Goal: Transaction & Acquisition: Purchase product/service

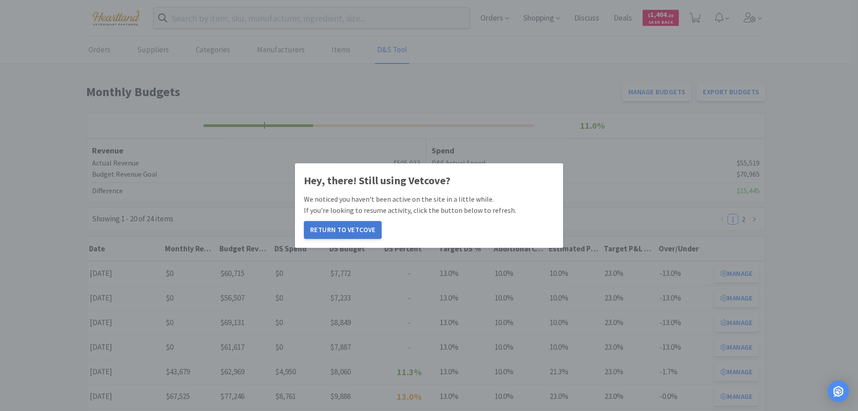
click at [334, 229] on button "Return to Vetcove" at bounding box center [343, 230] width 78 height 18
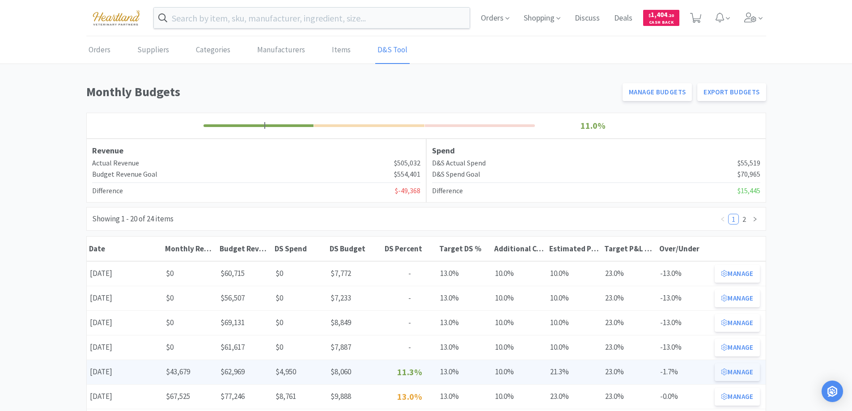
click at [751, 371] on button "Manage" at bounding box center [736, 372] width 45 height 18
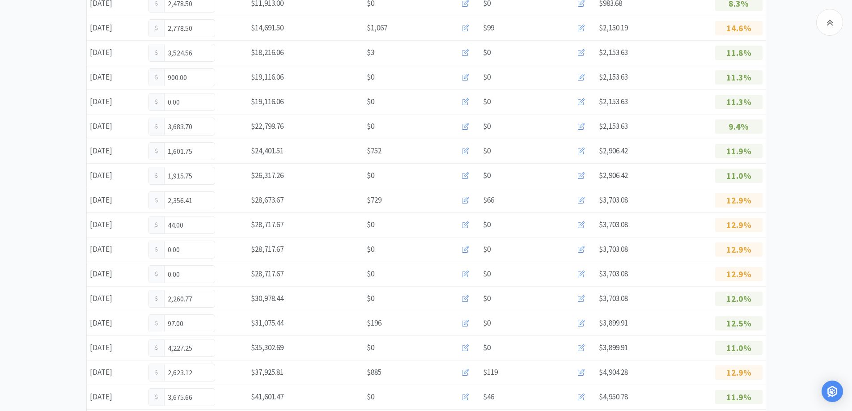
scroll to position [515, 0]
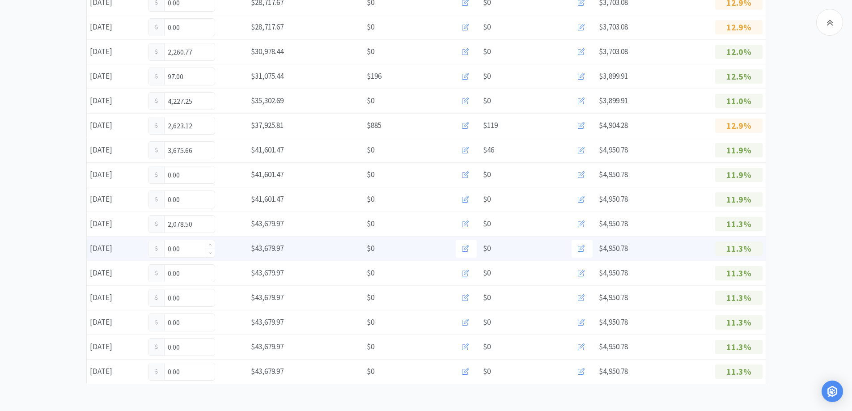
click at [193, 249] on input "0.00" at bounding box center [181, 248] width 66 height 17
type input "0"
type input "725.75"
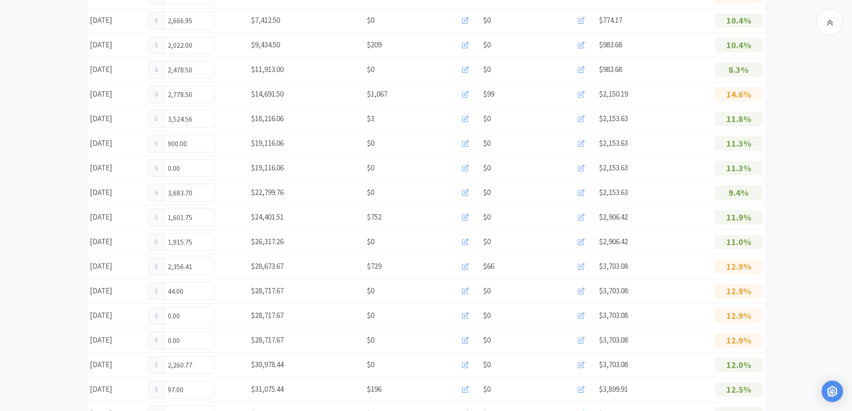
scroll to position [0, 0]
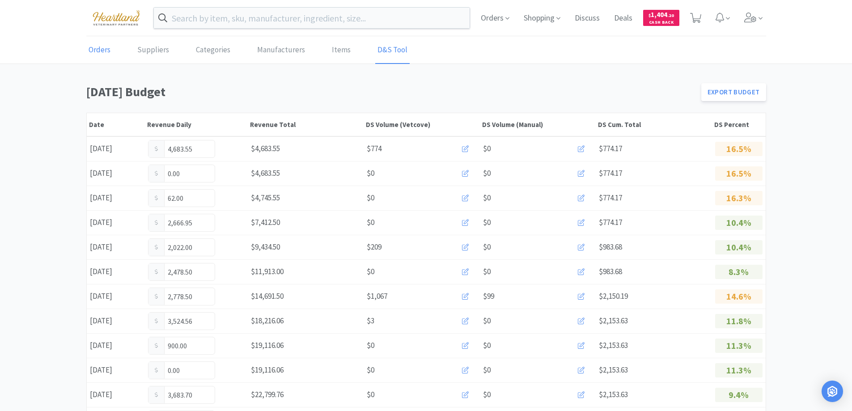
click at [99, 51] on link "Orders" at bounding box center [99, 50] width 26 height 27
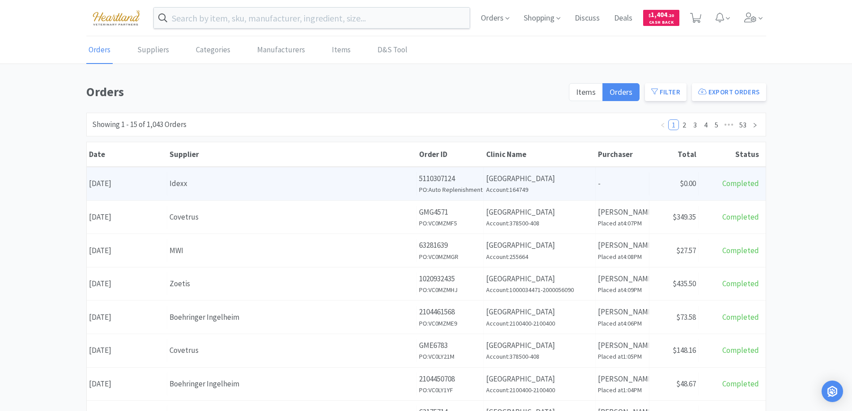
click at [282, 185] on div "Idexx" at bounding box center [291, 184] width 245 height 12
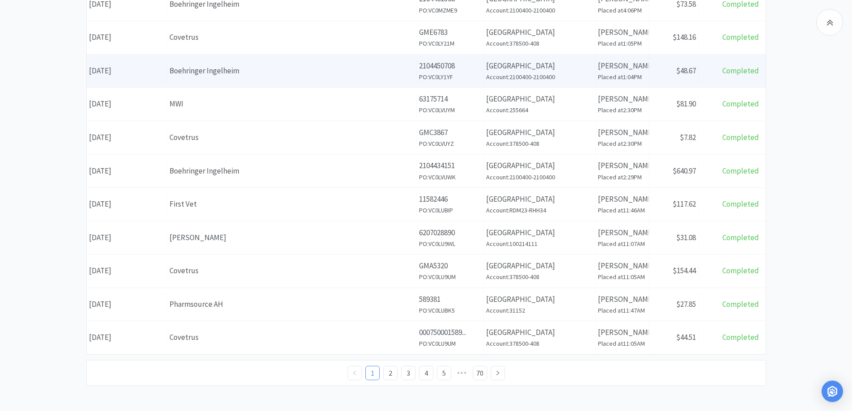
scroll to position [315, 0]
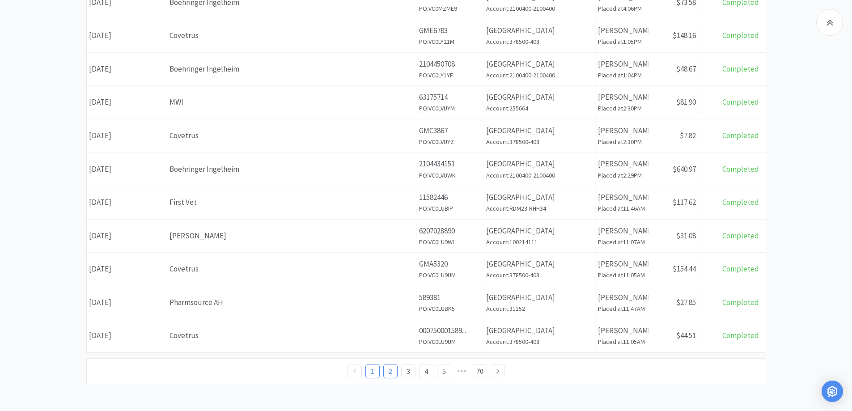
click at [389, 374] on link "2" at bounding box center [390, 370] width 13 height 13
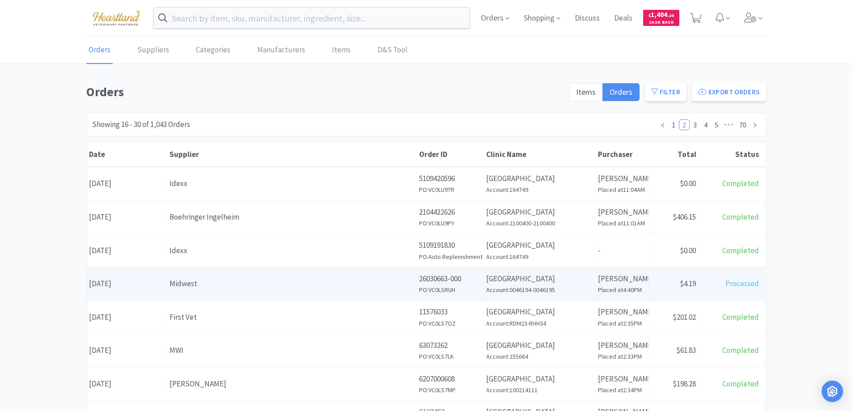
click at [249, 285] on div "Midwest" at bounding box center [291, 284] width 245 height 12
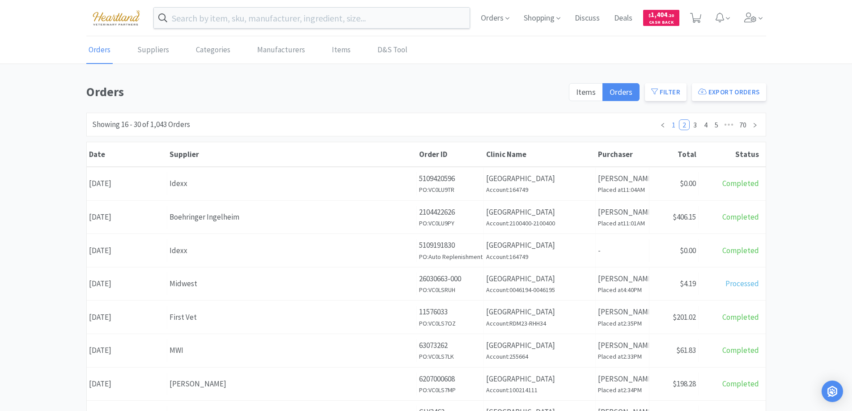
click at [672, 126] on link "1" at bounding box center [673, 125] width 10 height 10
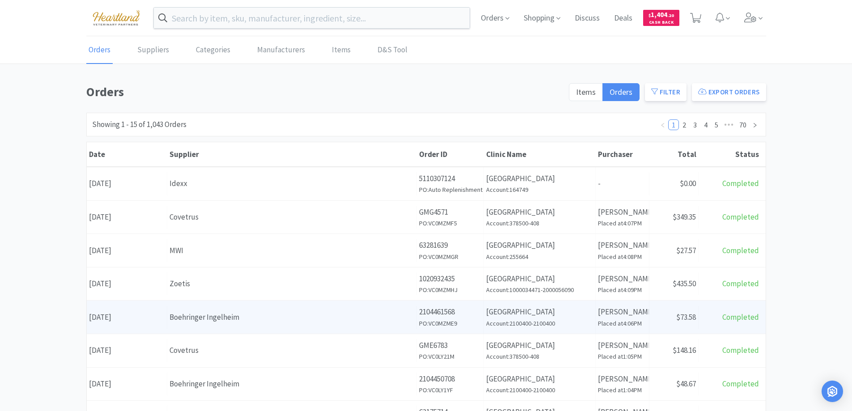
click at [271, 322] on div "Boehringer Ingelheim" at bounding box center [291, 317] width 245 height 12
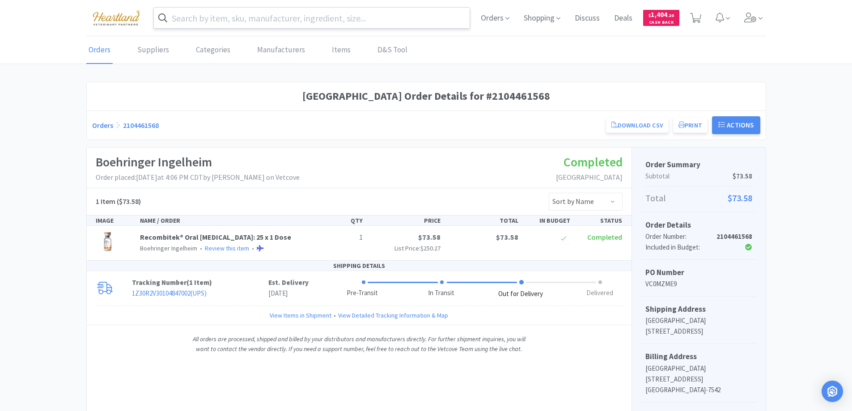
click at [343, 17] on input "text" at bounding box center [312, 18] width 316 height 21
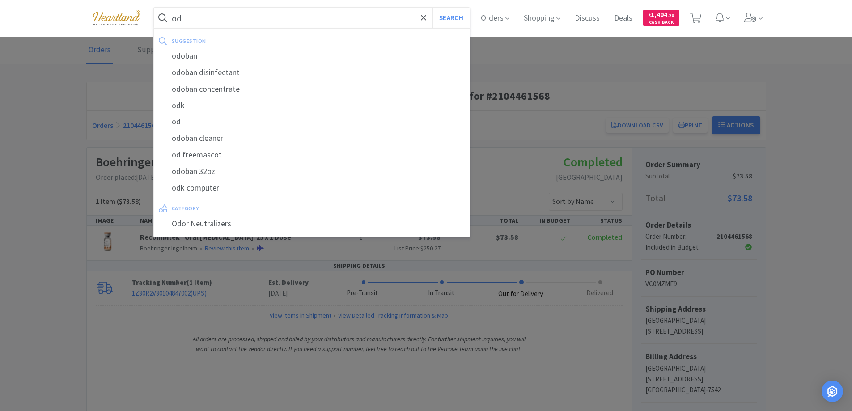
type input "o"
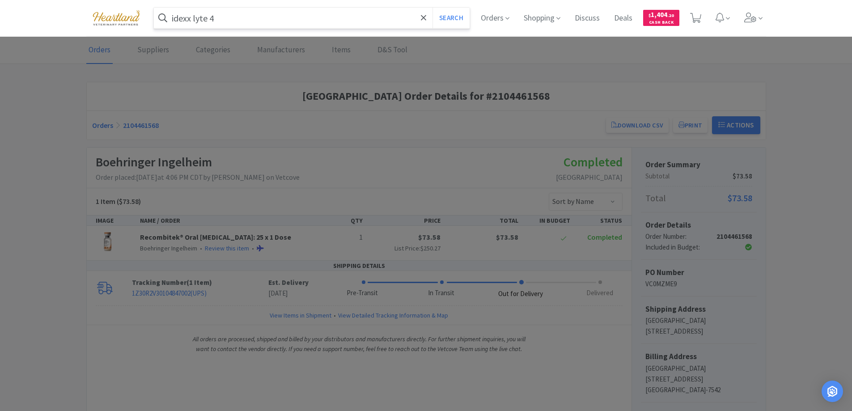
type input "idexx lyte 4"
click at [432, 8] on button "Search" at bounding box center [450, 18] width 37 height 21
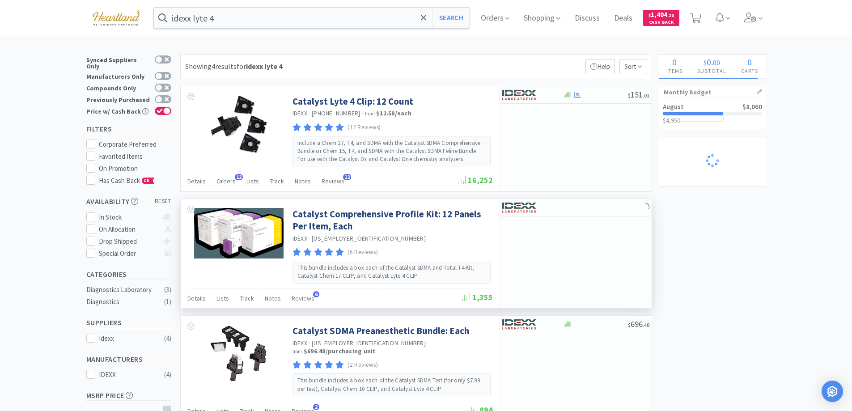
select select "1"
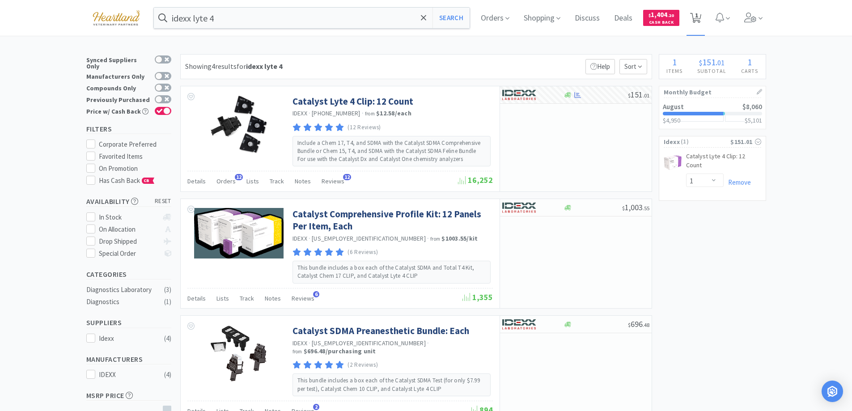
click at [695, 16] on icon at bounding box center [695, 18] width 11 height 10
select select "1"
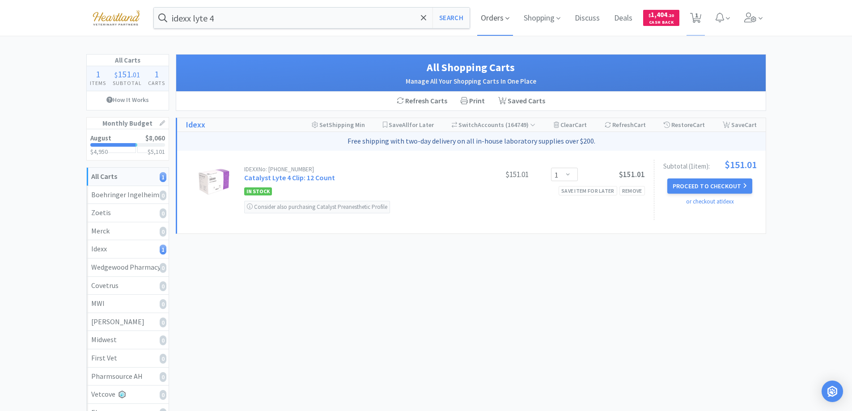
click at [503, 14] on span "Orders" at bounding box center [495, 18] width 36 height 36
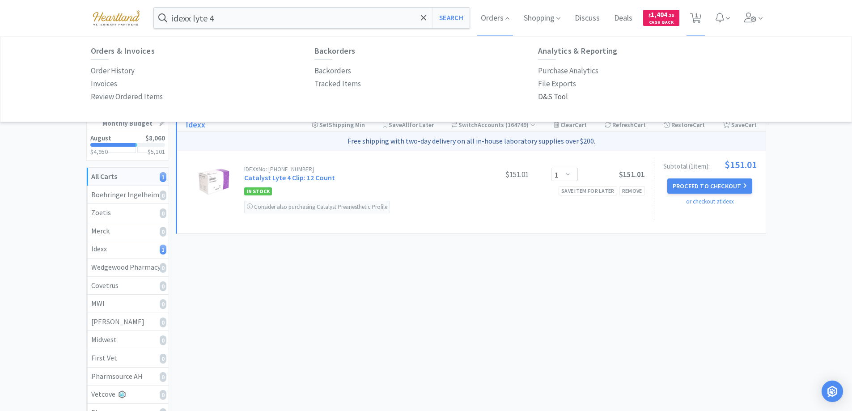
click at [554, 95] on p "D&S Tool" at bounding box center [553, 97] width 30 height 12
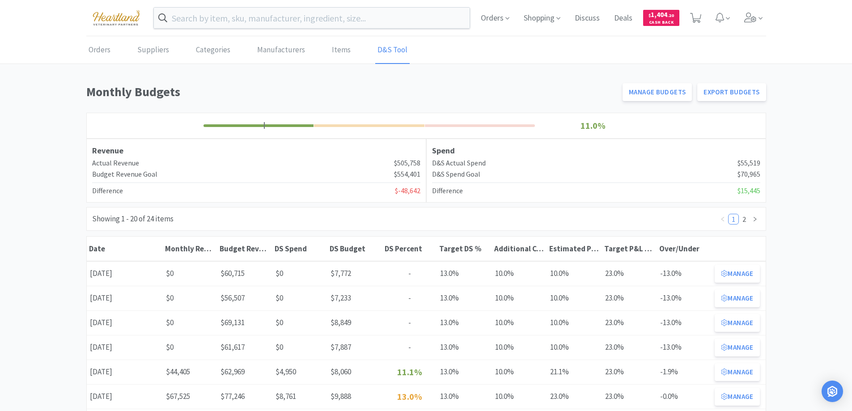
scroll to position [45, 0]
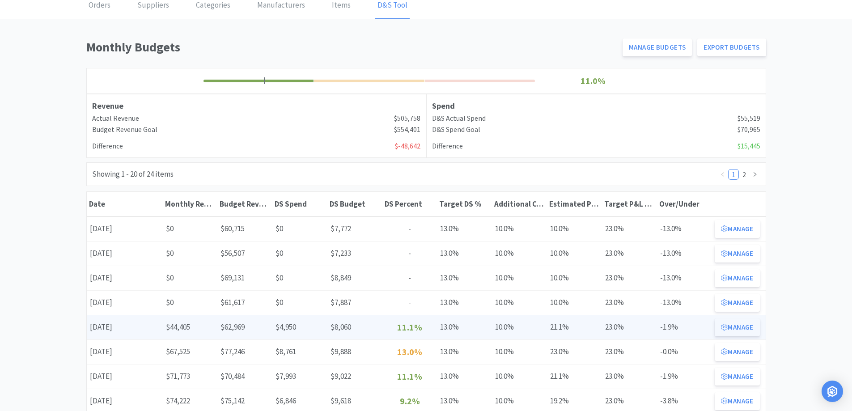
click at [738, 332] on button "Manage" at bounding box center [736, 327] width 45 height 18
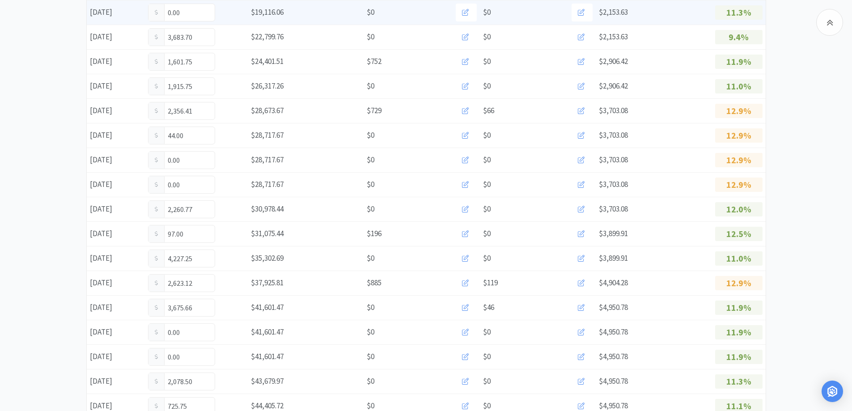
scroll to position [515, 0]
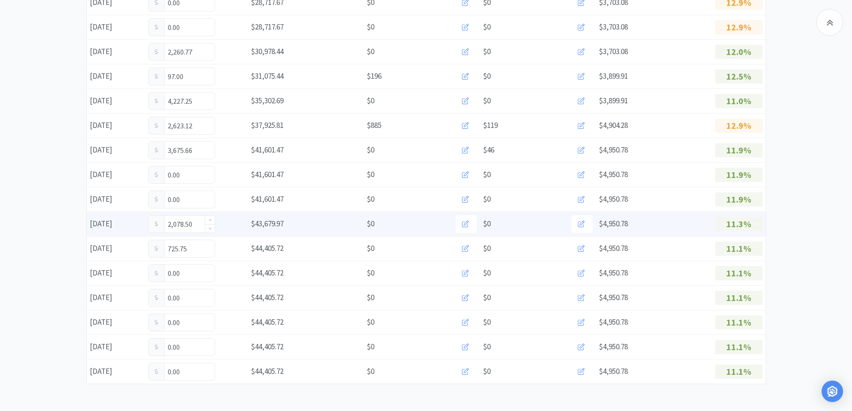
click at [198, 223] on input "2,078.50" at bounding box center [181, 224] width 66 height 17
type input "2,016.50"
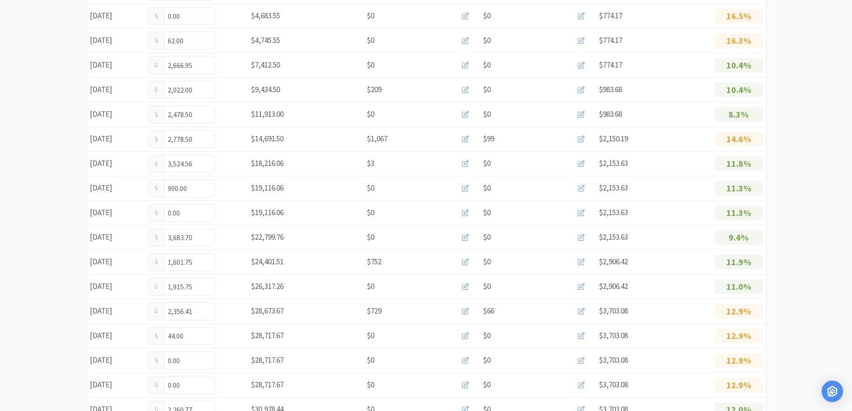
scroll to position [0, 0]
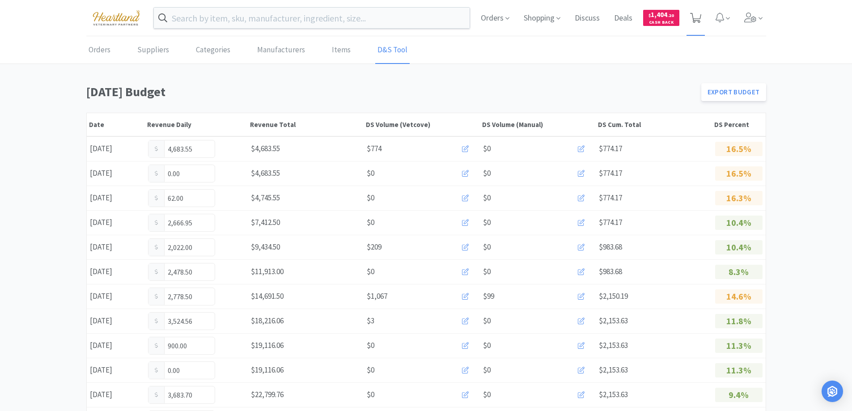
click at [693, 14] on icon at bounding box center [695, 18] width 11 height 10
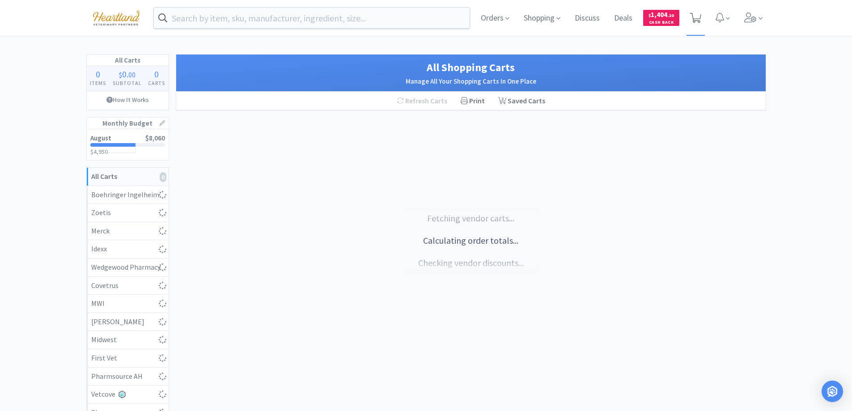
select select "1"
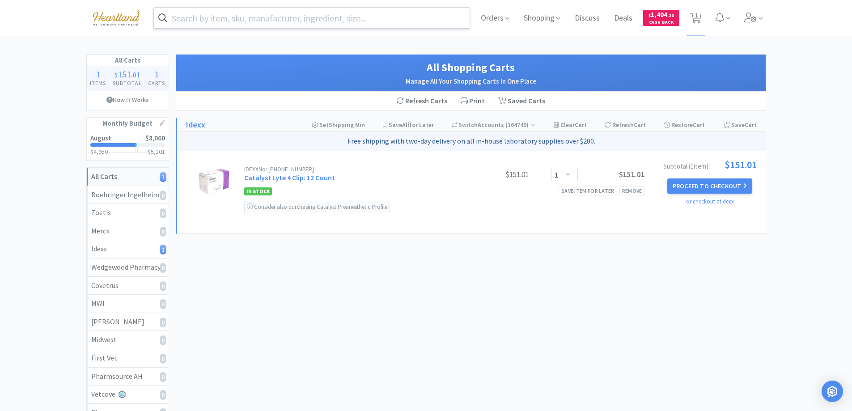
click at [343, 25] on input "text" at bounding box center [312, 18] width 316 height 21
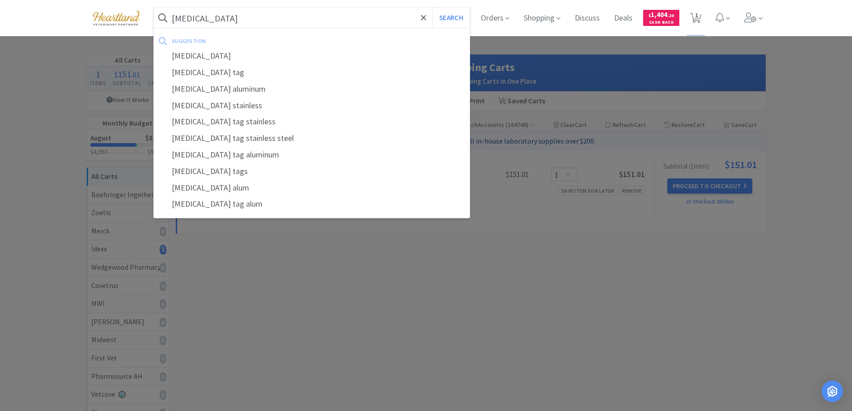
type input "[MEDICAL_DATA]"
click at [432, 8] on button "Search" at bounding box center [450, 18] width 37 height 21
select select "1"
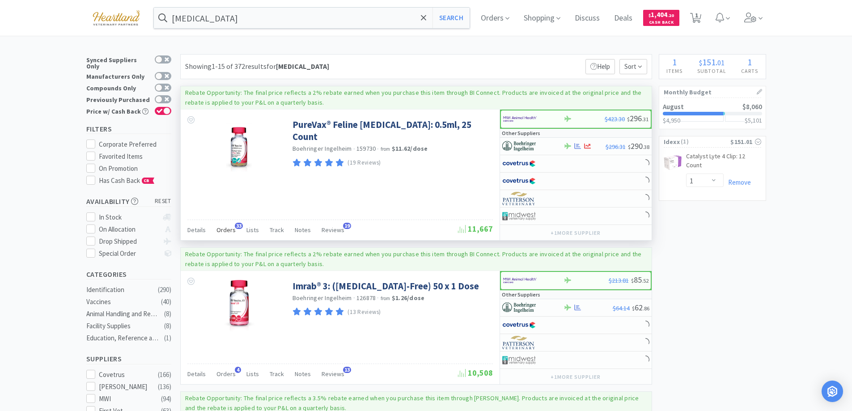
click at [220, 232] on span "Orders" at bounding box center [225, 230] width 19 height 8
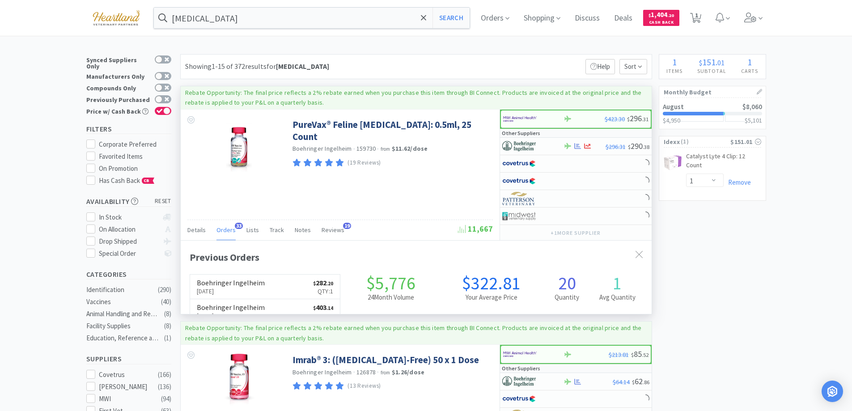
scroll to position [240, 471]
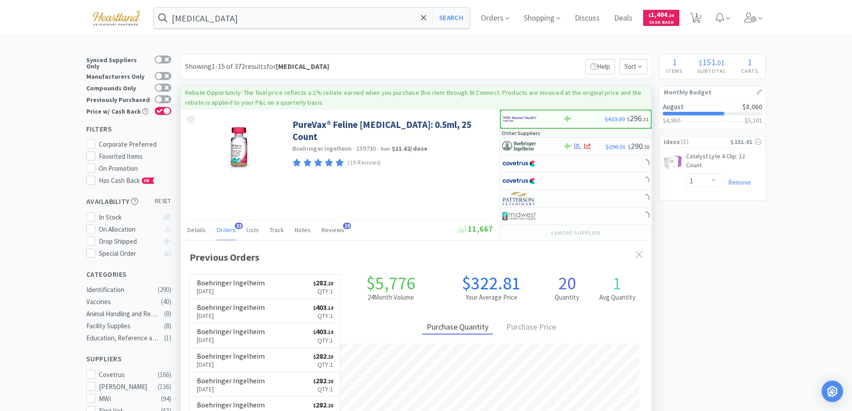
click at [220, 232] on span "Orders" at bounding box center [225, 230] width 19 height 8
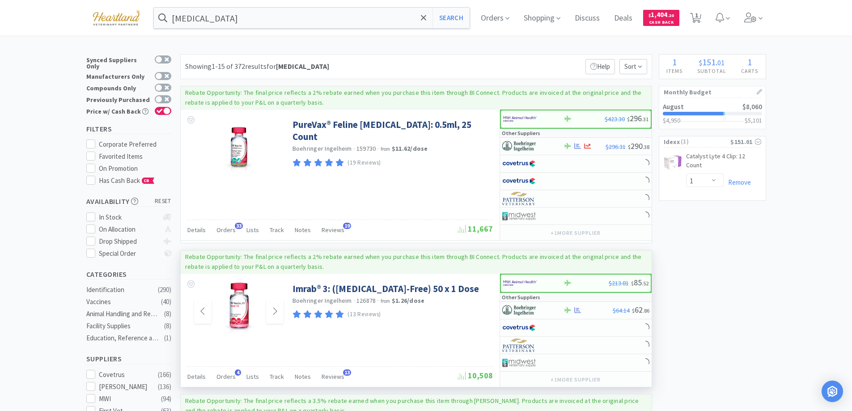
scroll to position [89, 0]
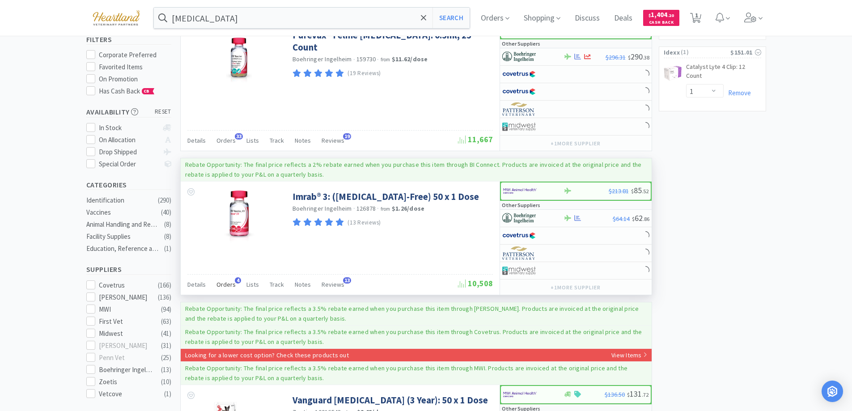
click at [227, 283] on span "Orders" at bounding box center [225, 284] width 19 height 8
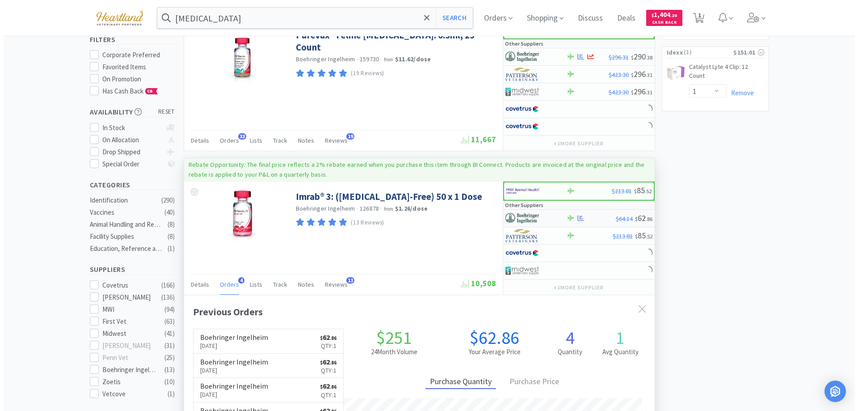
scroll to position [232, 471]
click at [547, 216] on div at bounding box center [526, 218] width 49 height 15
select select "1"
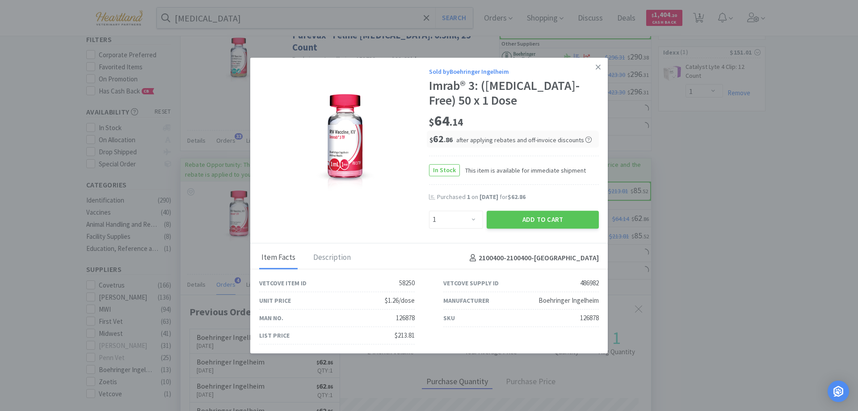
click at [547, 216] on button "Add to Cart" at bounding box center [543, 220] width 112 height 18
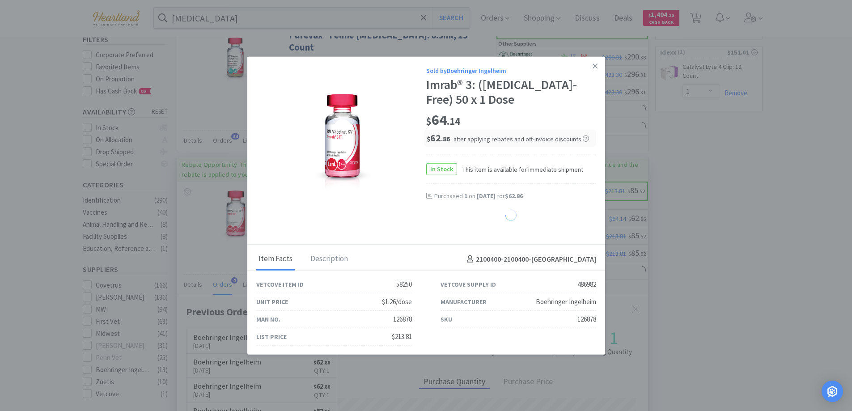
select select "1"
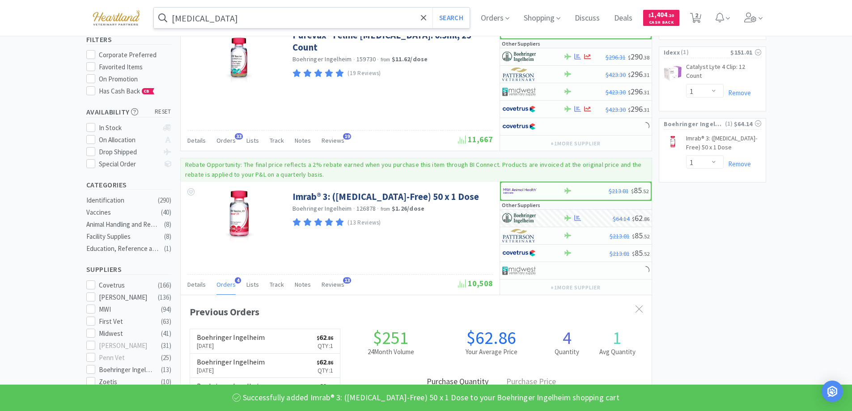
click at [334, 18] on input "[MEDICAL_DATA]" at bounding box center [312, 18] width 316 height 21
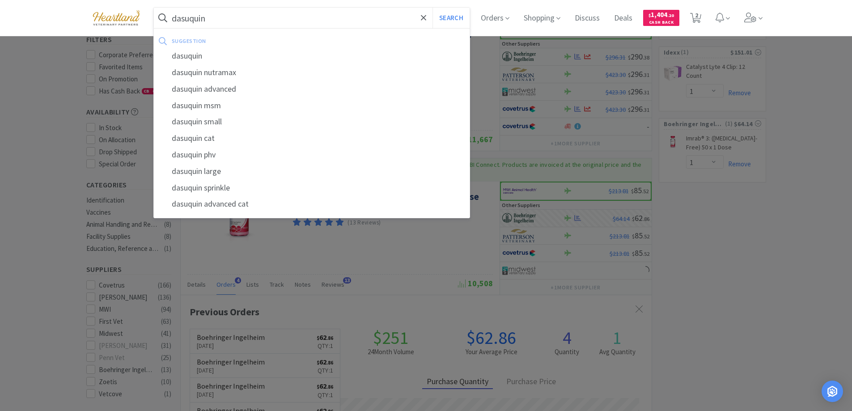
type input "dasuquin"
click at [432, 8] on button "Search" at bounding box center [450, 18] width 37 height 21
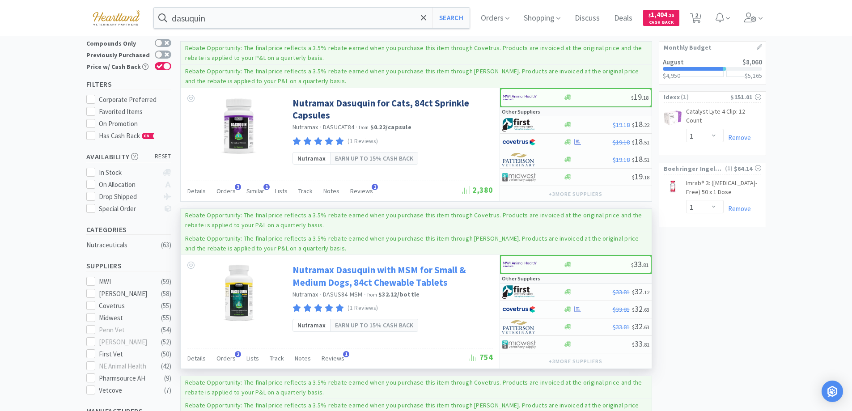
scroll to position [89, 0]
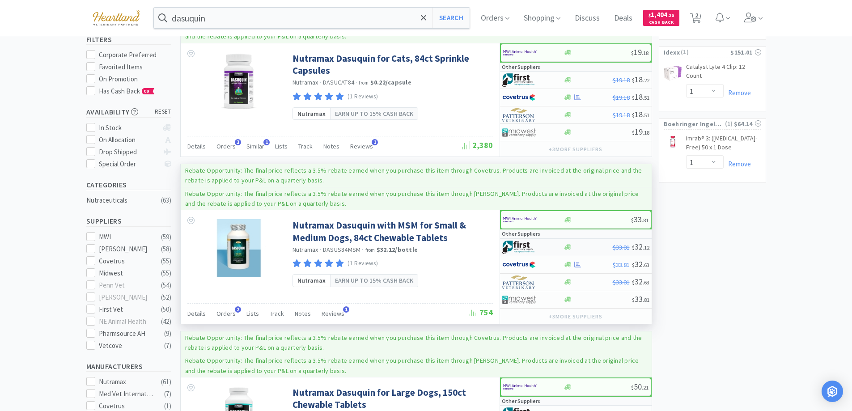
click at [547, 248] on div at bounding box center [526, 247] width 49 height 15
select select "1"
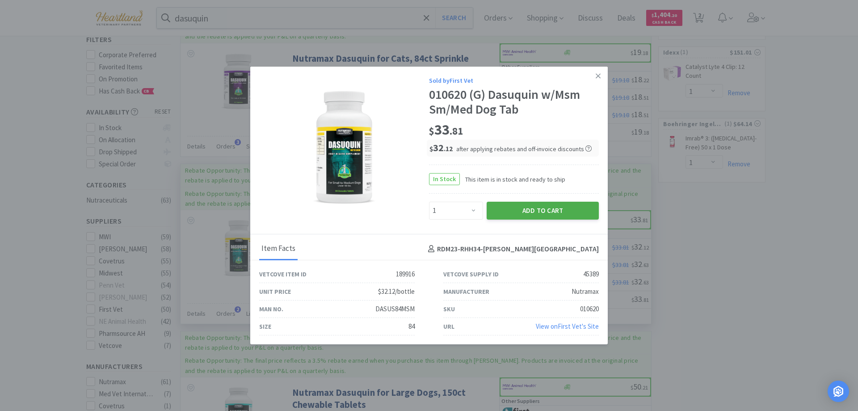
click at [545, 211] on button "Add to Cart" at bounding box center [543, 211] width 112 height 18
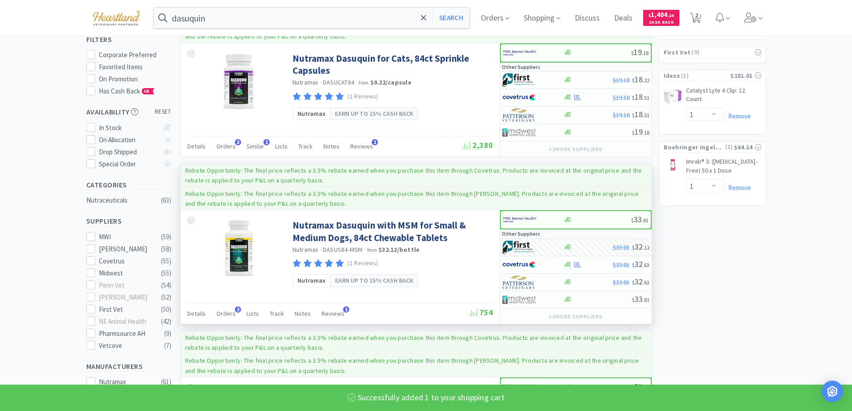
select select "1"
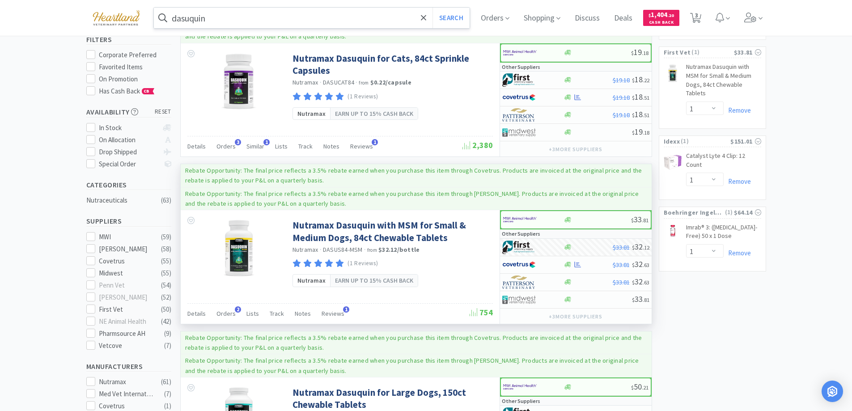
click at [231, 20] on input "dasuquin" at bounding box center [312, 18] width 316 height 21
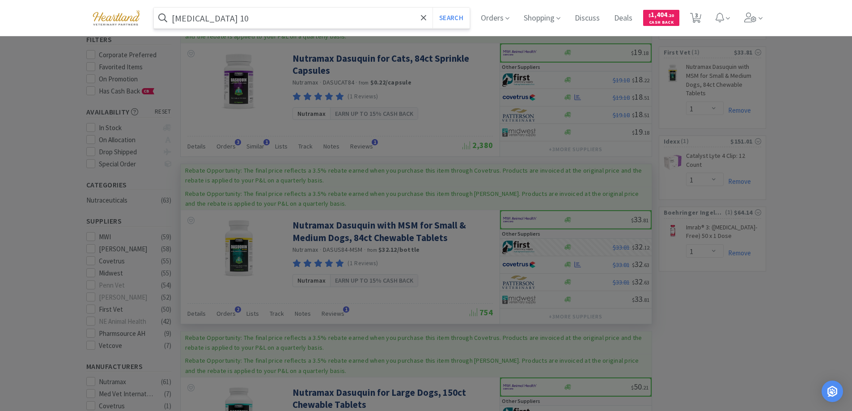
type input "[MEDICAL_DATA] 10"
click at [432, 8] on button "Search" at bounding box center [450, 18] width 37 height 21
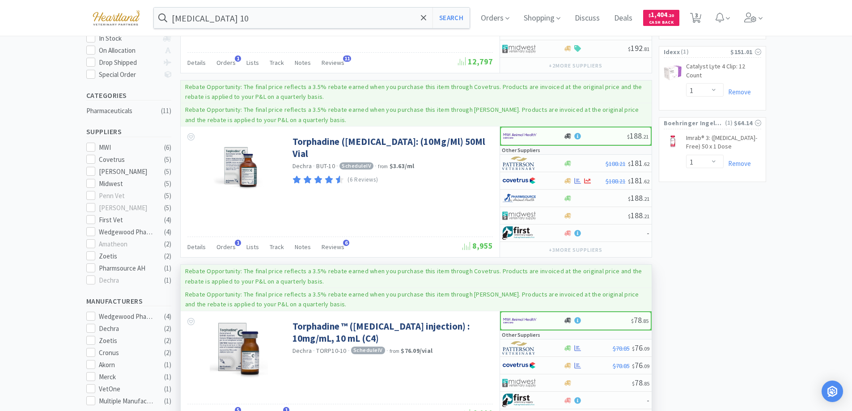
scroll to position [268, 0]
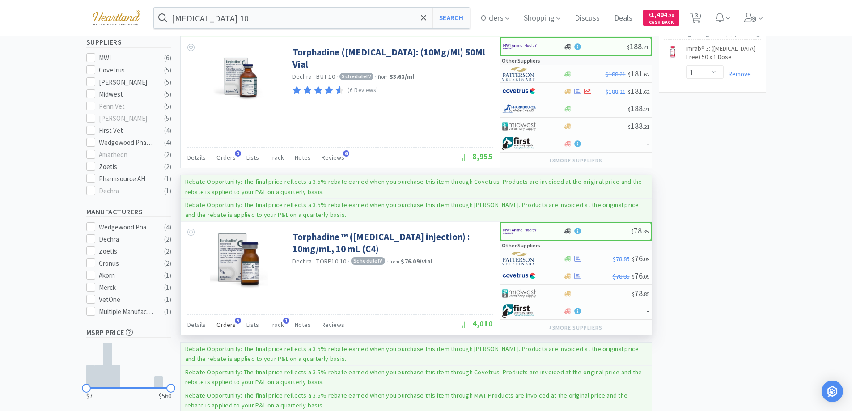
click at [221, 326] on span "Orders" at bounding box center [225, 325] width 19 height 8
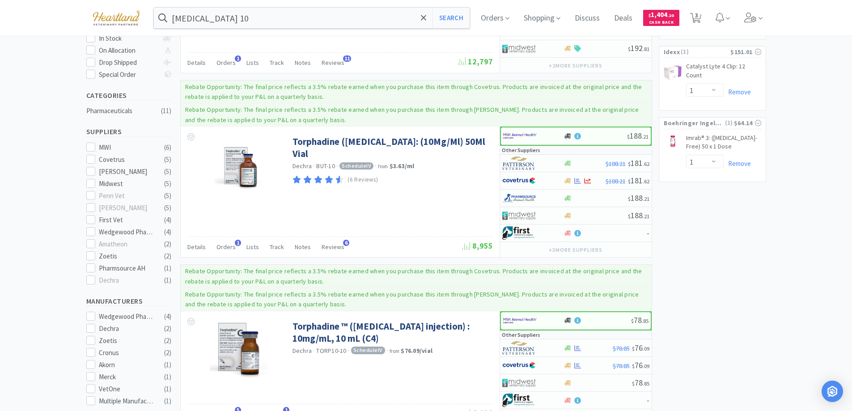
scroll to position [313, 0]
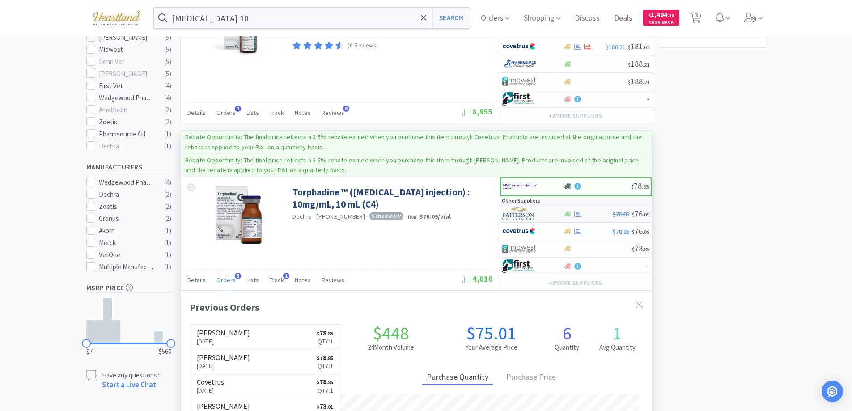
click at [548, 211] on div at bounding box center [526, 213] width 49 height 15
select select "1"
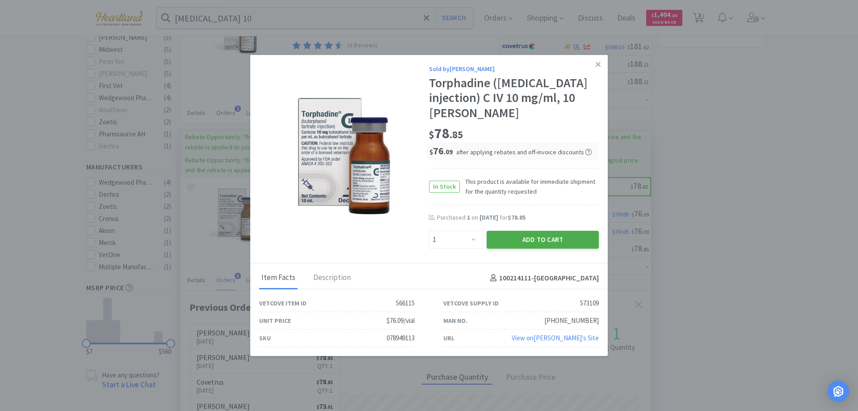
click at [538, 236] on button "Add to Cart" at bounding box center [543, 240] width 112 height 18
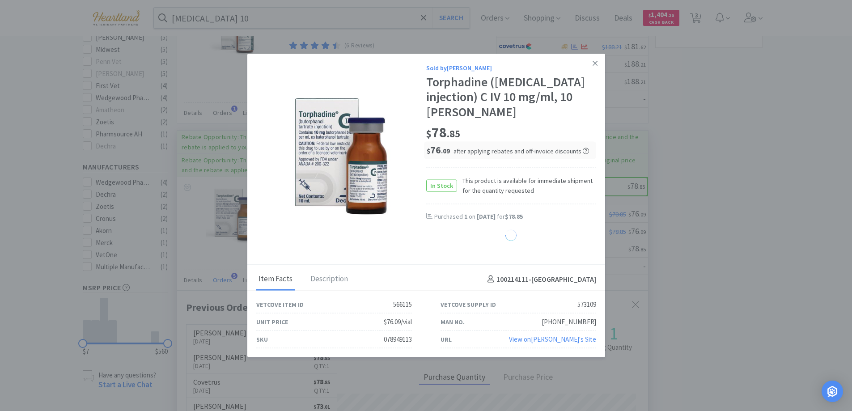
select select "1"
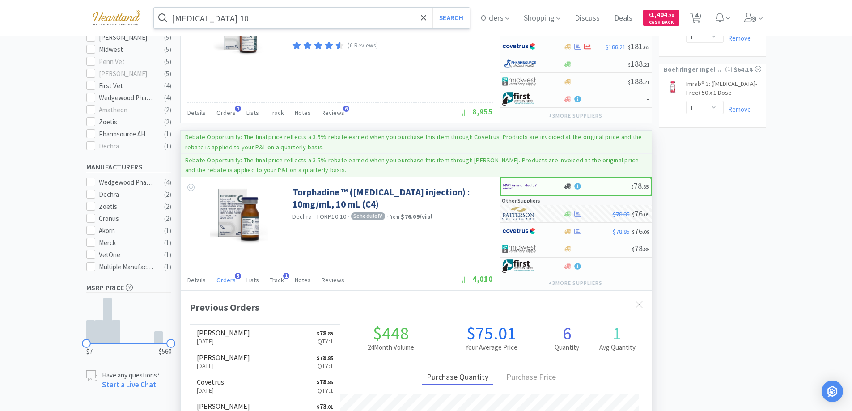
click at [297, 9] on input "[MEDICAL_DATA] 10" at bounding box center [312, 18] width 316 height 21
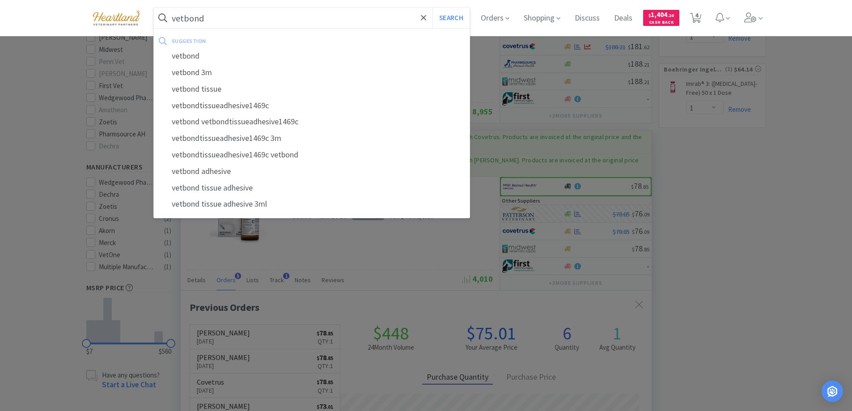
type input "vetbond"
click at [432, 8] on button "Search" at bounding box center [450, 18] width 37 height 21
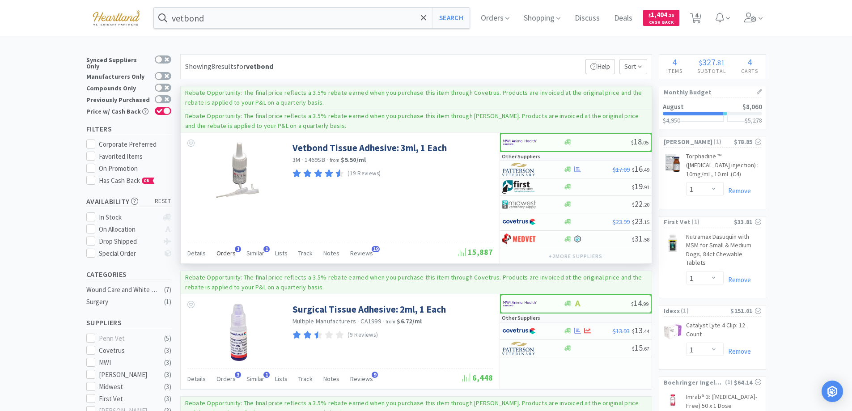
click at [223, 252] on span "Orders" at bounding box center [225, 253] width 19 height 8
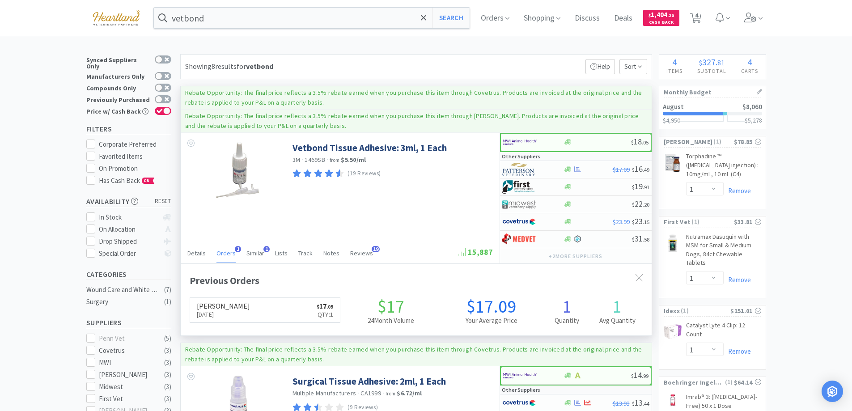
scroll to position [232, 471]
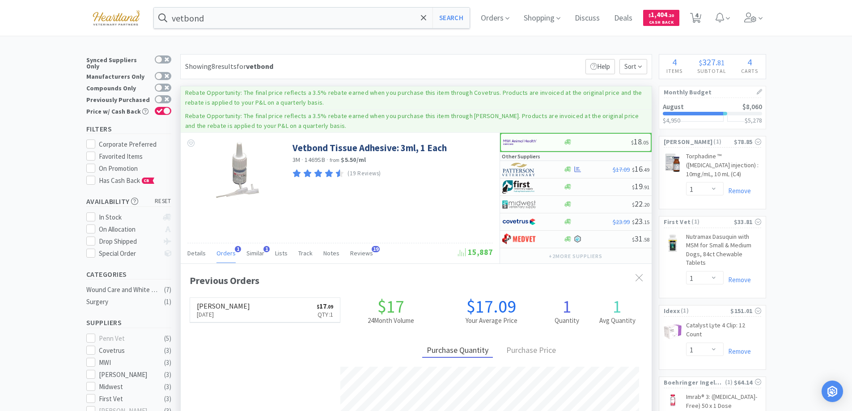
click at [223, 252] on span "Orders" at bounding box center [225, 253] width 19 height 8
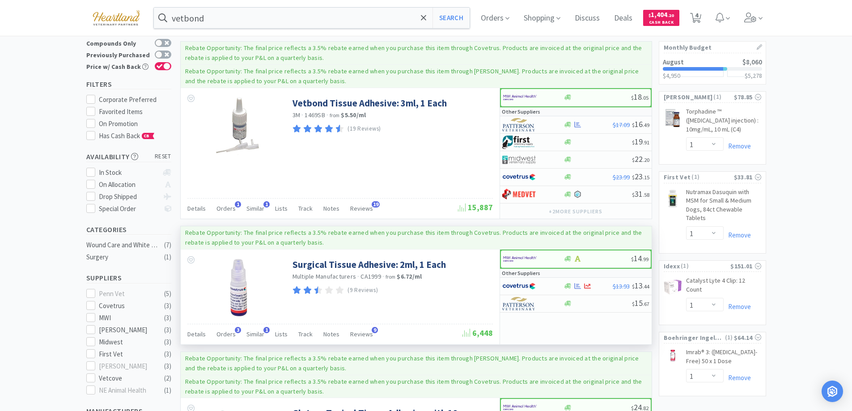
scroll to position [0, 0]
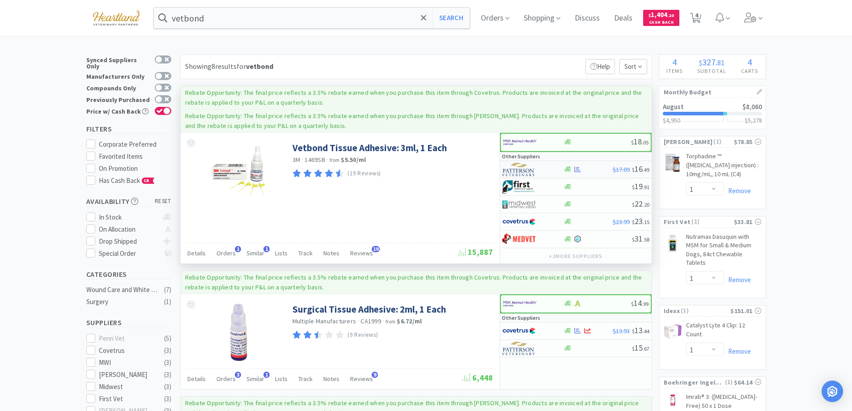
click at [550, 172] on div at bounding box center [526, 169] width 49 height 15
select select "1"
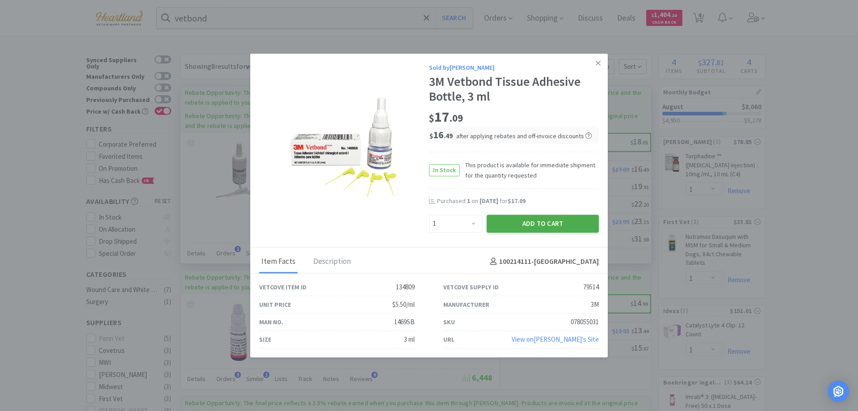
click at [575, 224] on button "Add to Cart" at bounding box center [543, 224] width 112 height 18
select select "1"
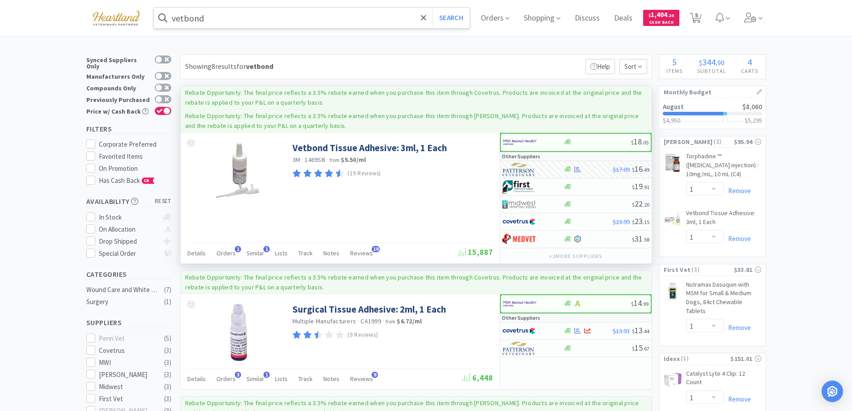
click at [316, 17] on input "vetbond" at bounding box center [312, 18] width 316 height 21
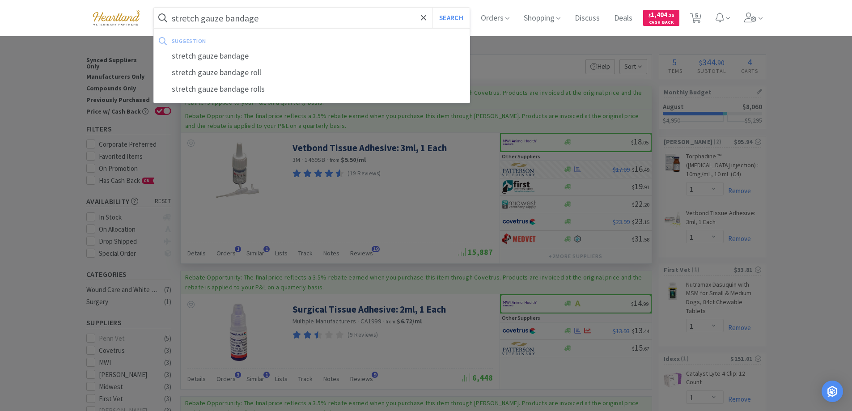
type input "stretch gauze bandage"
click at [432, 8] on button "Search" at bounding box center [450, 18] width 37 height 21
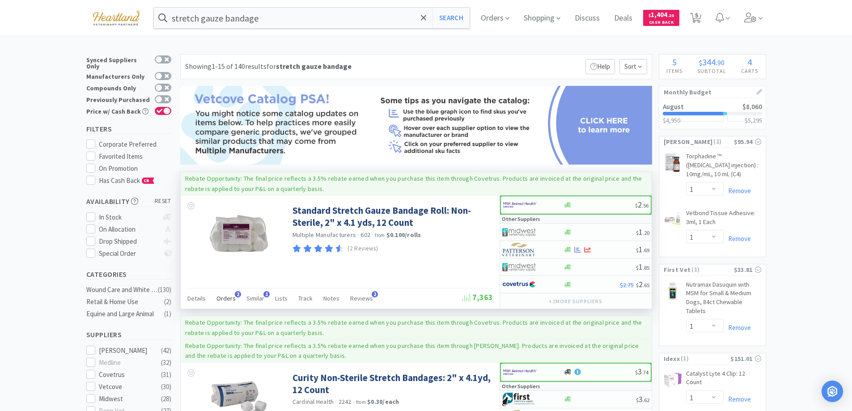
click at [225, 297] on span "Orders" at bounding box center [225, 298] width 19 height 8
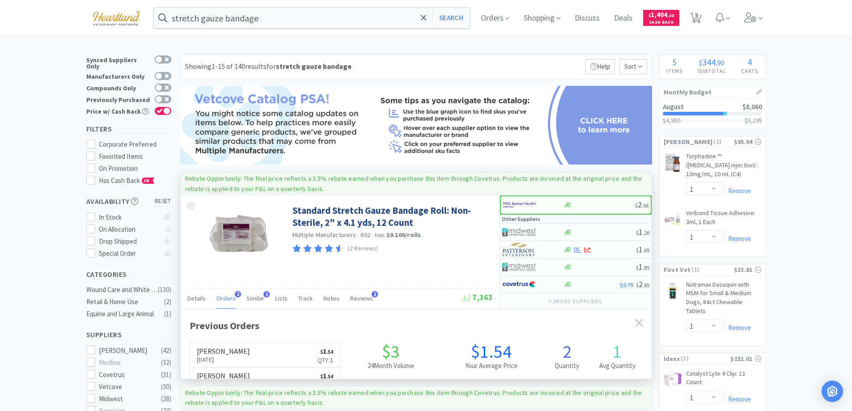
scroll to position [232, 471]
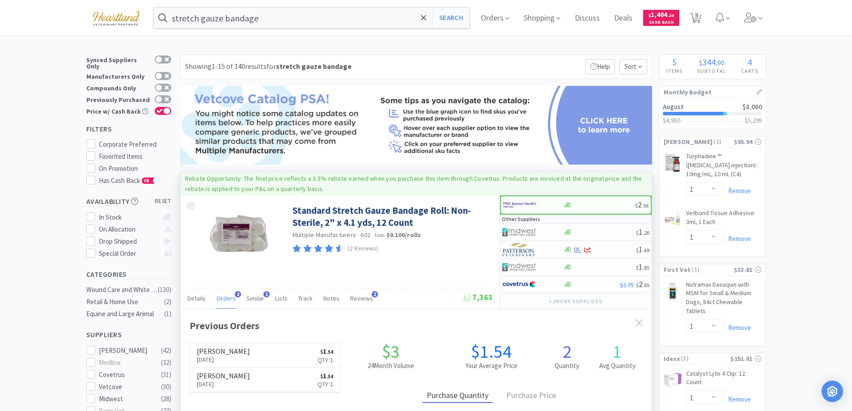
click at [225, 297] on span "Orders" at bounding box center [225, 298] width 19 height 8
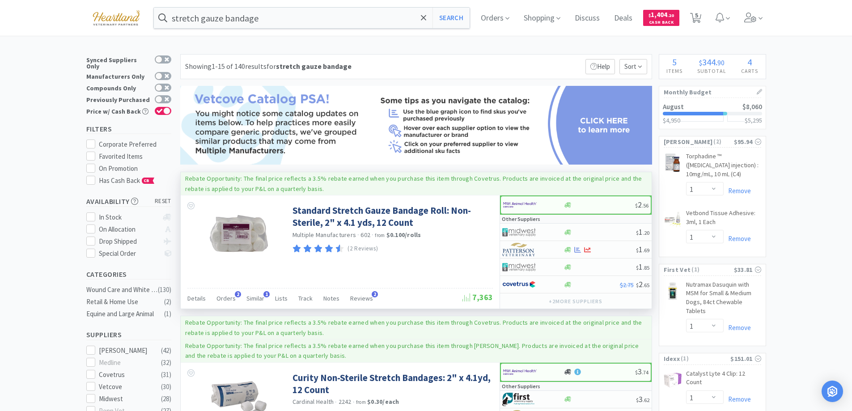
scroll to position [45, 0]
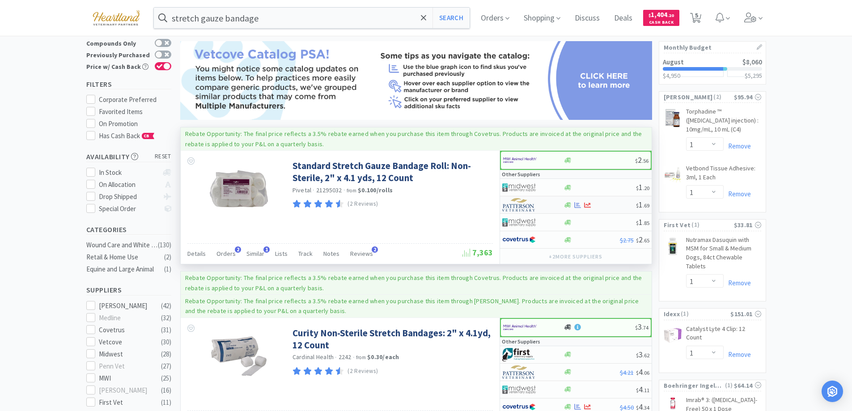
click at [550, 200] on div at bounding box center [526, 204] width 49 height 15
select select "1"
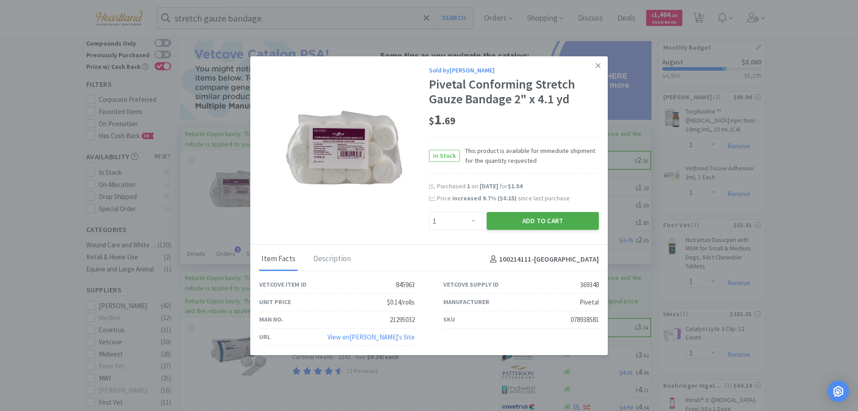
click at [530, 218] on button "Add to Cart" at bounding box center [543, 221] width 112 height 18
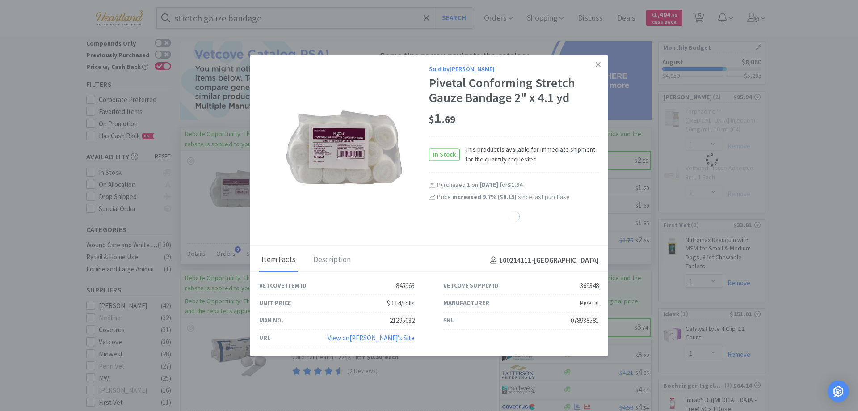
select select "1"
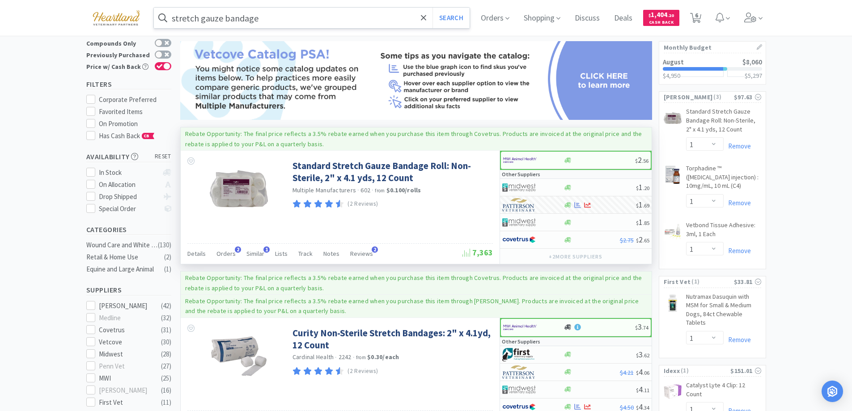
click at [328, 18] on input "stretch gauze bandage" at bounding box center [312, 18] width 316 height 21
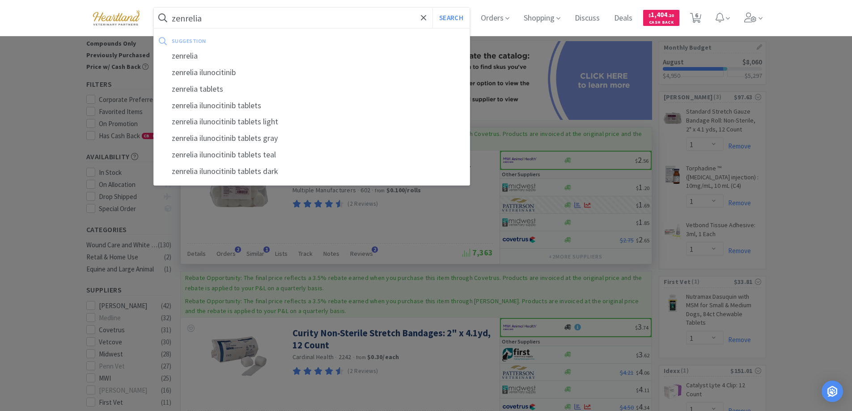
type input "zenrelia"
click at [432, 8] on button "Search" at bounding box center [450, 18] width 37 height 21
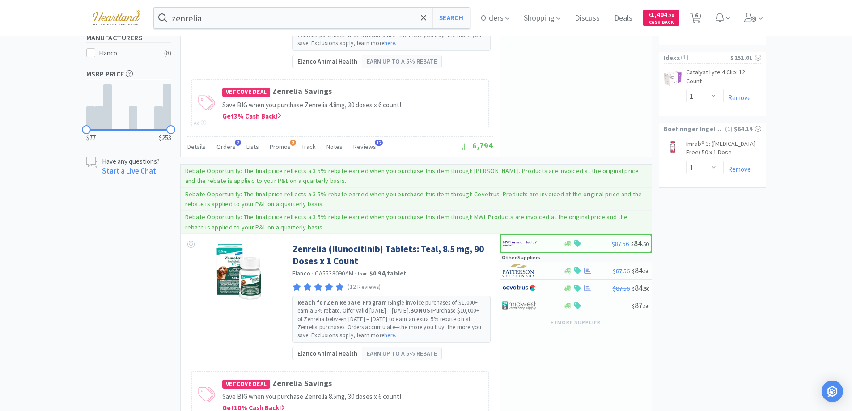
scroll to position [447, 0]
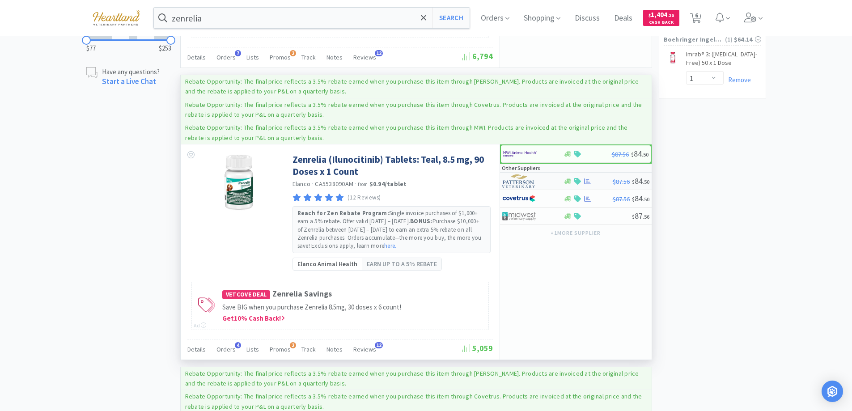
click at [550, 182] on div at bounding box center [526, 180] width 49 height 15
select select "1"
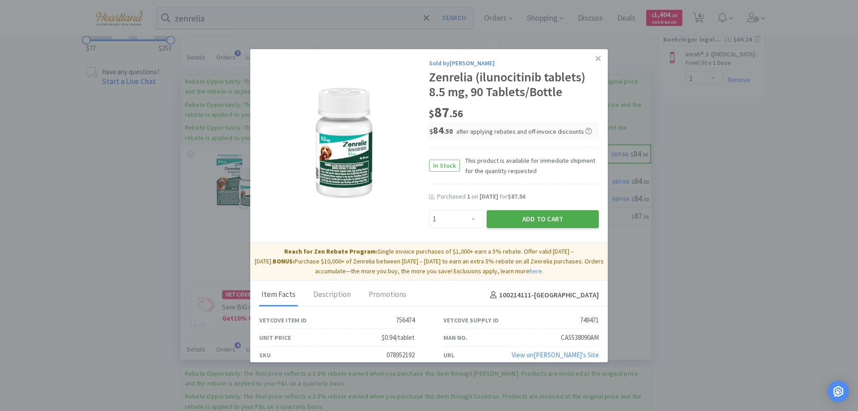
click at [559, 216] on button "Add to Cart" at bounding box center [543, 219] width 112 height 18
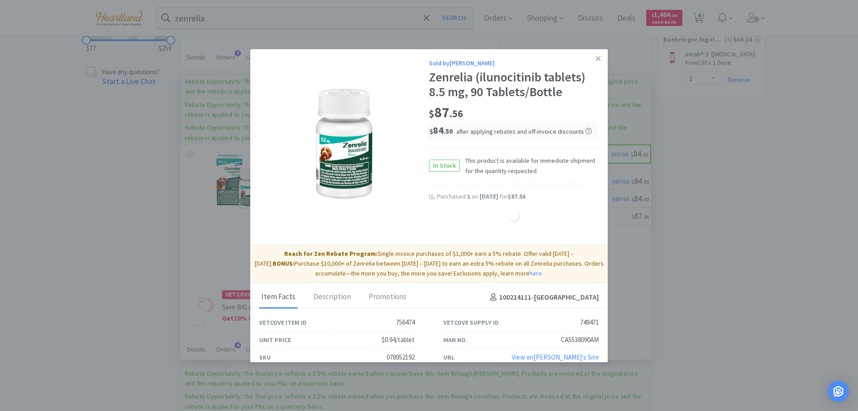
select select "1"
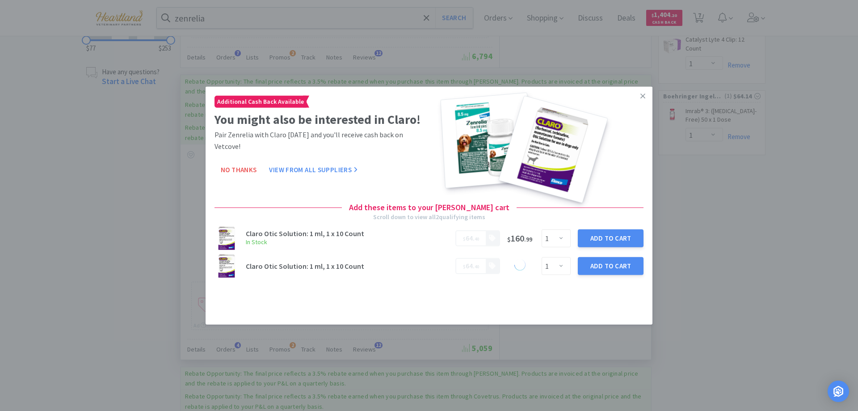
click at [642, 96] on icon at bounding box center [643, 96] width 5 height 8
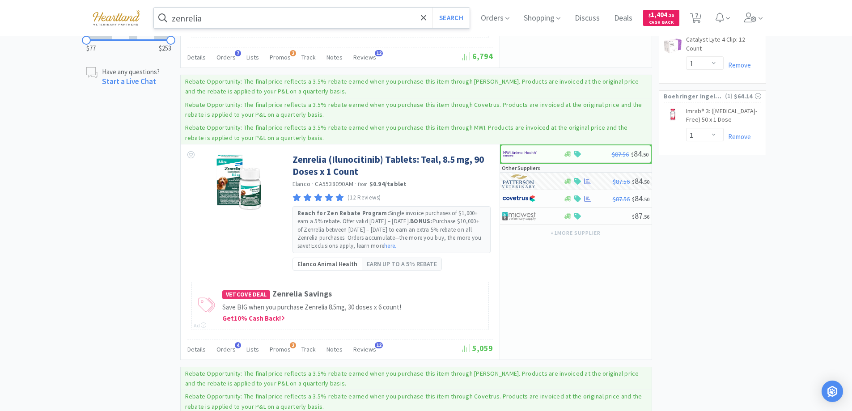
click at [244, 20] on input "zenrelia" at bounding box center [312, 18] width 316 height 21
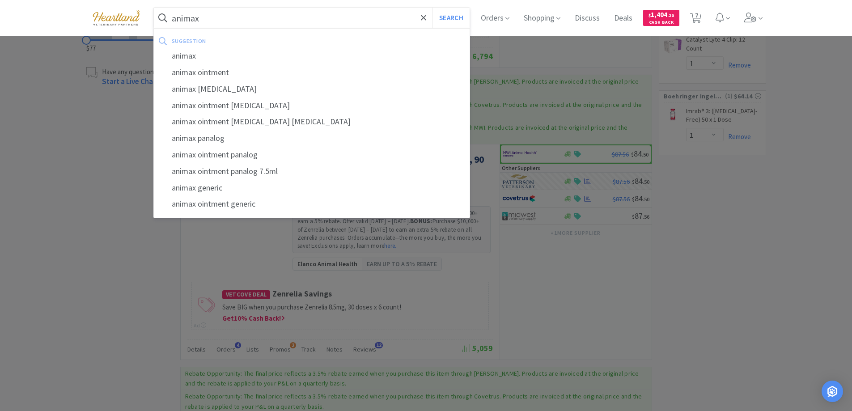
type input "animax"
click at [432, 8] on button "Search" at bounding box center [450, 18] width 37 height 21
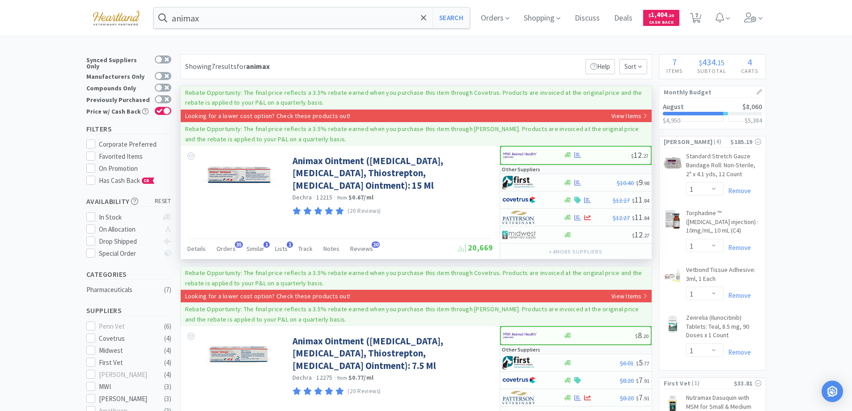
click at [211, 246] on div "Details Orders 35 Similar 1 Lists 1 Track Notes Reviews 20" at bounding box center [322, 249] width 271 height 17
click at [220, 248] on span "Orders" at bounding box center [225, 249] width 19 height 8
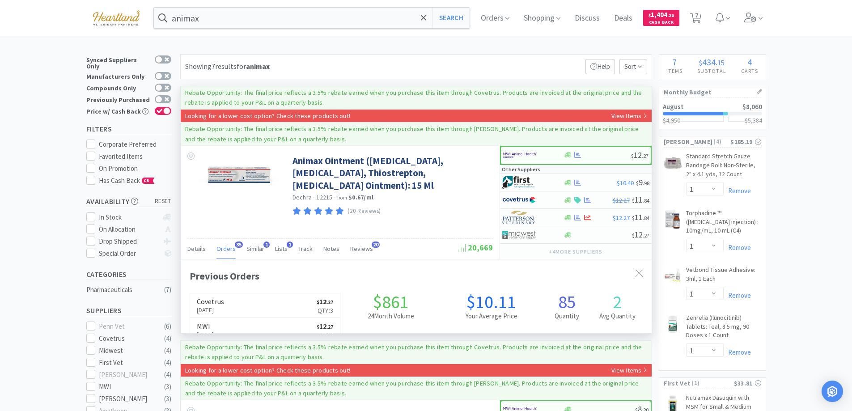
scroll to position [240, 471]
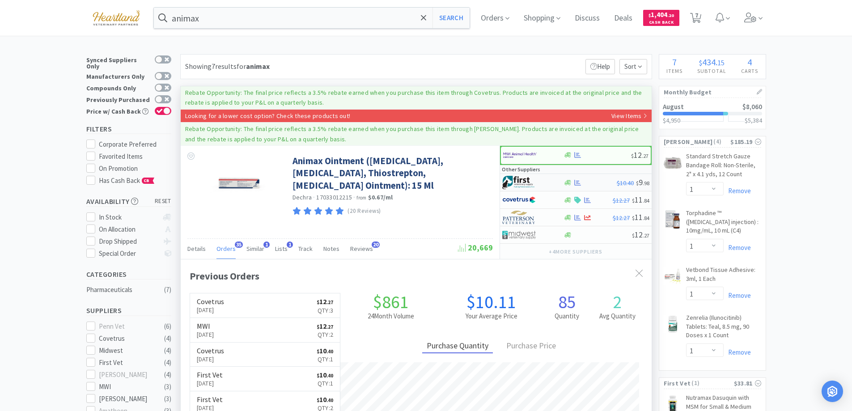
click at [548, 181] on div at bounding box center [526, 182] width 49 height 15
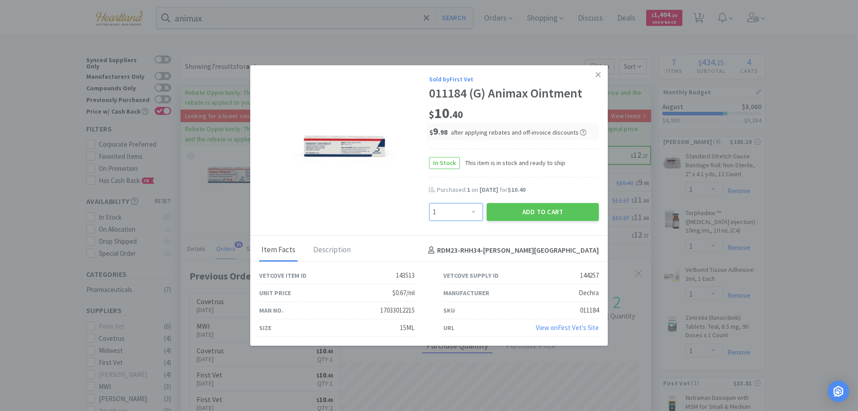
click at [472, 215] on select "Enter Quantity 1 2 3 4 5 6 7 8 9 10 11 12 13 14 15 16 17 18 19 20 Enter Quantity" at bounding box center [456, 212] width 54 height 18
select select "2"
click at [429, 203] on select "Enter Quantity 1 2 3 4 5 6 7 8 9 10 11 12 13 14 15 16 17 18 19 20 Enter Quantity" at bounding box center [456, 212] width 54 height 18
click at [543, 209] on button "Add to Cart" at bounding box center [543, 212] width 112 height 18
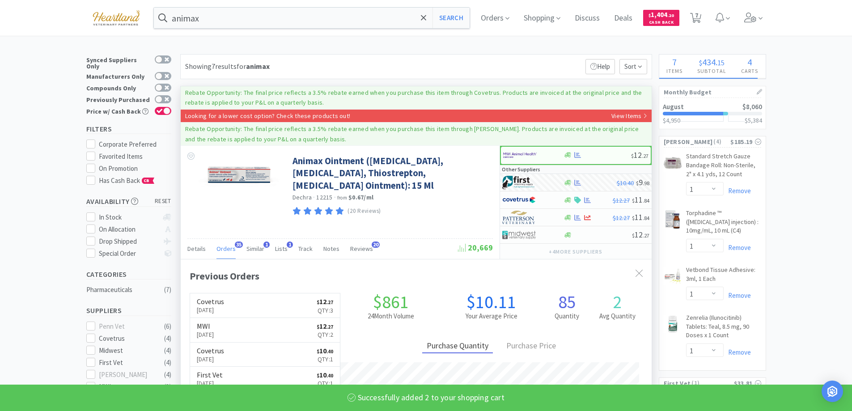
select select "2"
select select "1"
click at [278, 26] on input "animax" at bounding box center [312, 18] width 316 height 21
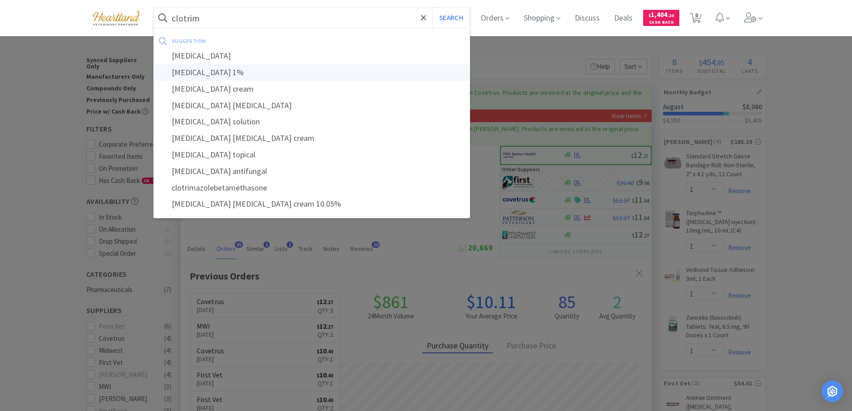
click at [232, 73] on div "[MEDICAL_DATA] 1%" at bounding box center [312, 72] width 316 height 17
type input "[MEDICAL_DATA] 1%"
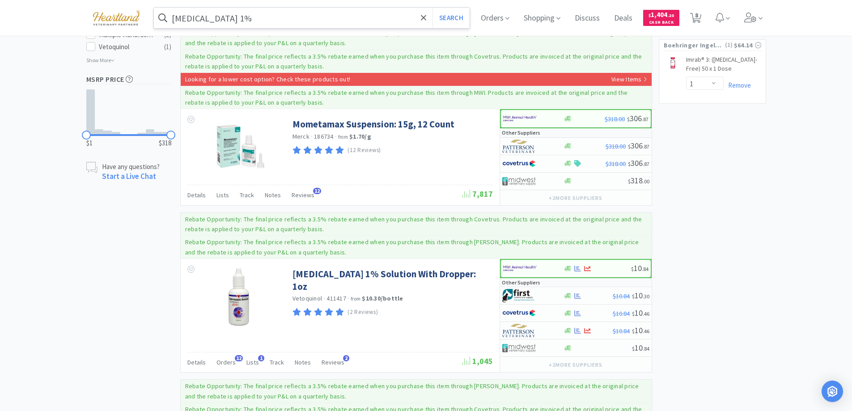
scroll to position [671, 0]
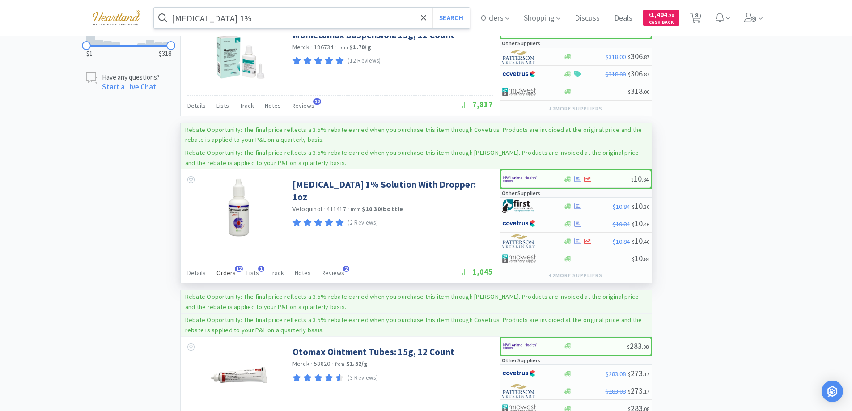
click at [224, 269] on span "Orders" at bounding box center [225, 273] width 19 height 8
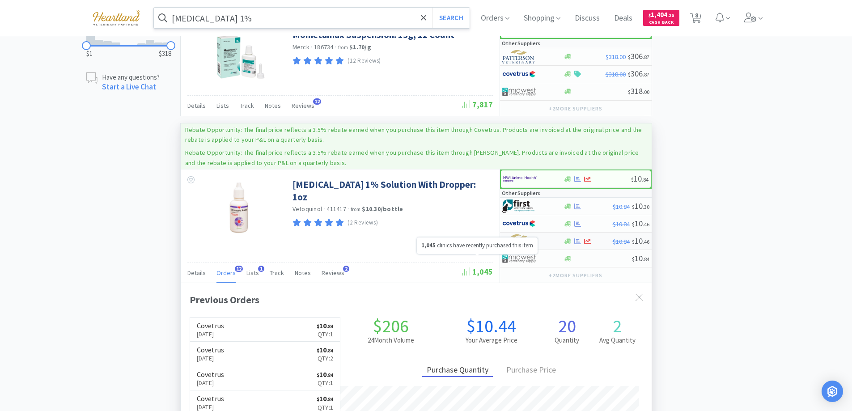
scroll to position [240, 471]
click at [549, 199] on div at bounding box center [526, 206] width 49 height 15
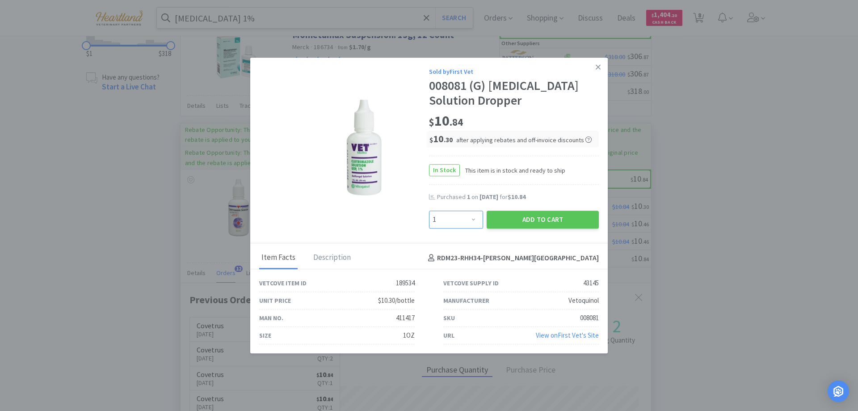
click at [474, 220] on select "Enter Quantity 1 2 3 4 5 6 7 8 9 10 11 12 13 14 15 16 17 18 19 20 Enter Quantity" at bounding box center [456, 220] width 54 height 18
select select "2"
click at [429, 211] on select "Enter Quantity 1 2 3 4 5 6 7 8 9 10 11 12 13 14 15 16 17 18 19 20 Enter Quantity" at bounding box center [456, 220] width 54 height 18
click at [543, 217] on button "Add to Cart" at bounding box center [543, 220] width 112 height 18
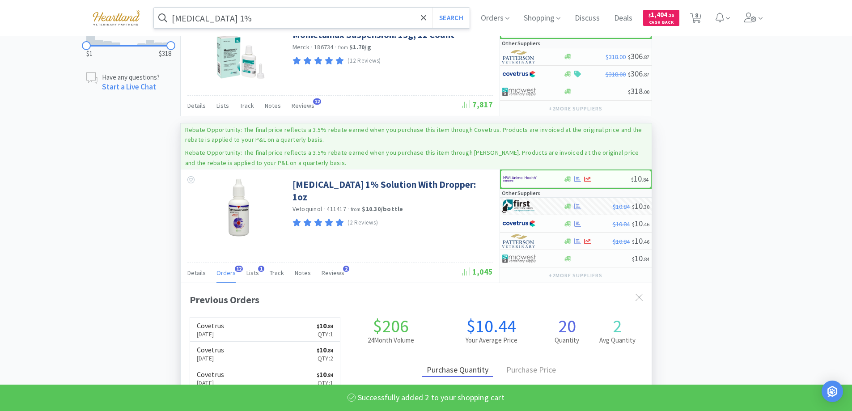
select select "2"
select select "1"
click at [306, 20] on input "[MEDICAL_DATA] 1%" at bounding box center [312, 18] width 316 height 21
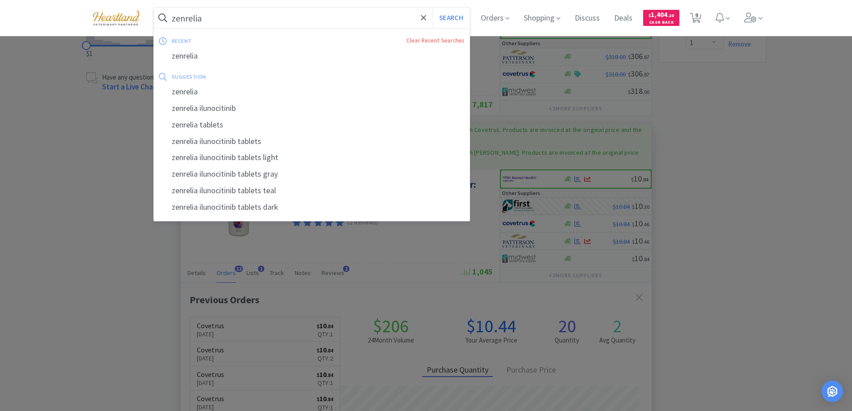
type input "zenrelia"
click at [432, 8] on button "Search" at bounding box center [450, 18] width 37 height 21
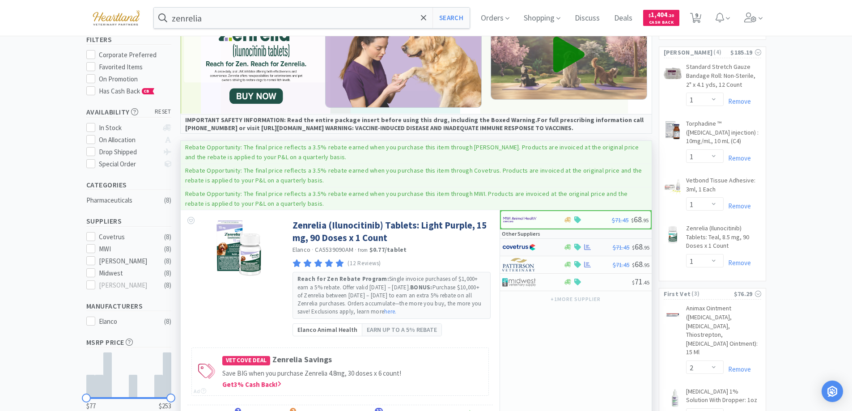
scroll to position [134, 0]
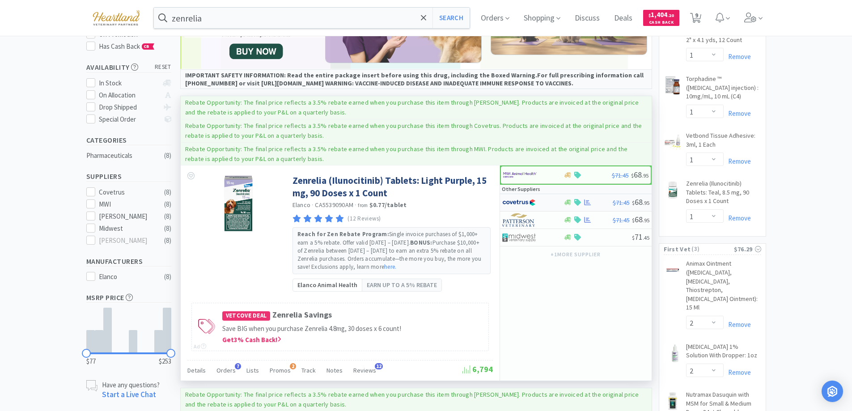
click at [543, 200] on div at bounding box center [526, 202] width 49 height 15
select select "1"
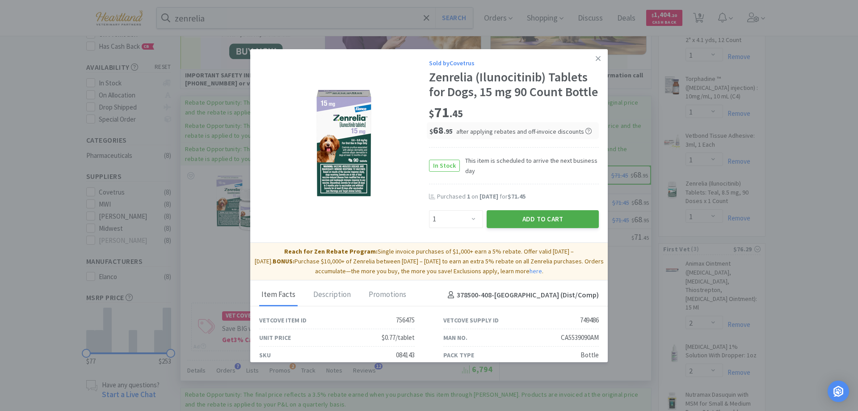
click at [541, 228] on button "Add to Cart" at bounding box center [543, 219] width 112 height 18
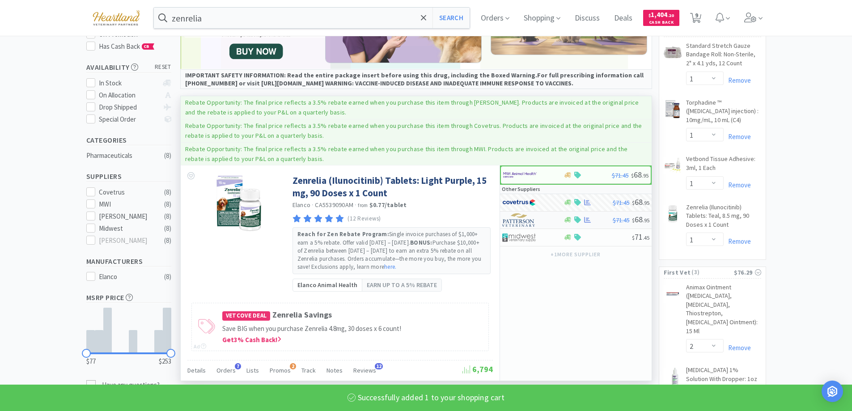
select select "1"
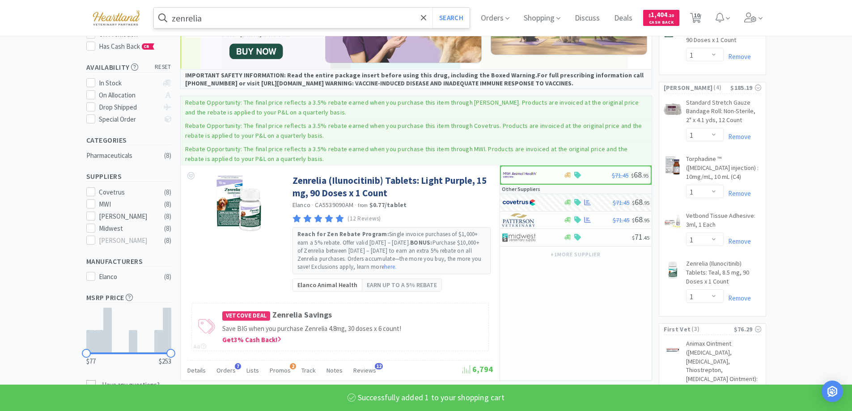
click at [264, 19] on input "zenrelia" at bounding box center [312, 18] width 316 height 21
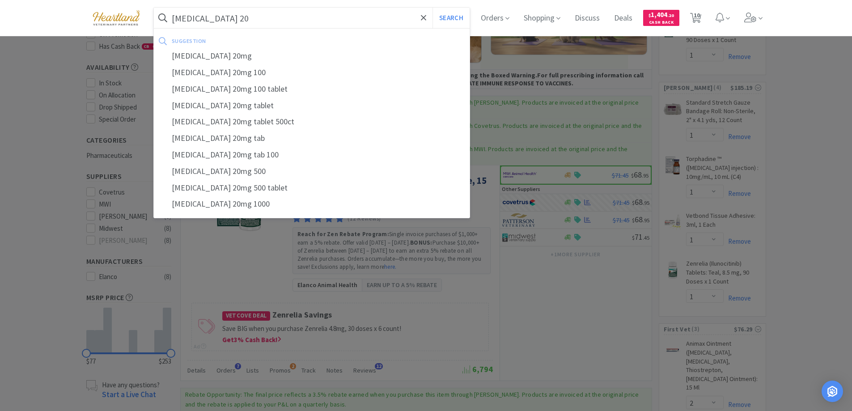
type input "[MEDICAL_DATA] 20"
click at [432, 8] on button "Search" at bounding box center [450, 18] width 37 height 21
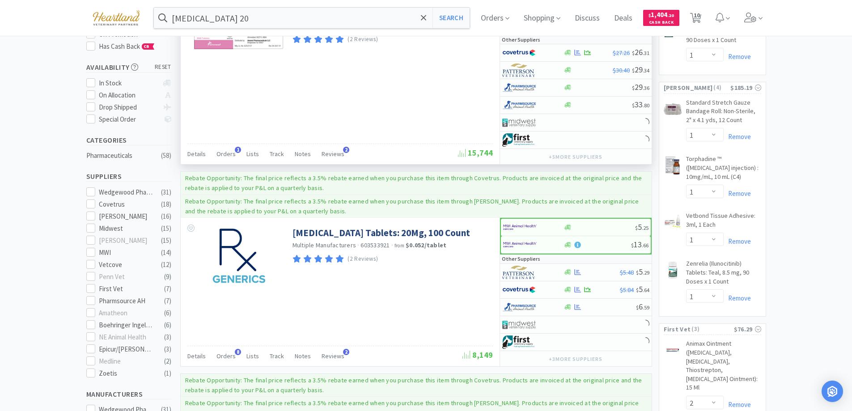
scroll to position [224, 0]
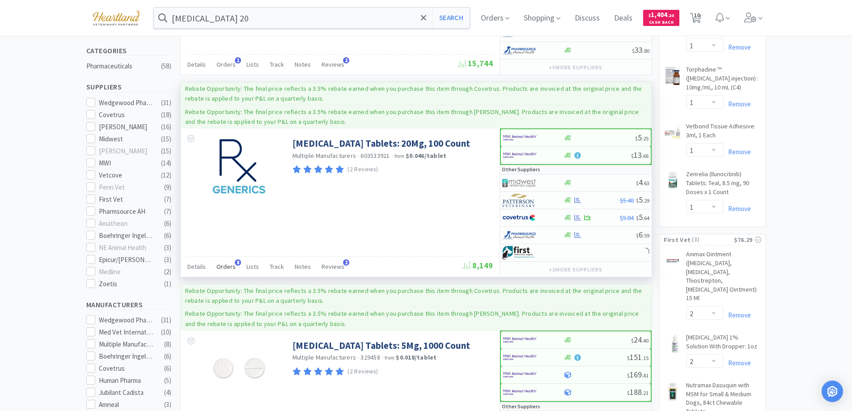
click at [222, 265] on span "Orders" at bounding box center [225, 266] width 19 height 8
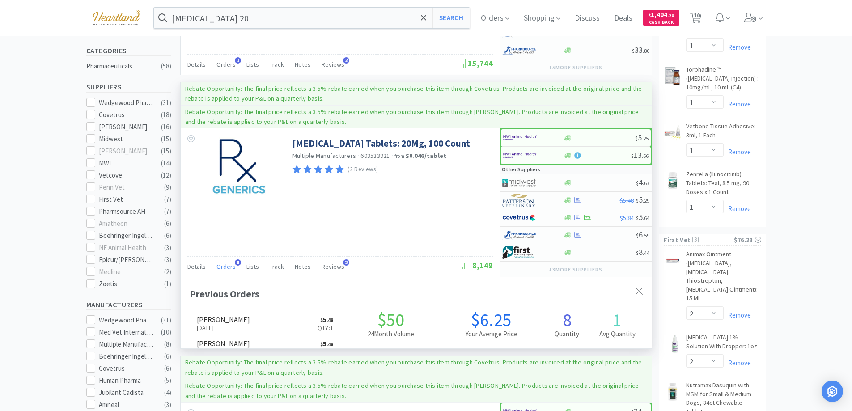
scroll to position [239, 471]
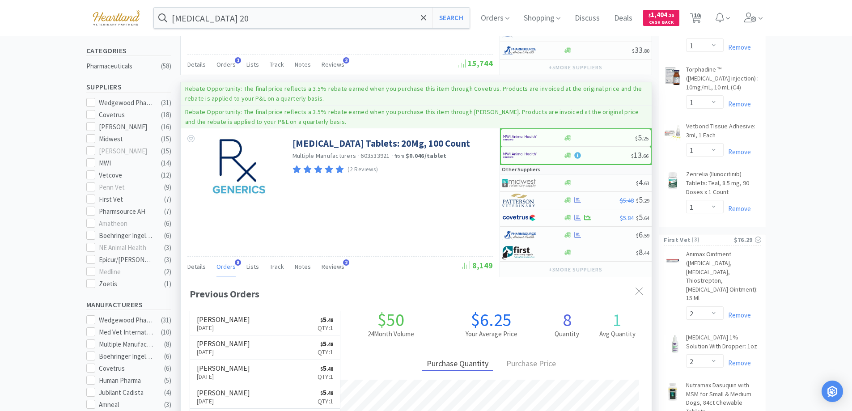
click at [222, 265] on span "Orders" at bounding box center [225, 266] width 19 height 8
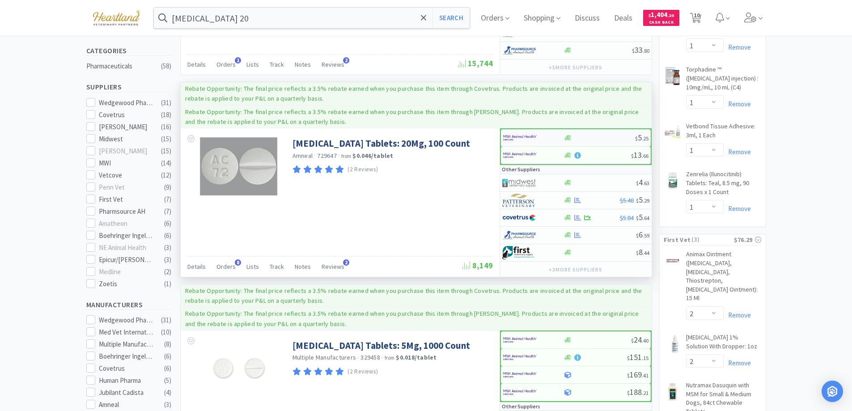
click at [543, 136] on div at bounding box center [527, 137] width 49 height 15
select select "1"
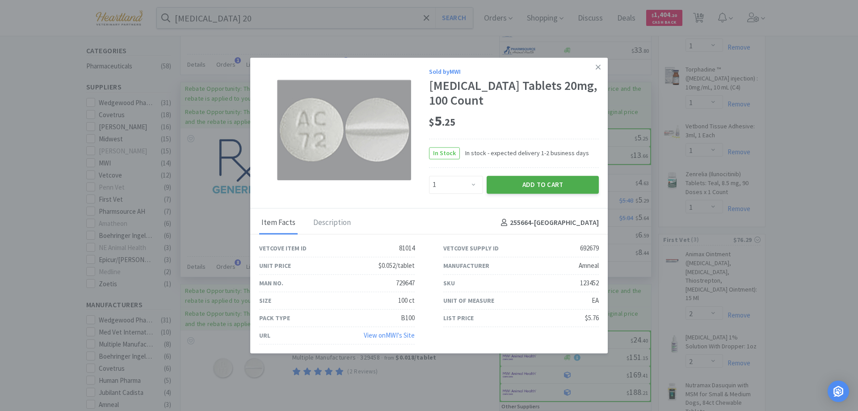
click at [559, 191] on button "Add to Cart" at bounding box center [543, 185] width 112 height 18
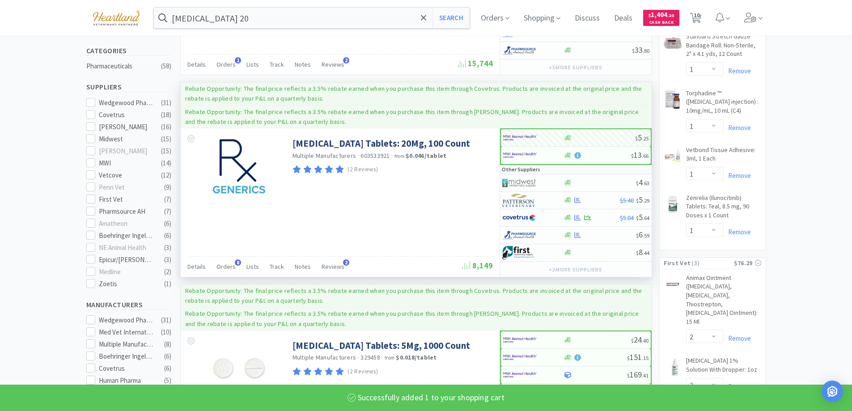
select select "1"
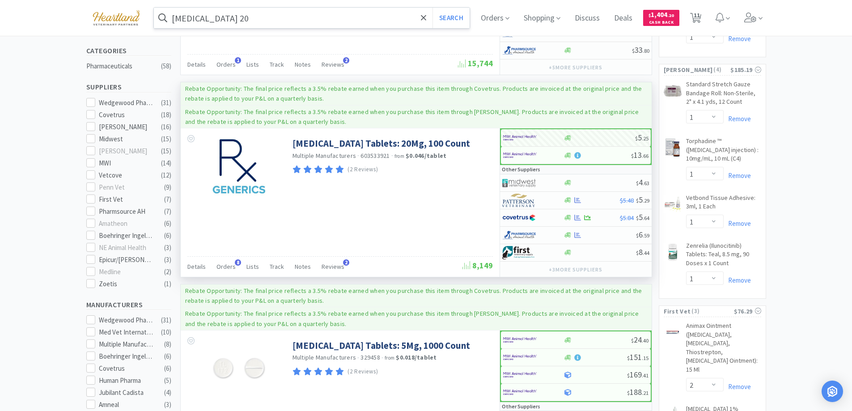
click at [338, 19] on input "[MEDICAL_DATA] 20" at bounding box center [312, 18] width 316 height 21
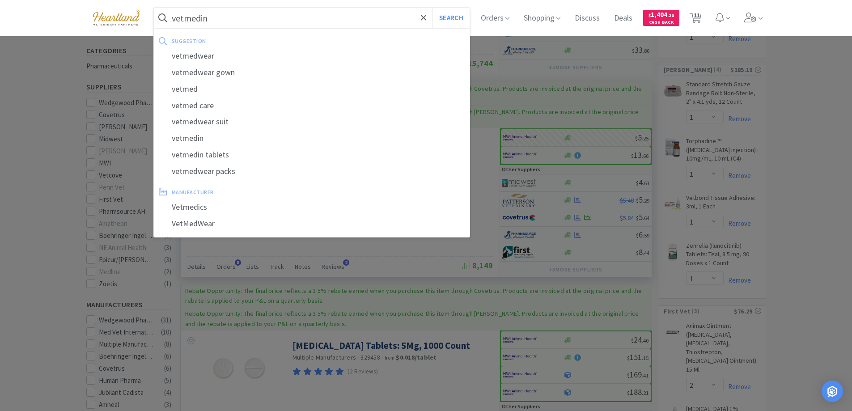
type input "vetmedin"
click at [432, 8] on button "Search" at bounding box center [450, 18] width 37 height 21
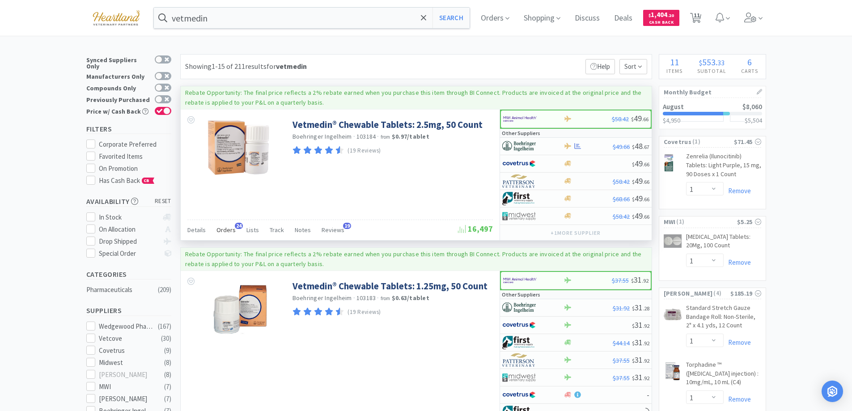
click at [228, 231] on span "Orders" at bounding box center [225, 230] width 19 height 8
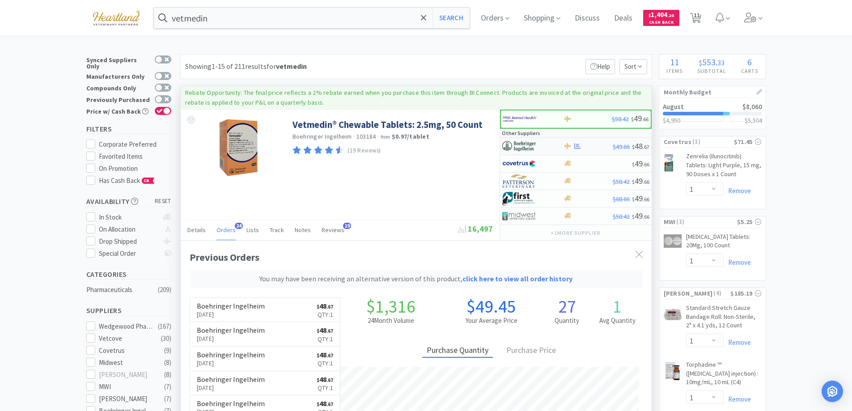
scroll to position [263, 471]
click at [541, 144] on div at bounding box center [526, 146] width 49 height 15
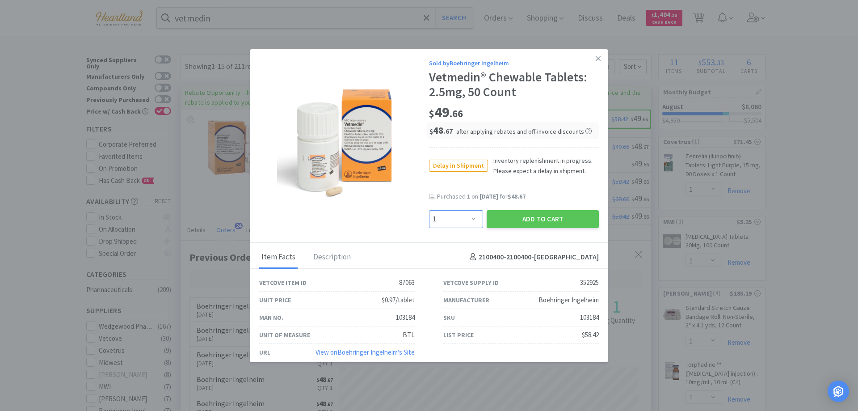
click at [469, 220] on select "Enter Quantity 1 2 3 4 5 6 7 8 9 10 11 12 13 14 15 16 17 18 19 20 Enter Quantity" at bounding box center [456, 219] width 54 height 18
select select "2"
click at [429, 210] on select "Enter Quantity 1 2 3 4 5 6 7 8 9 10 11 12 13 14 15 16 17 18 19 20 Enter Quantity" at bounding box center [456, 219] width 54 height 18
click at [542, 221] on button "Add to Cart" at bounding box center [543, 219] width 112 height 18
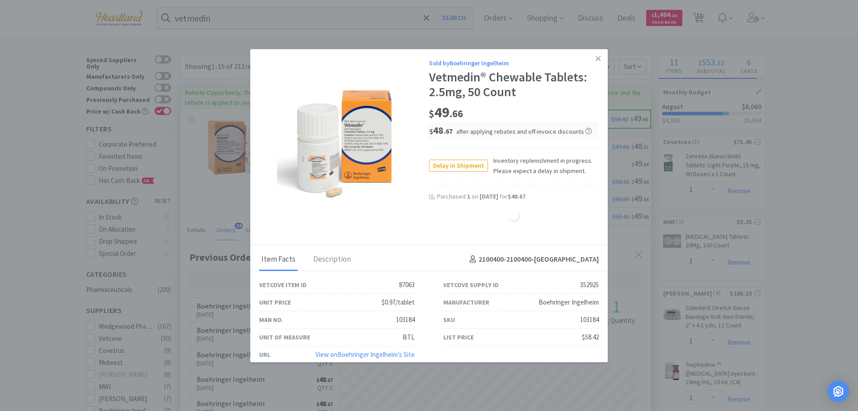
select select "2"
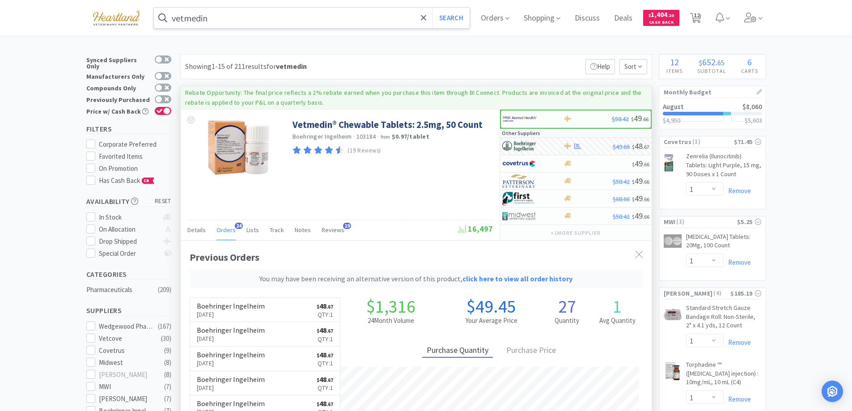
click at [244, 20] on input "vetmedin" at bounding box center [312, 18] width 316 height 21
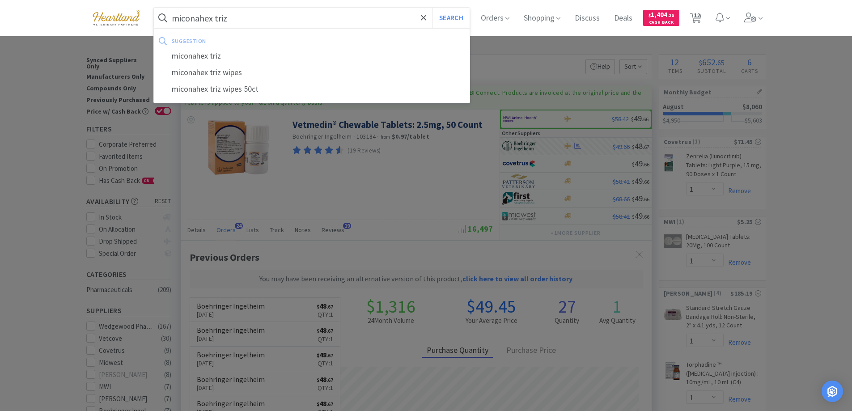
type input "miconahex triz"
click at [432, 8] on button "Search" at bounding box center [450, 18] width 37 height 21
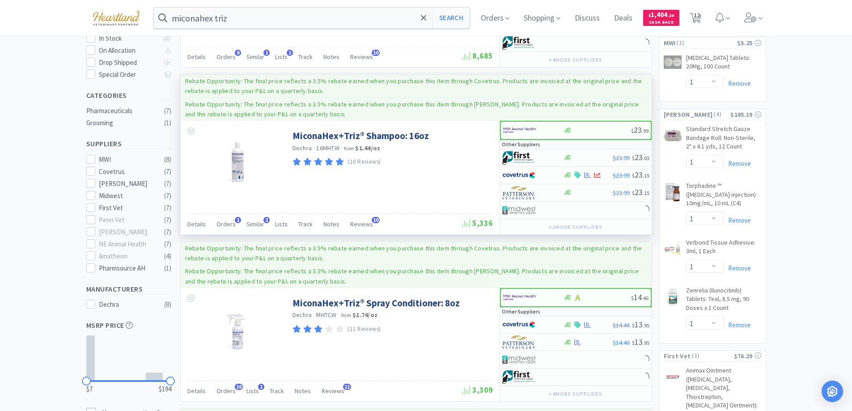
scroll to position [313, 0]
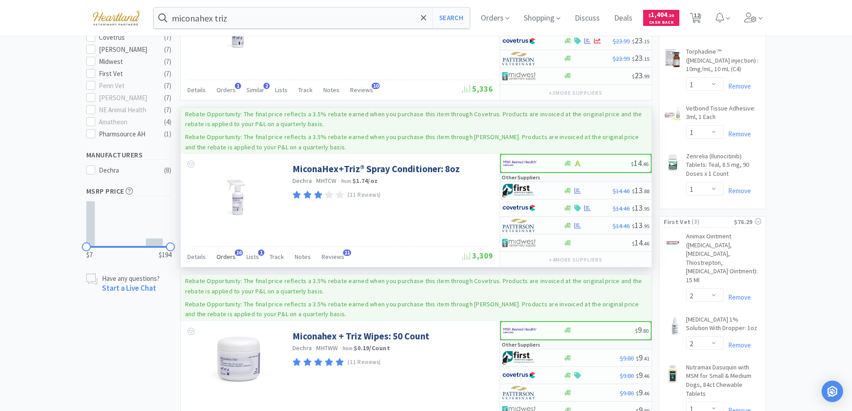
click at [225, 258] on span "Orders" at bounding box center [225, 257] width 19 height 8
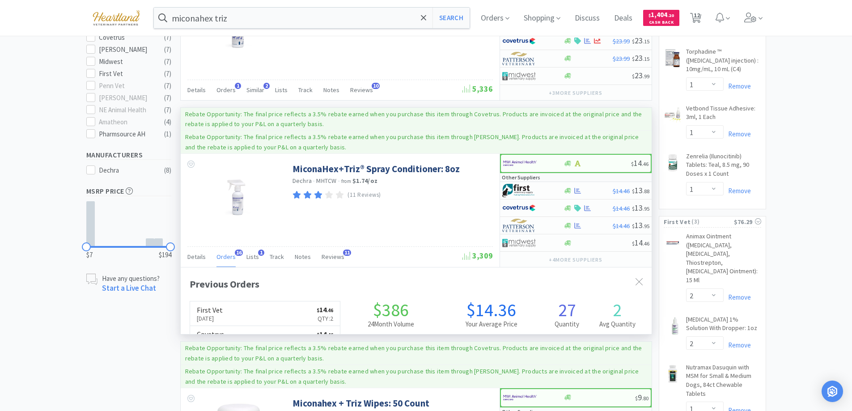
scroll to position [240, 471]
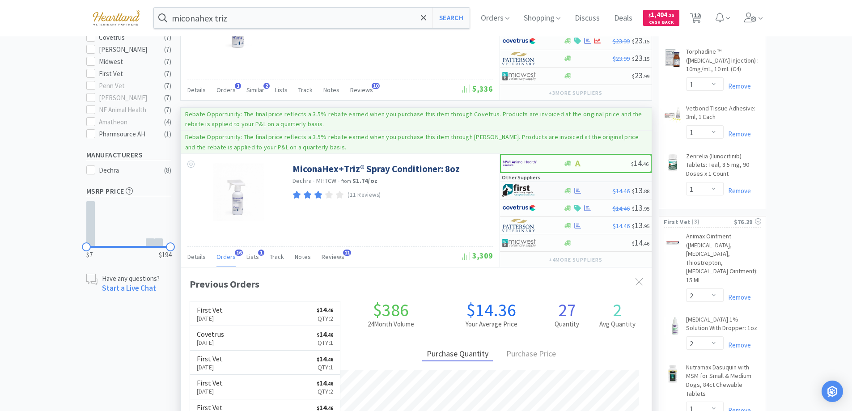
click at [545, 188] on div at bounding box center [526, 190] width 49 height 15
select select "1"
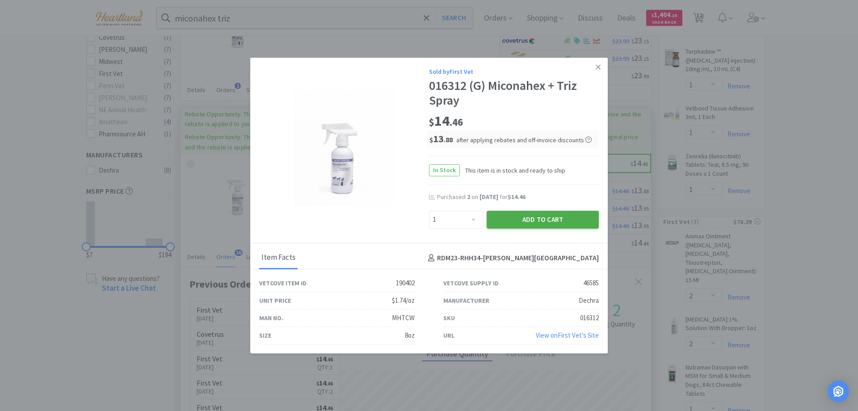
click at [546, 220] on button "Add to Cart" at bounding box center [543, 220] width 112 height 18
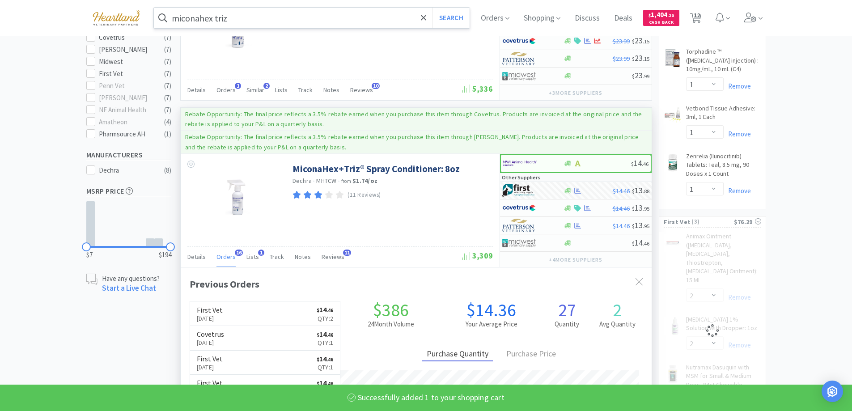
select select "1"
click at [281, 16] on input "miconahex triz" at bounding box center [312, 18] width 316 height 21
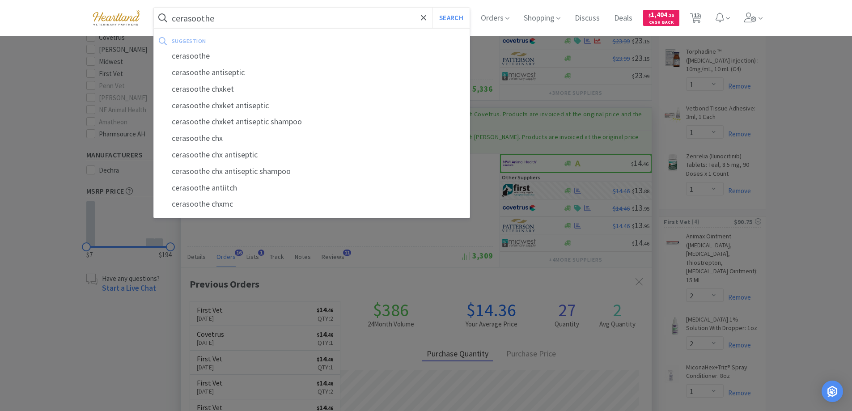
type input "cerasoothe"
click at [432, 8] on button "Search" at bounding box center [450, 18] width 37 height 21
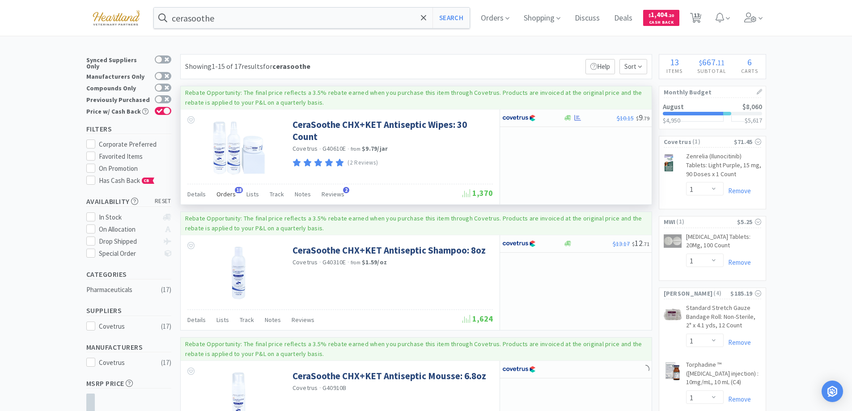
click at [221, 188] on div "Orders 18" at bounding box center [225, 195] width 19 height 17
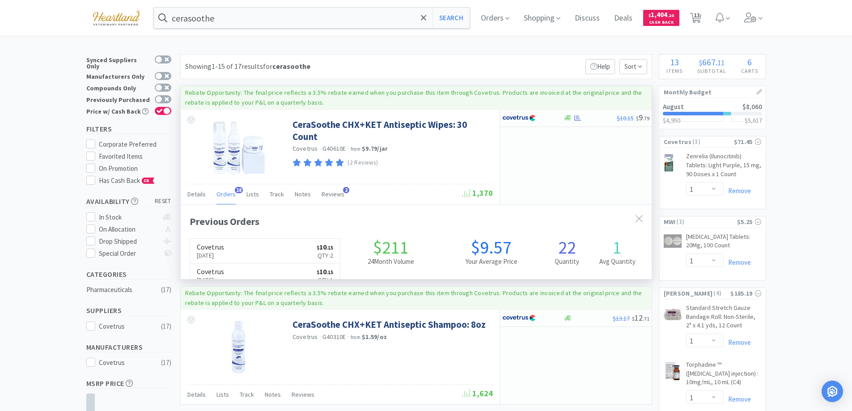
scroll to position [240, 471]
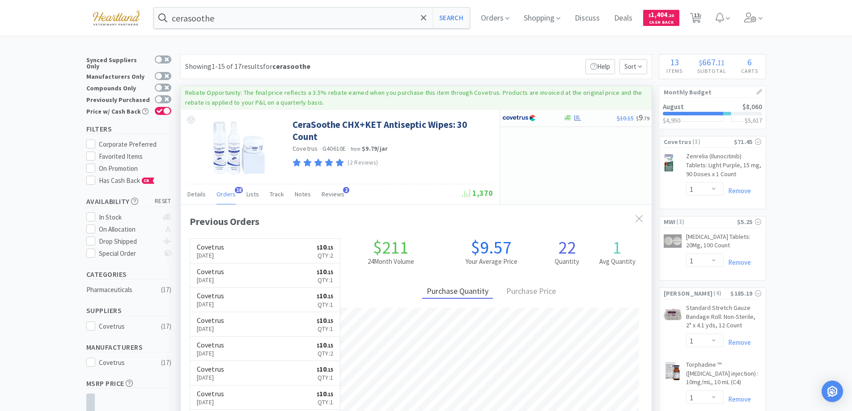
click at [221, 188] on div "Orders 18" at bounding box center [225, 195] width 19 height 17
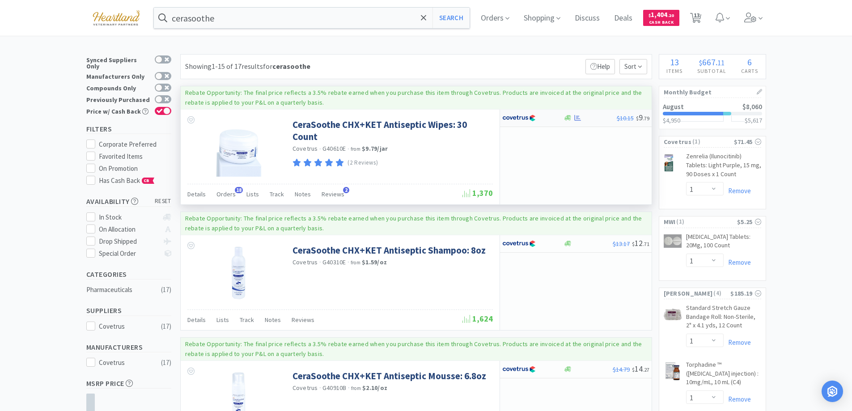
click at [551, 120] on div at bounding box center [532, 117] width 61 height 15
select select "1"
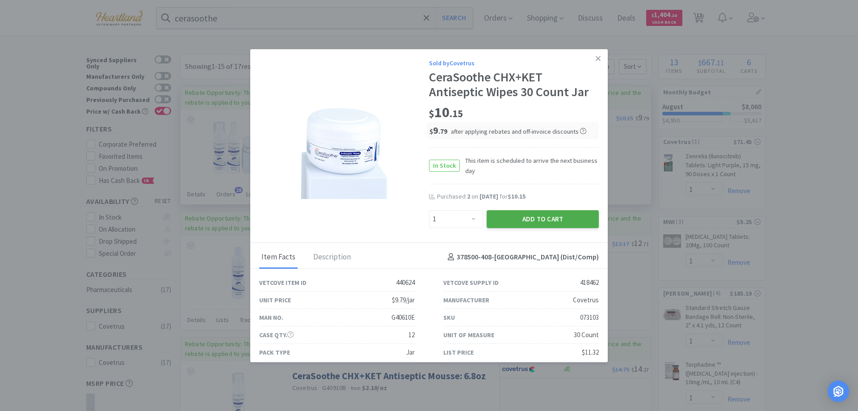
click at [528, 216] on button "Add to Cart" at bounding box center [543, 219] width 112 height 18
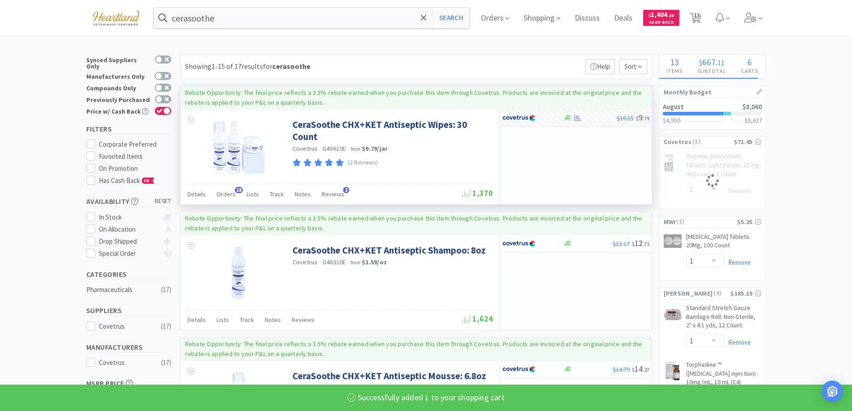
select select "1"
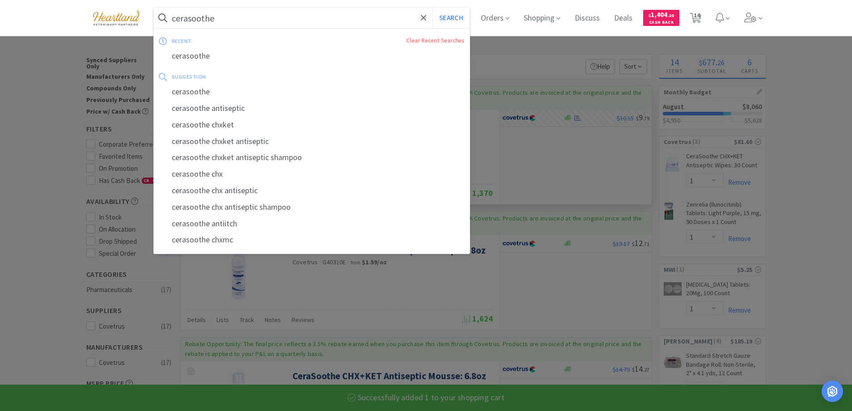
click at [248, 15] on input "cerasoothe" at bounding box center [312, 18] width 316 height 21
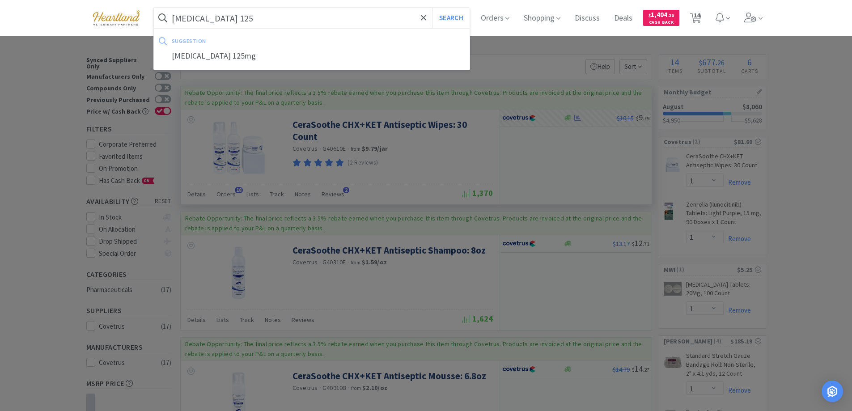
type input "[MEDICAL_DATA] 125"
click at [432, 8] on button "Search" at bounding box center [450, 18] width 37 height 21
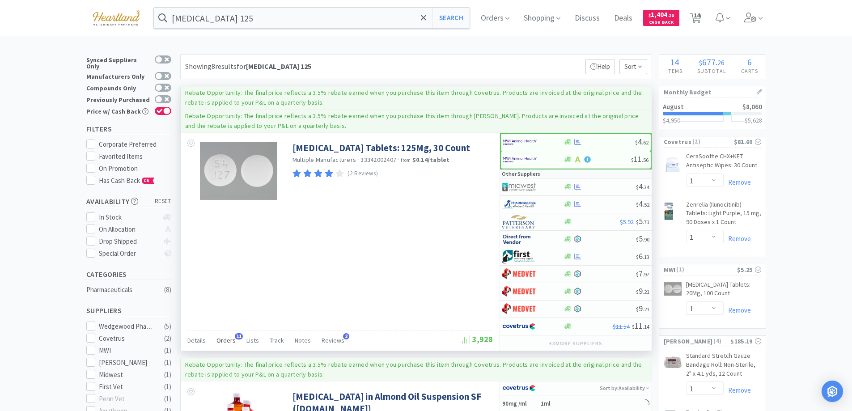
click at [230, 342] on span "Orders" at bounding box center [225, 340] width 19 height 8
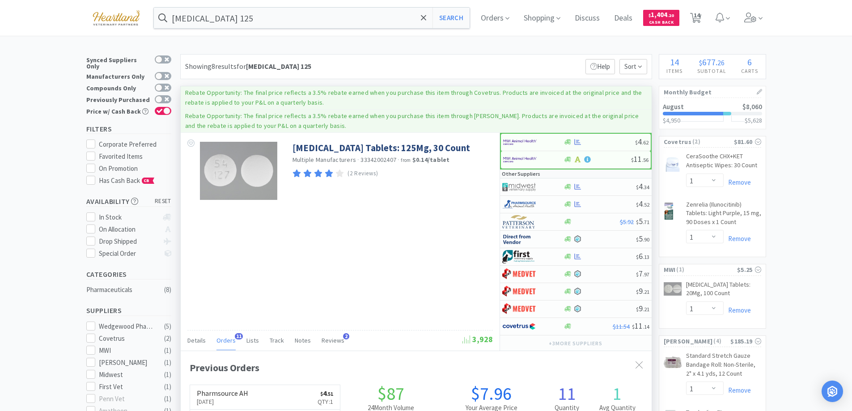
scroll to position [240, 471]
click at [230, 342] on span "Orders" at bounding box center [225, 340] width 19 height 8
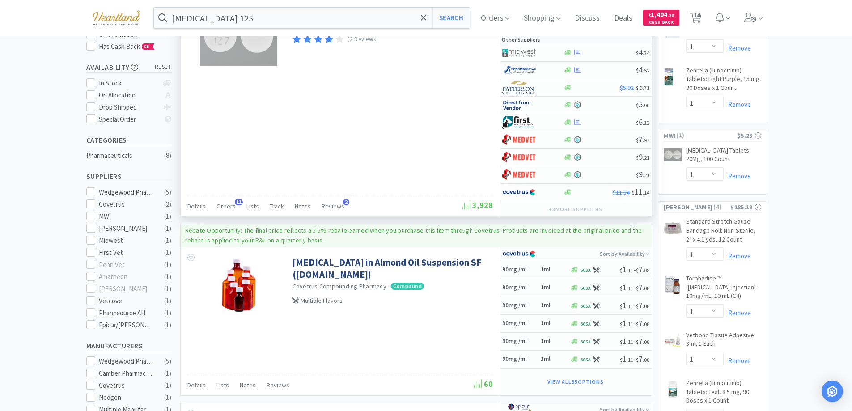
scroll to position [0, 0]
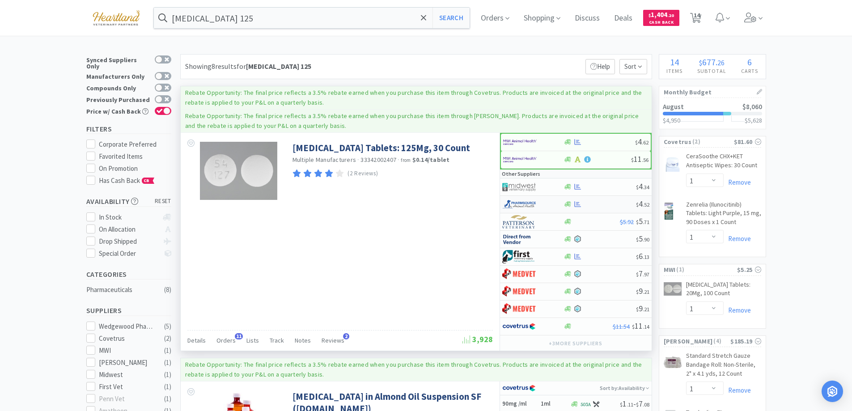
click at [547, 204] on div at bounding box center [526, 204] width 49 height 15
select select "1"
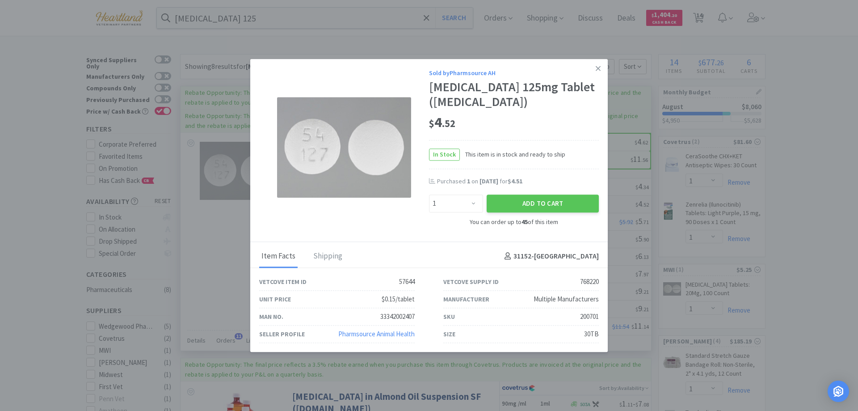
click at [547, 204] on button "Add to Cart" at bounding box center [543, 204] width 112 height 18
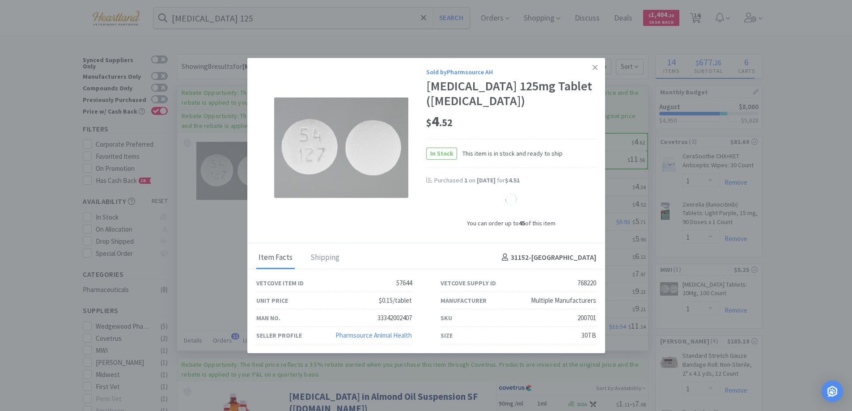
select select "1"
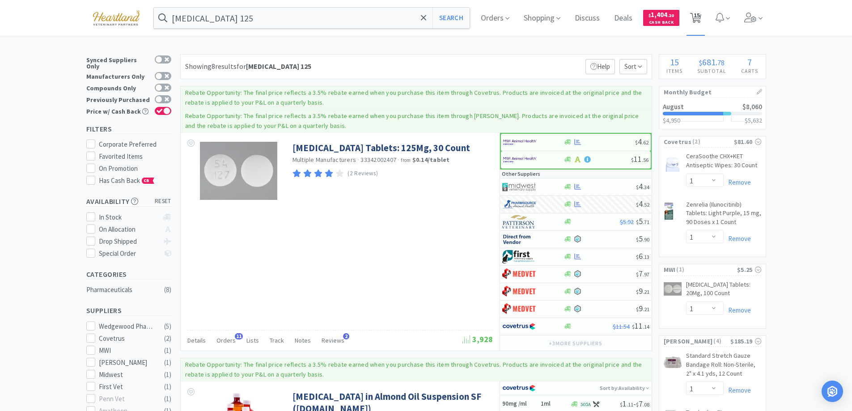
click at [698, 13] on span "15" at bounding box center [696, 15] width 6 height 36
select select "1"
select select "2"
select select "1"
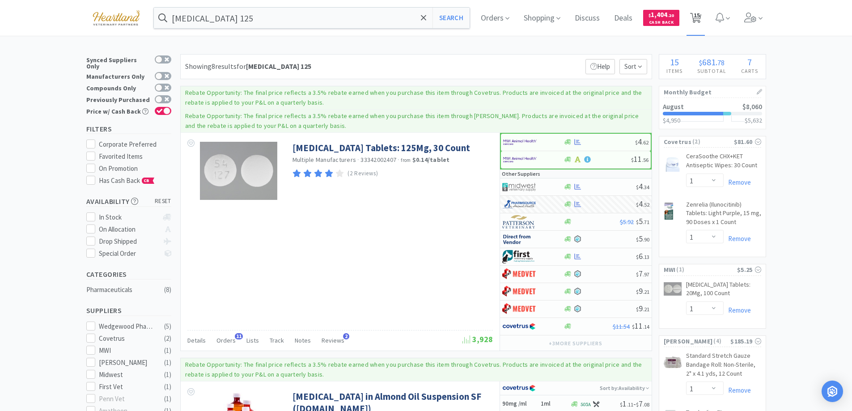
select select "1"
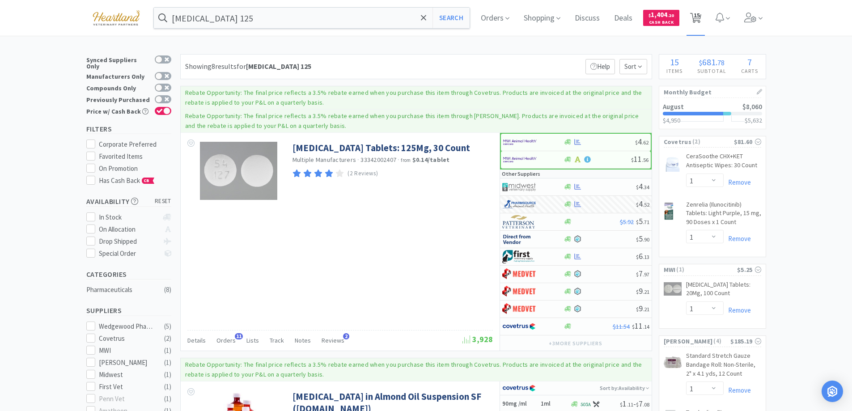
select select "1"
select select "2"
select select "1"
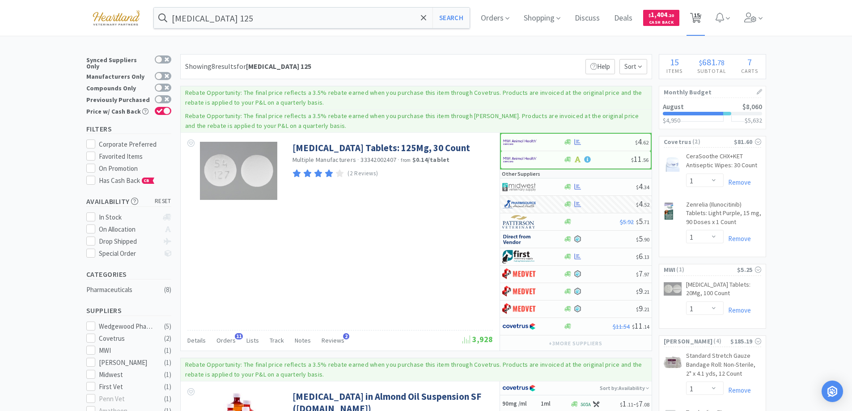
select select "1"
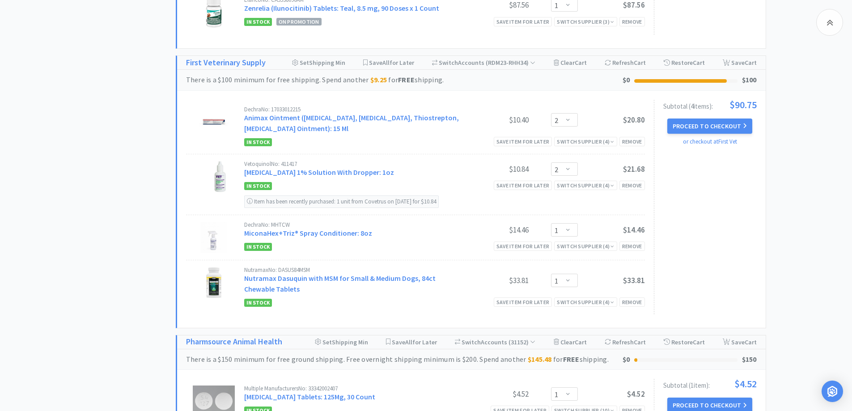
scroll to position [913, 0]
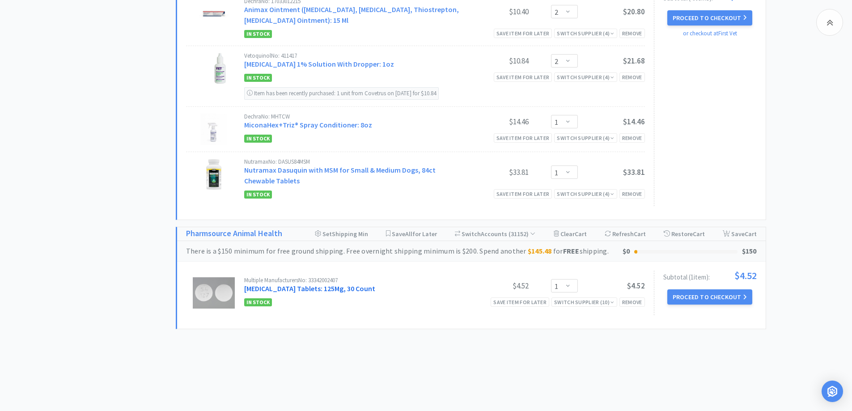
click at [330, 284] on link "[MEDICAL_DATA] Tablets: 125Mg, 30 Count" at bounding box center [309, 288] width 131 height 9
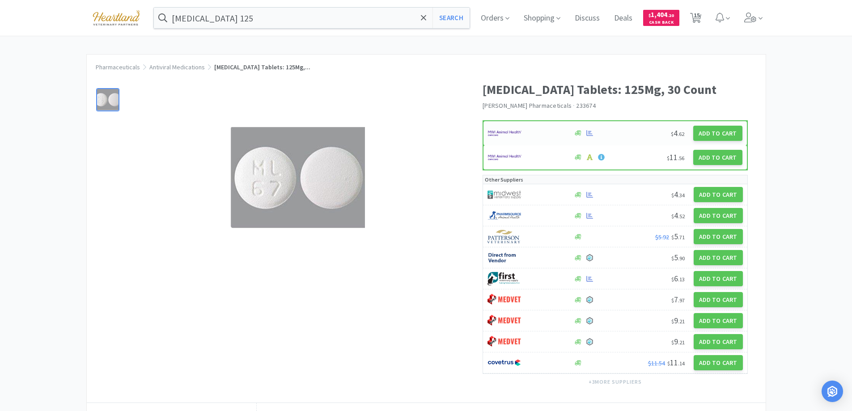
click at [543, 127] on div at bounding box center [526, 133] width 76 height 15
select select "1"
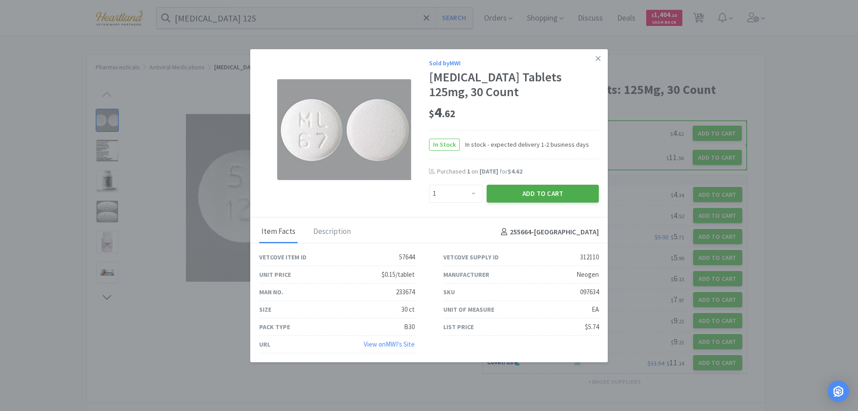
click at [551, 194] on button "Add to Cart" at bounding box center [543, 194] width 112 height 18
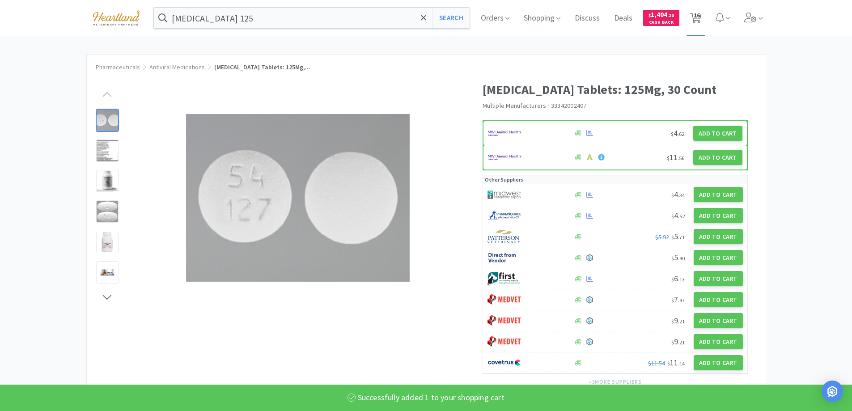
click at [697, 15] on span "16" at bounding box center [696, 15] width 6 height 36
select select "1"
select select "2"
select select "1"
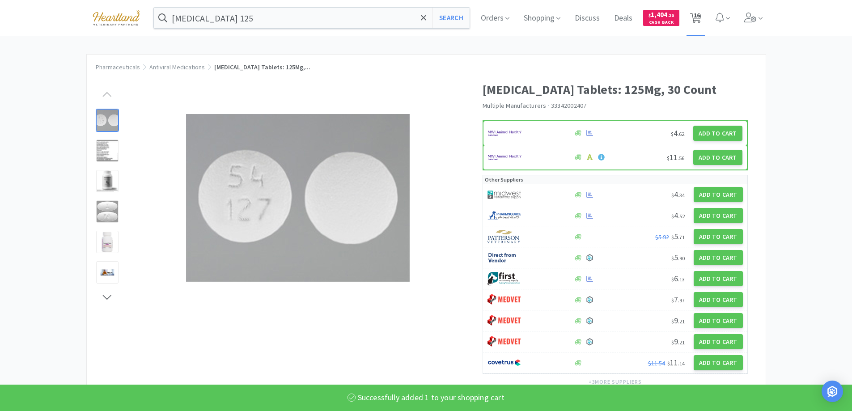
select select "1"
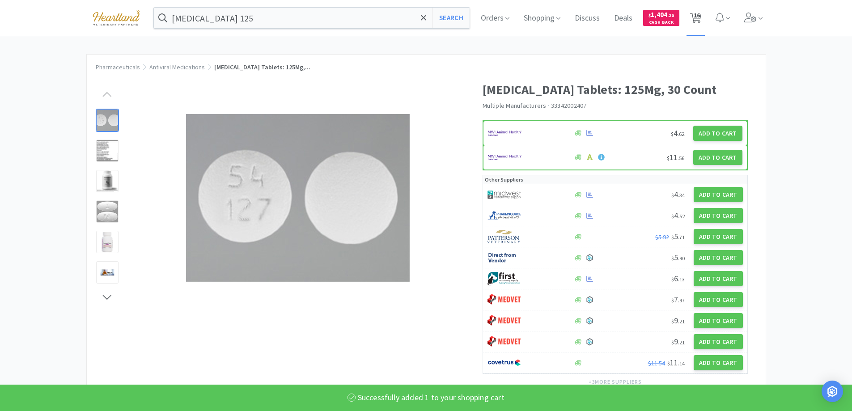
select select "1"
select select "2"
select select "1"
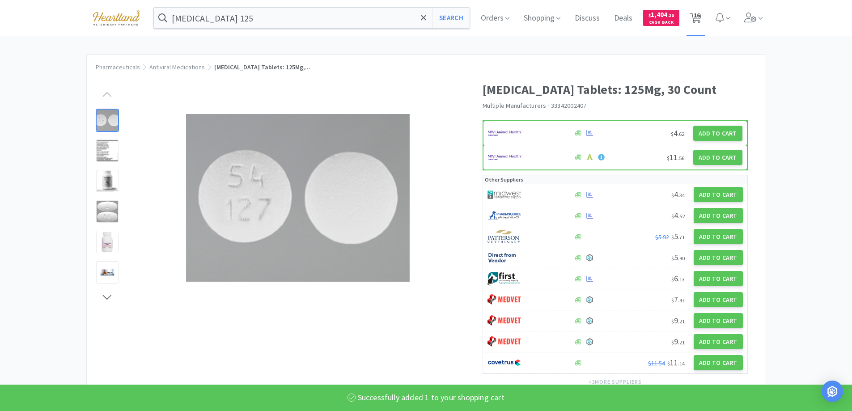
select select "1"
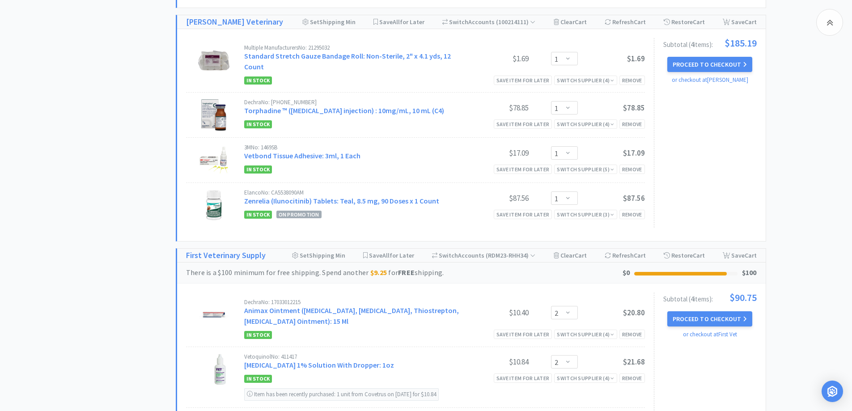
scroll to position [939, 0]
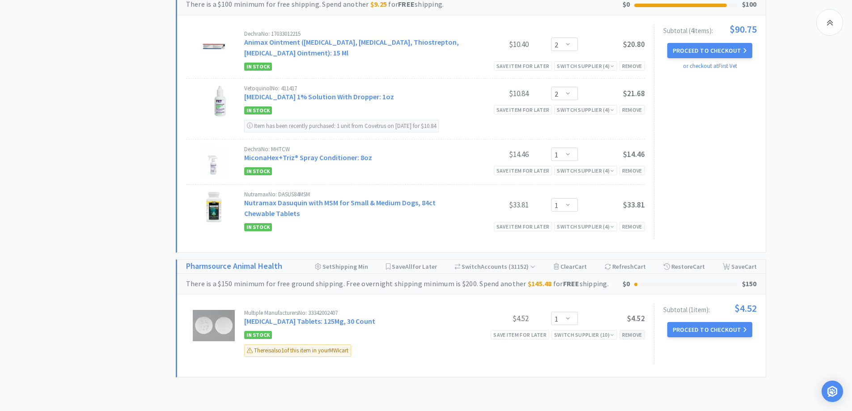
click at [638, 330] on div "Remove" at bounding box center [631, 334] width 25 height 9
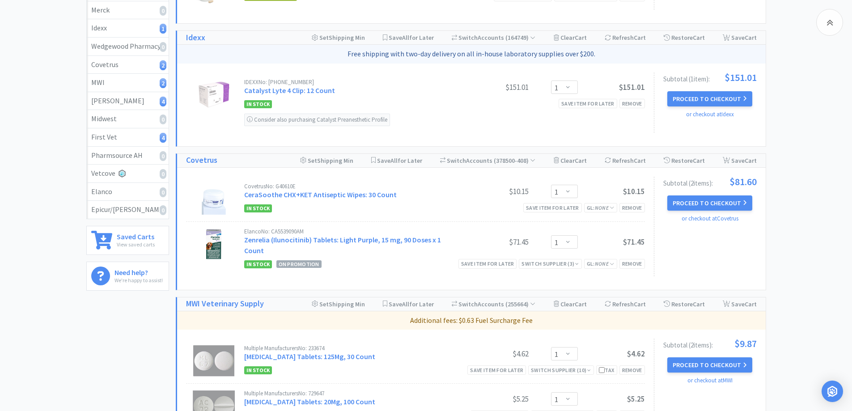
scroll to position [0, 0]
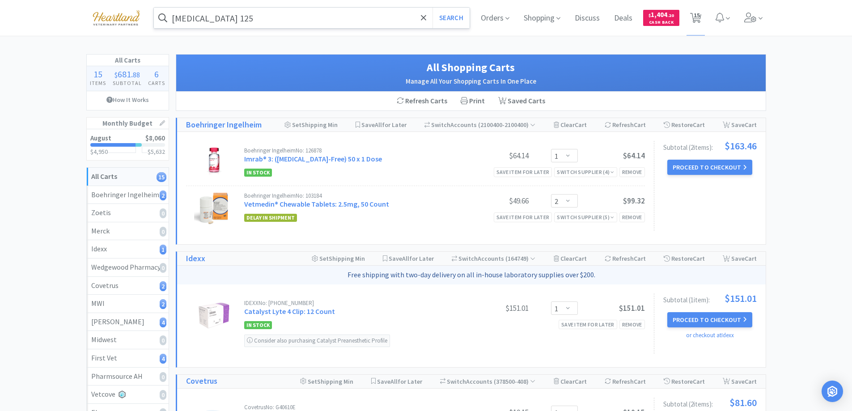
click at [279, 21] on input "[MEDICAL_DATA] 125" at bounding box center [312, 18] width 316 height 21
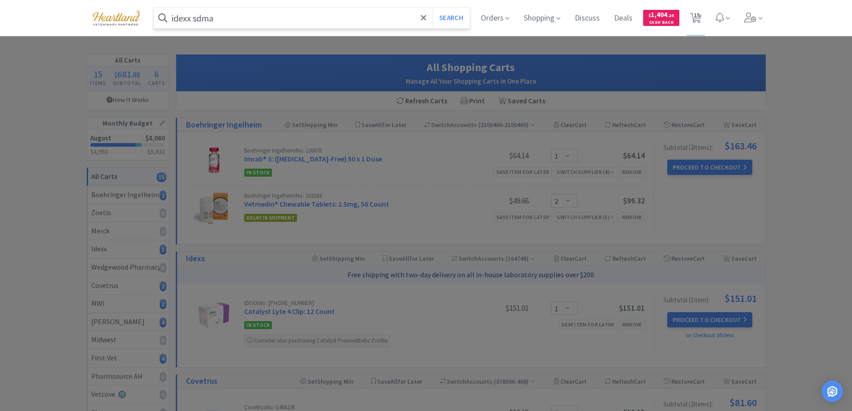
type input "idexx sdma"
click at [432, 8] on button "Search" at bounding box center [450, 18] width 37 height 21
select select "1"
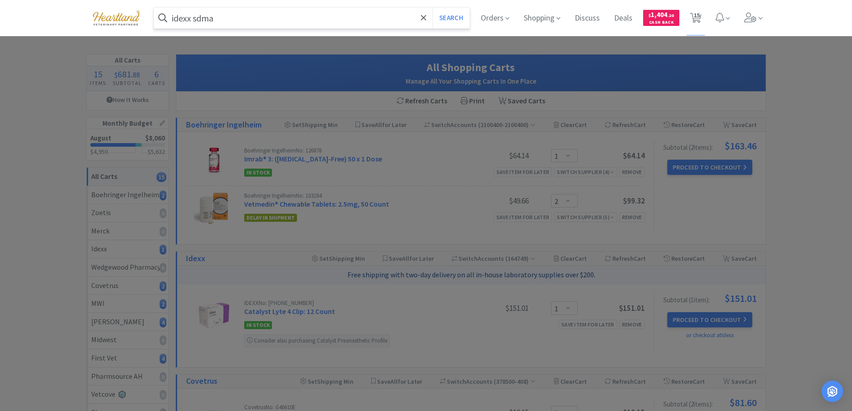
select select "1"
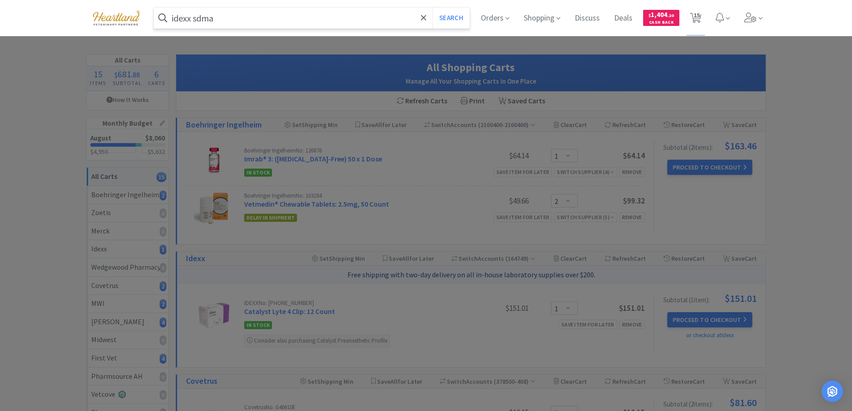
select select "2"
select select "1"
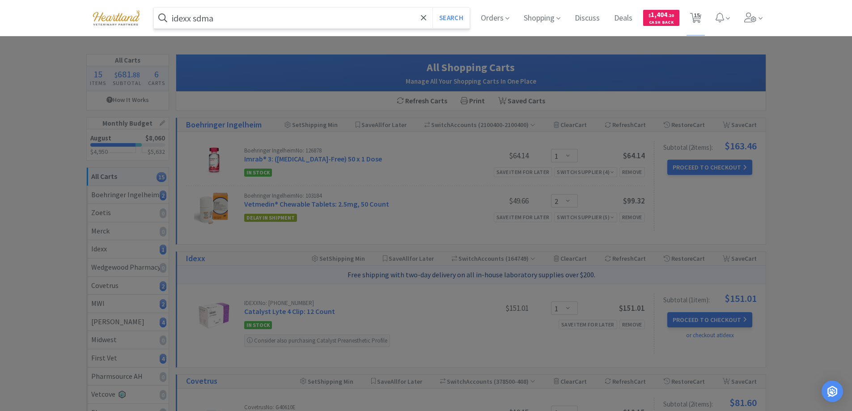
select select "1"
select select "2"
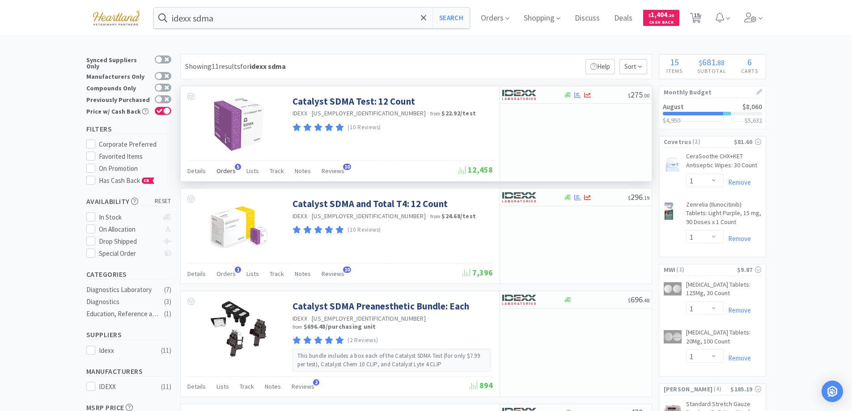
click at [220, 175] on span "Orders" at bounding box center [225, 171] width 19 height 8
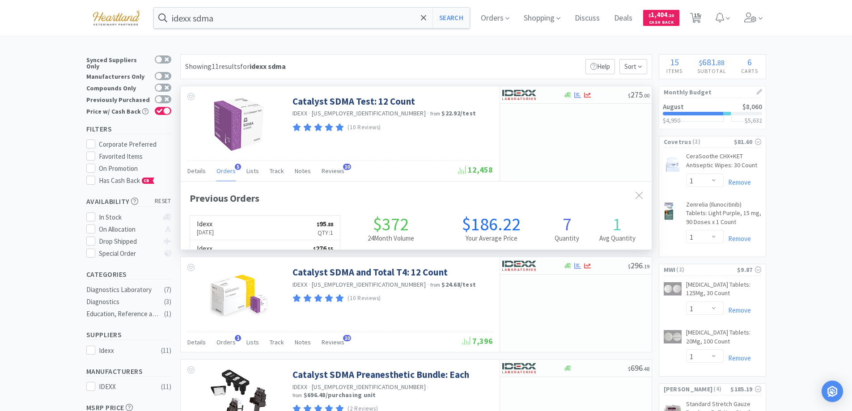
scroll to position [232, 471]
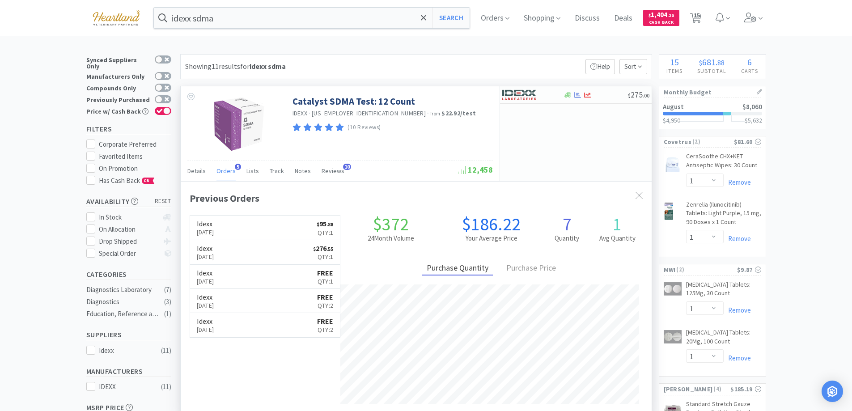
click at [220, 174] on span "Orders" at bounding box center [225, 171] width 19 height 8
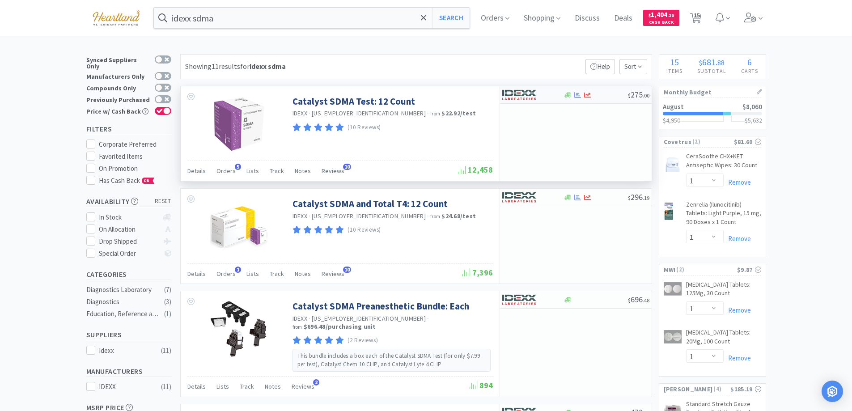
click at [550, 94] on div at bounding box center [526, 94] width 49 height 15
select select "1"
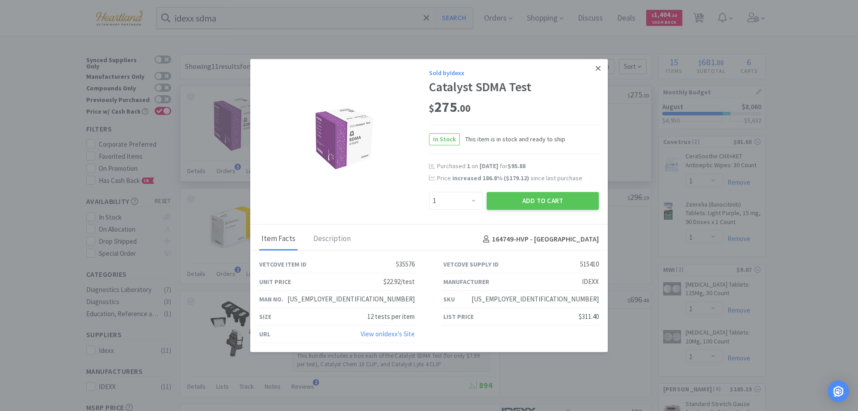
click at [597, 66] on icon at bounding box center [598, 68] width 5 height 8
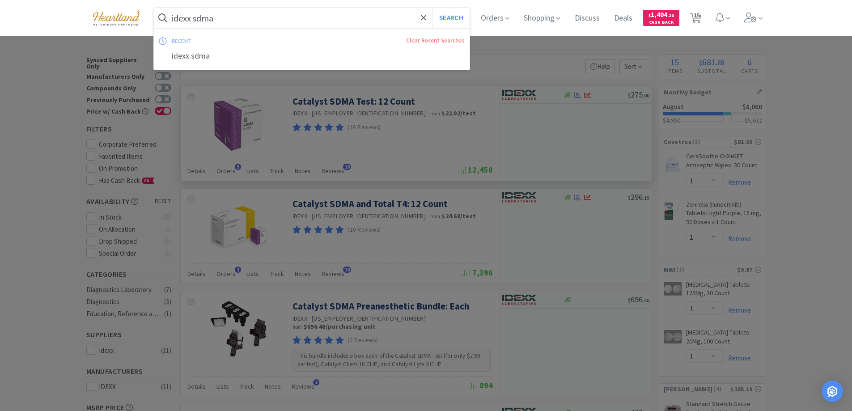
click at [265, 21] on input "idexx sdma" at bounding box center [312, 18] width 316 height 21
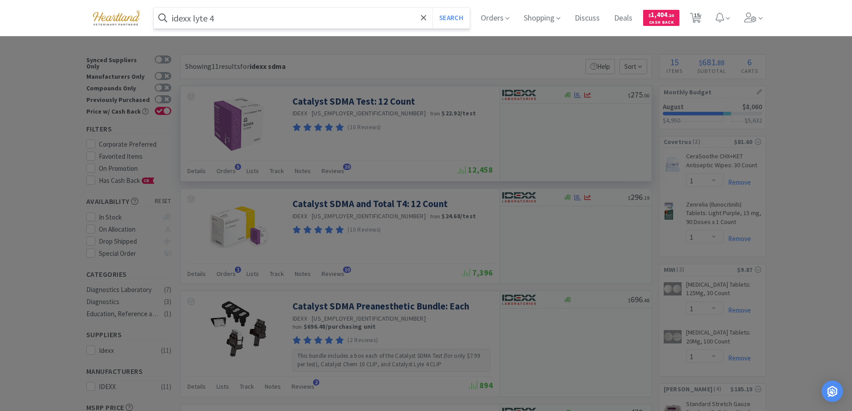
click at [432, 8] on button "Search" at bounding box center [450, 18] width 37 height 21
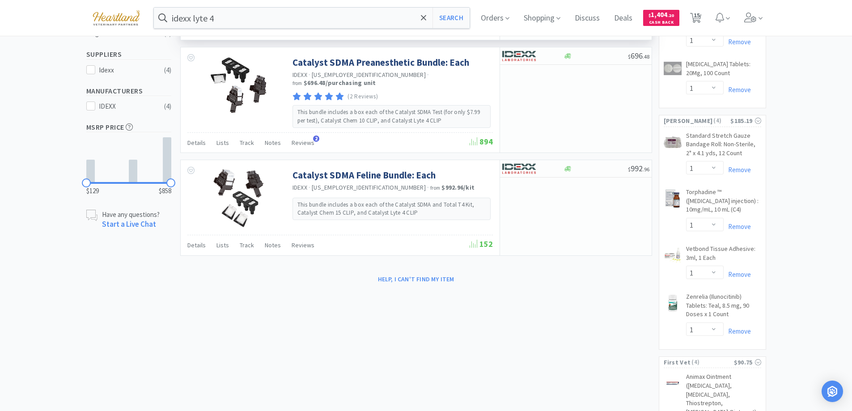
scroll to position [89, 0]
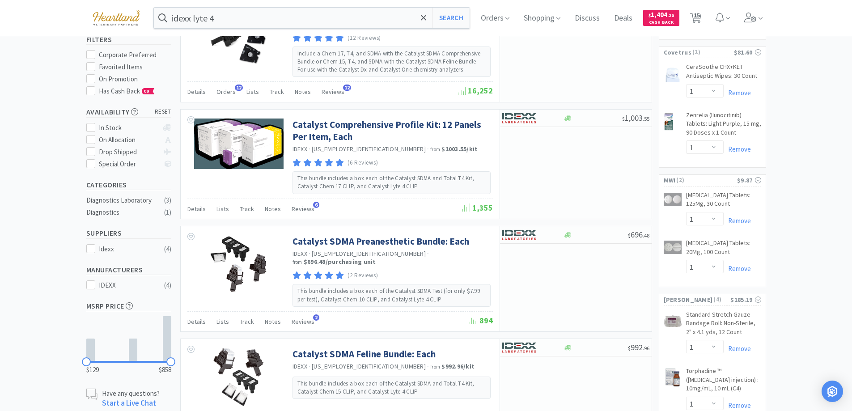
type input "idexx sdma"
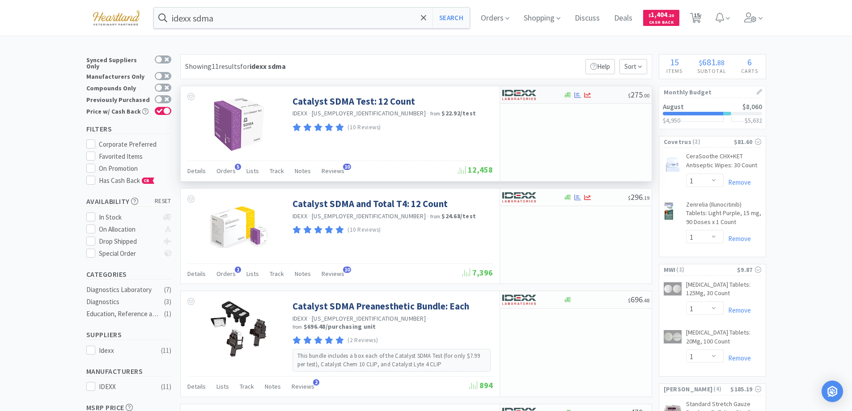
click at [552, 95] on div at bounding box center [532, 94] width 61 height 15
select select "1"
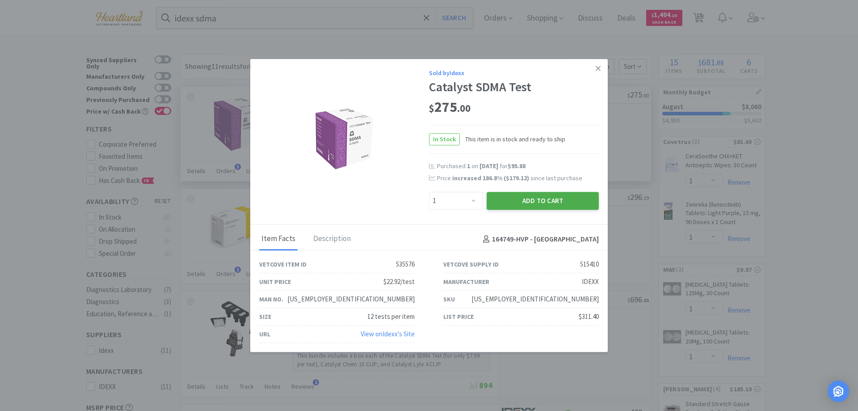
click at [541, 196] on button "Add to Cart" at bounding box center [543, 201] width 112 height 18
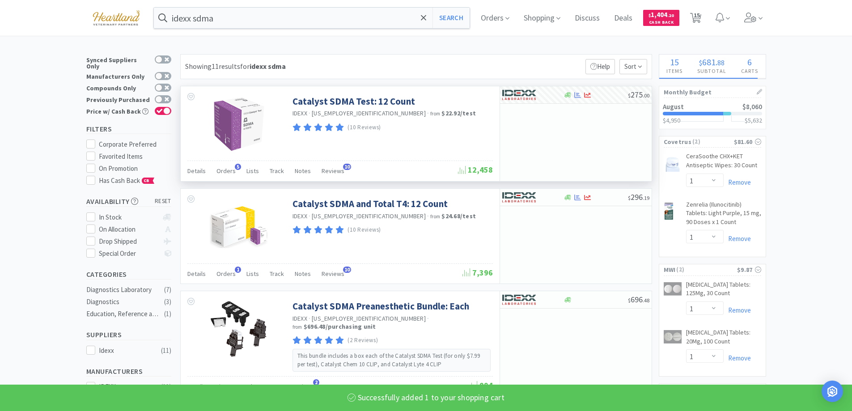
select select "1"
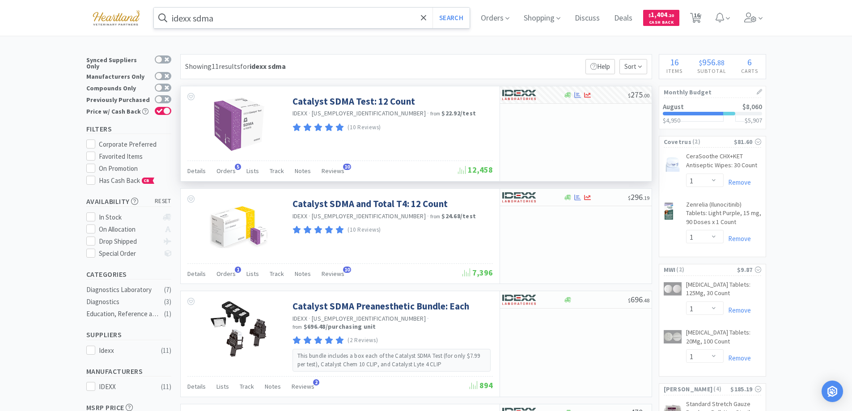
click at [255, 18] on input "idexx sdma" at bounding box center [312, 18] width 316 height 21
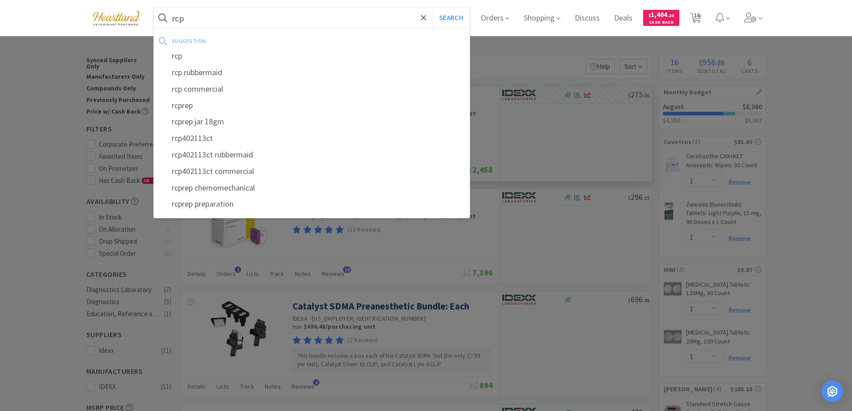
type input "rcp"
click at [432, 8] on button "Search" at bounding box center [450, 18] width 37 height 21
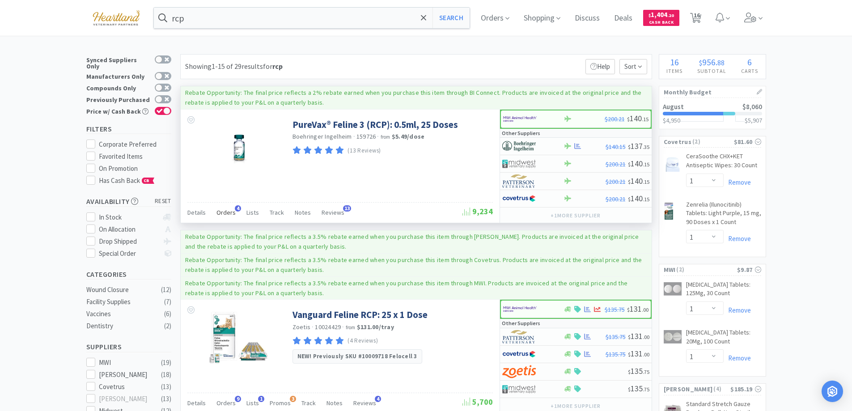
click at [220, 211] on span "Orders" at bounding box center [225, 212] width 19 height 8
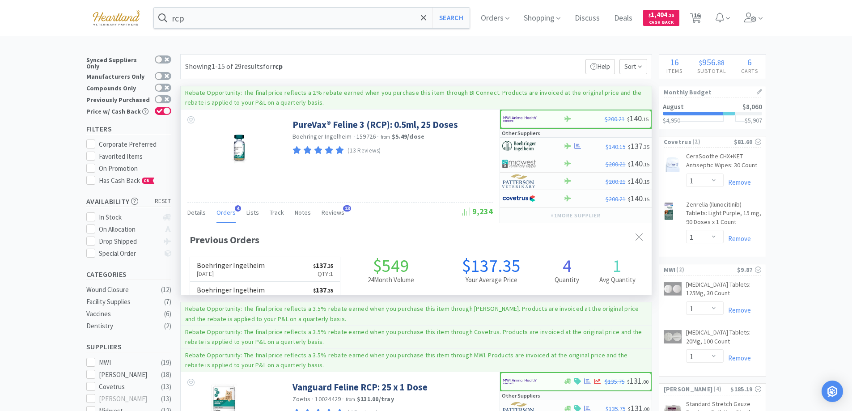
scroll to position [232, 471]
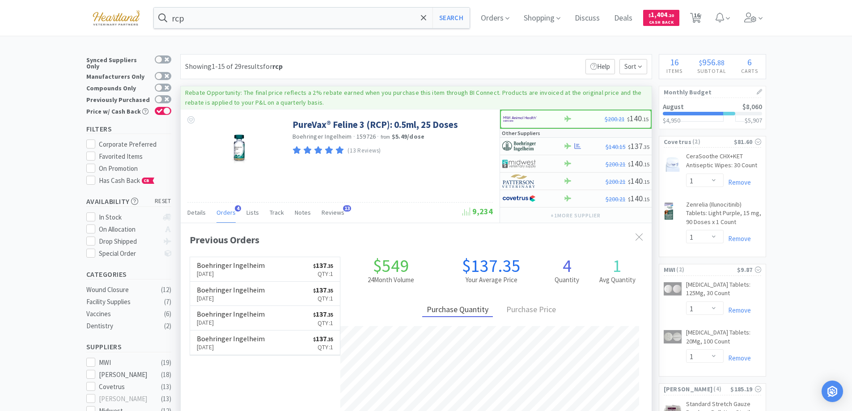
click at [220, 211] on span "Orders" at bounding box center [225, 212] width 19 height 8
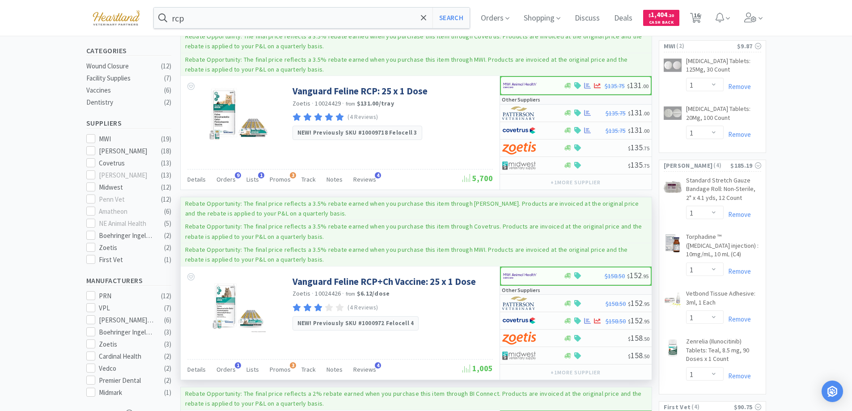
scroll to position [0, 0]
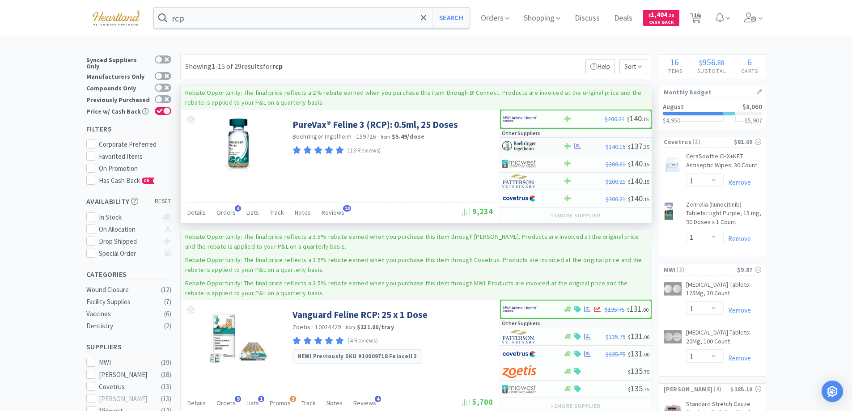
click at [550, 144] on div at bounding box center [526, 146] width 49 height 15
select select "1"
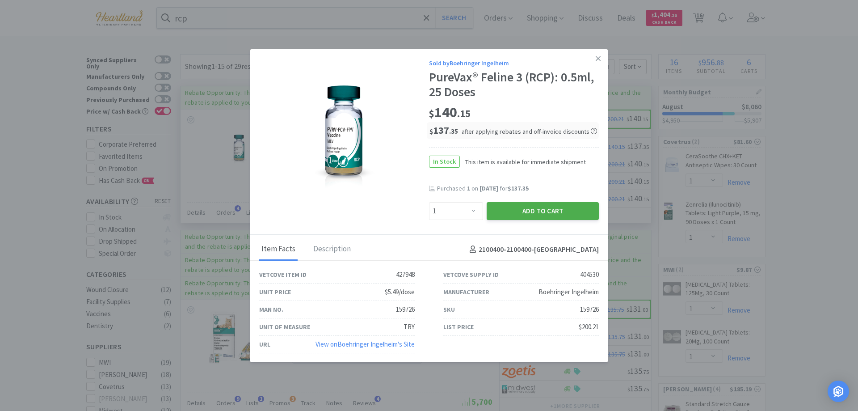
click at [535, 211] on button "Add to Cart" at bounding box center [543, 211] width 112 height 18
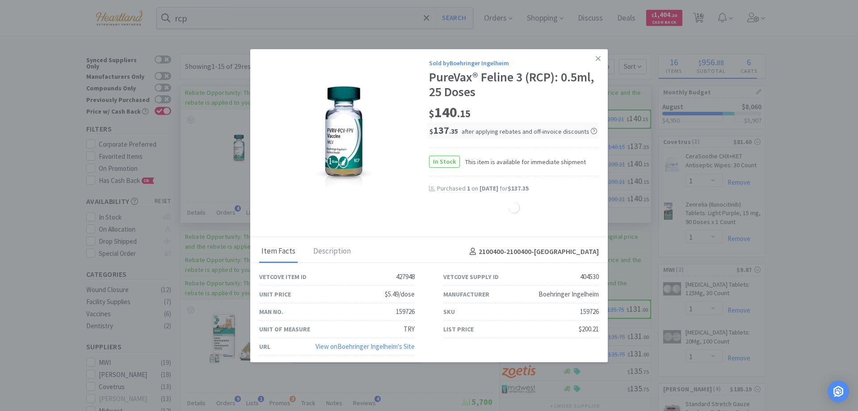
select select "1"
select select "2"
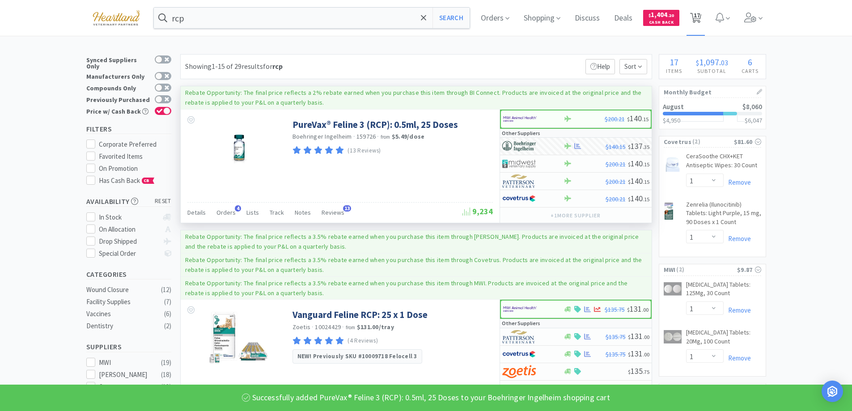
click at [700, 14] on span "17" at bounding box center [696, 15] width 6 height 36
select select "1"
select select "2"
select select "1"
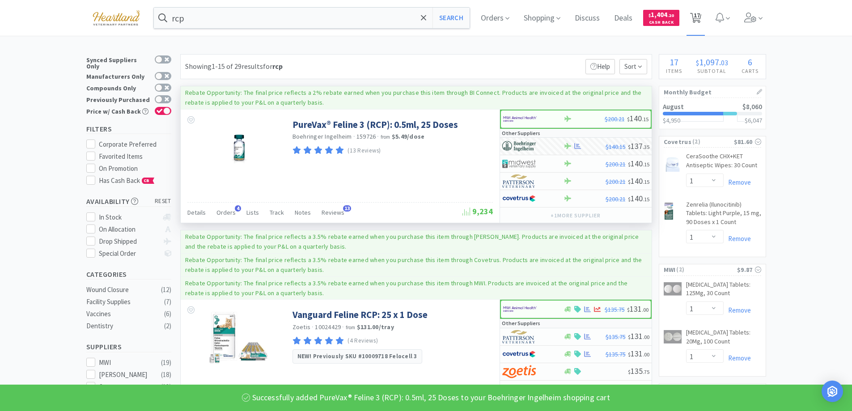
select select "1"
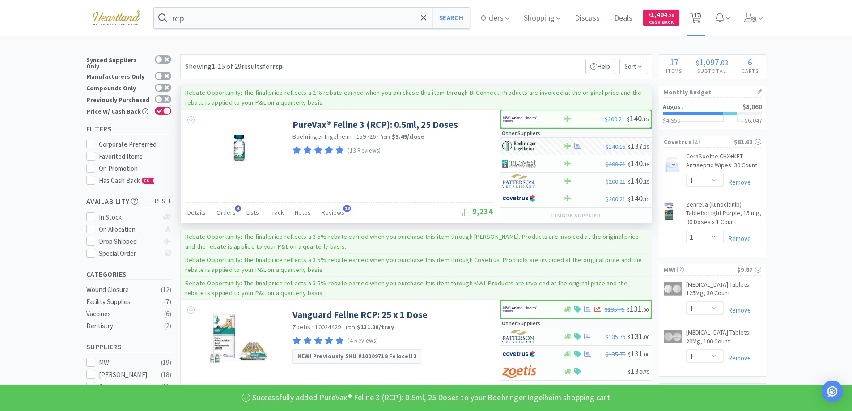
select select "1"
select select "2"
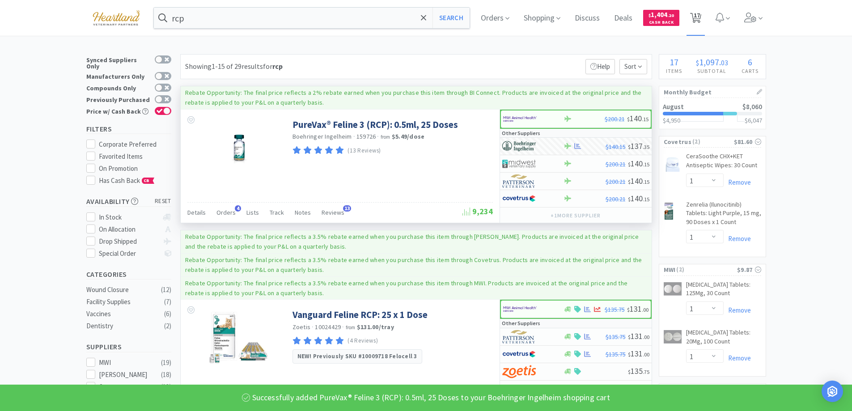
select select "2"
select select "1"
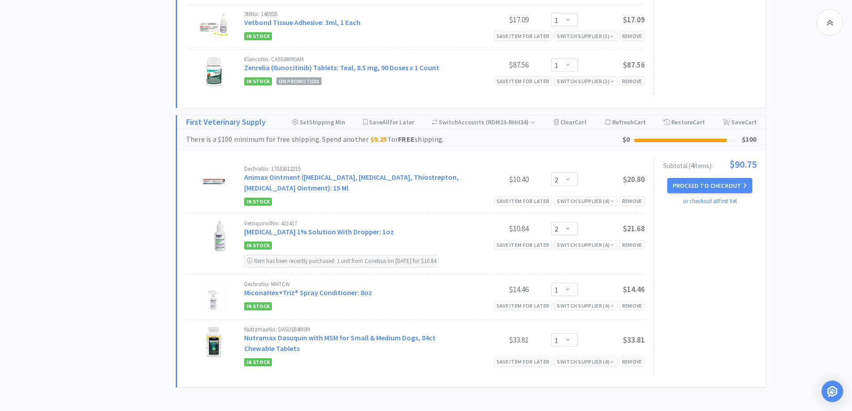
scroll to position [939, 0]
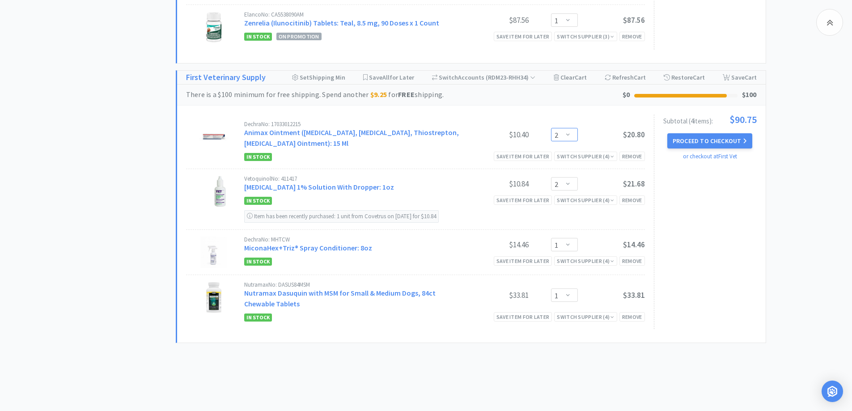
click at [568, 128] on select "Enter Quantity 1 2 3 4 5 6 7 8 9 10 11 12 13 14 15 16 17 18 19 20 Enter Quantity" at bounding box center [564, 134] width 27 height 13
click at [551, 128] on select "Enter Quantity 1 2 3 4 5 6 7 8 9 10 11 12 13 14 15 16 17 18 19 20 Enter Quantity" at bounding box center [564, 134] width 27 height 13
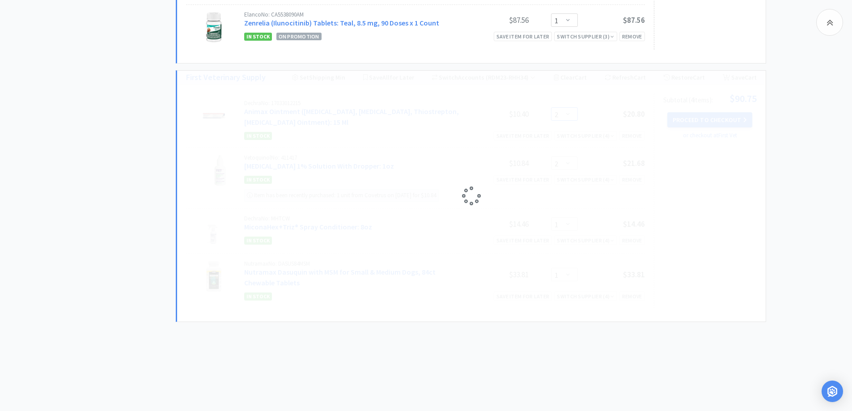
scroll to position [932, 0]
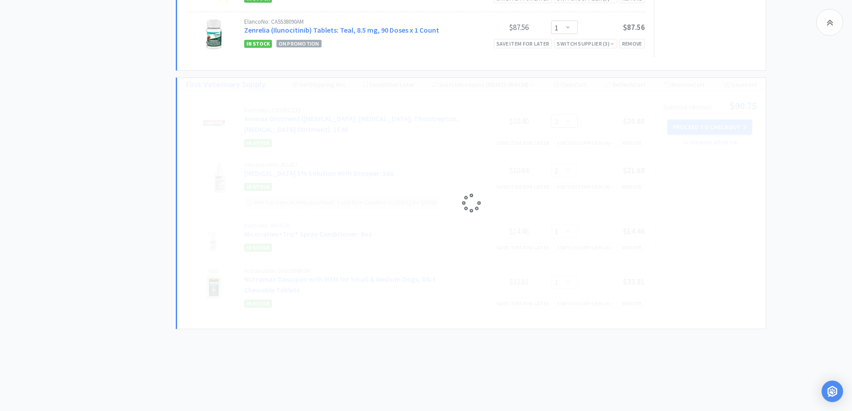
select select "3"
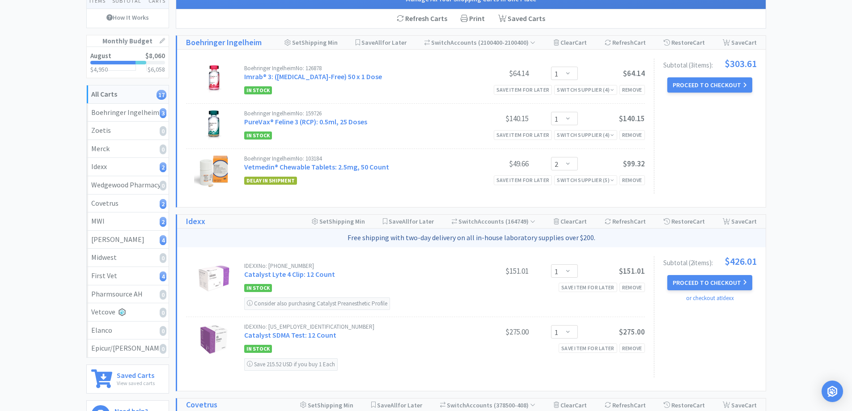
scroll to position [0, 0]
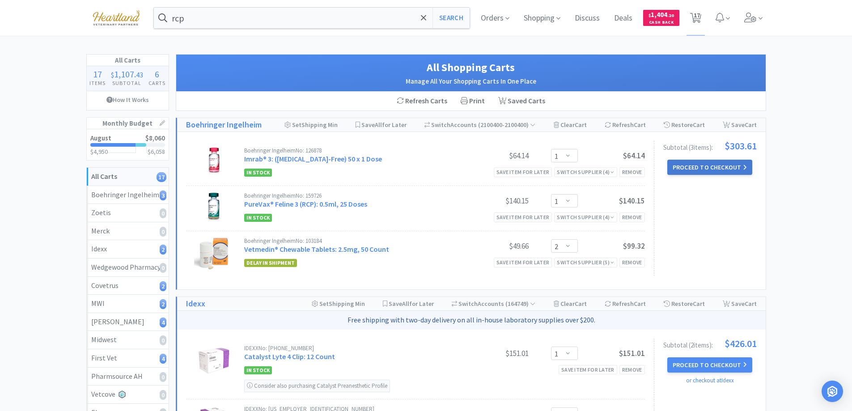
click at [708, 169] on button "Proceed to Checkout" at bounding box center [709, 167] width 85 height 15
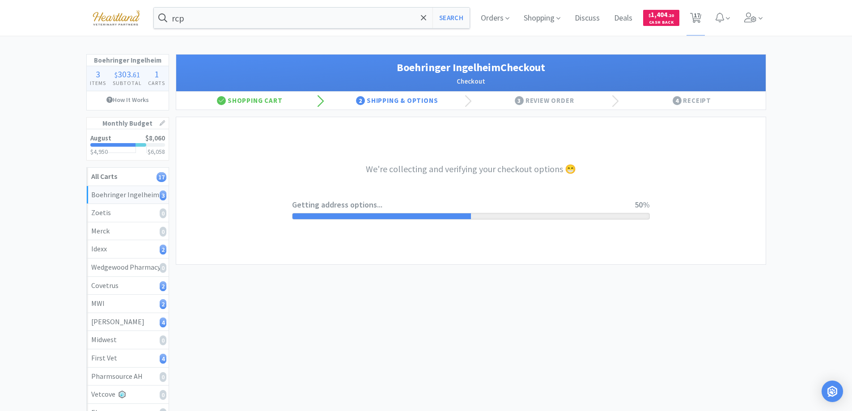
select select "invoice"
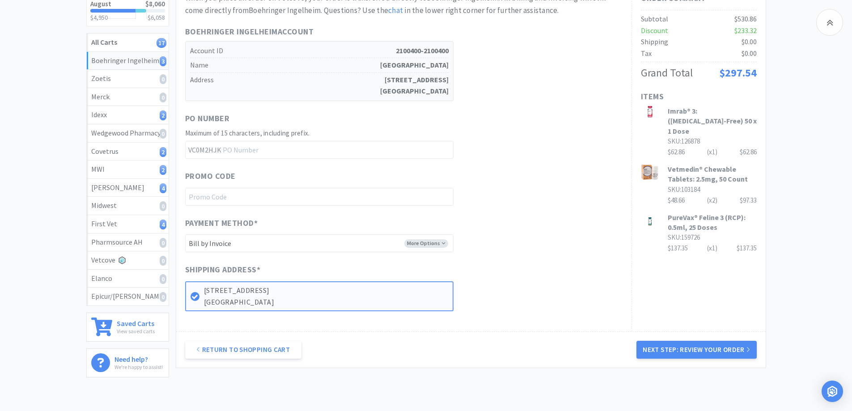
scroll to position [179, 0]
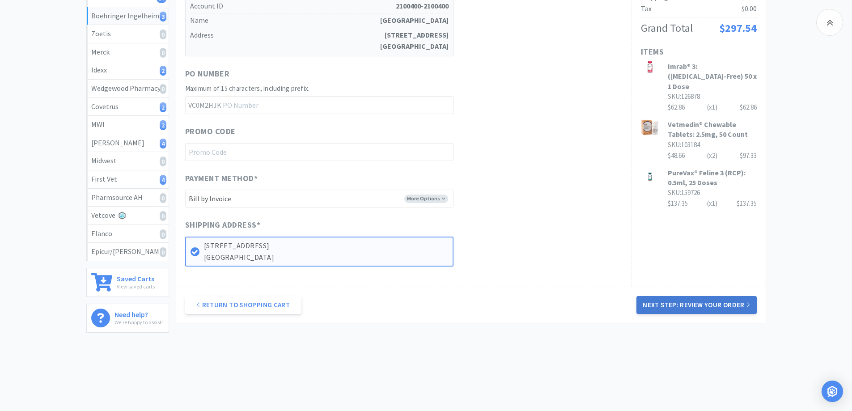
click at [739, 308] on button "Next Step: Review Your Order" at bounding box center [696, 305] width 120 height 18
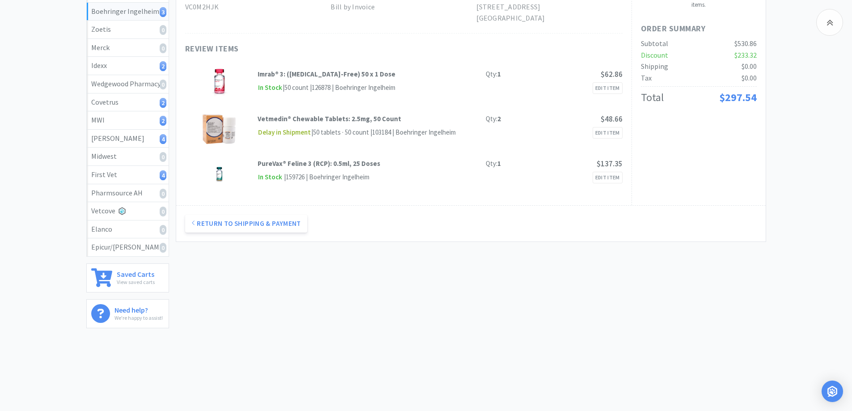
scroll to position [0, 0]
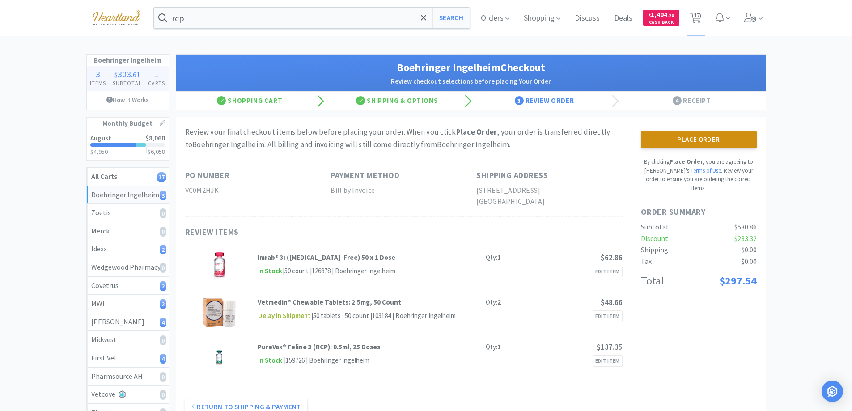
click at [694, 135] on button "Place Order" at bounding box center [699, 140] width 116 height 18
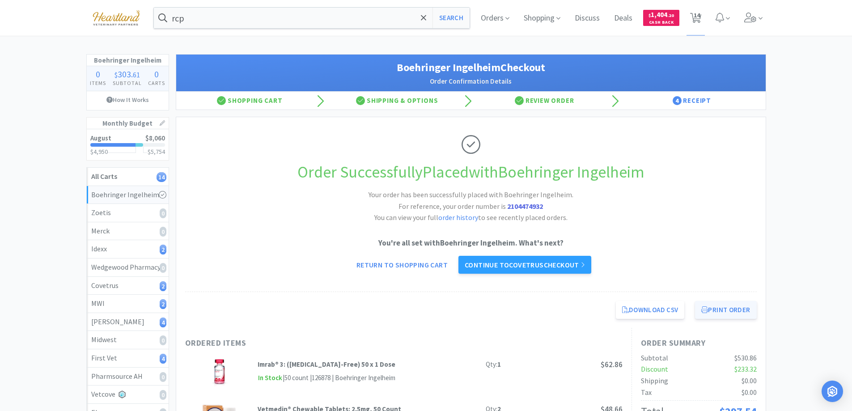
click at [734, 307] on button "Print Order" at bounding box center [725, 310] width 61 height 18
click at [520, 261] on link "Continue to Covetrus checkout" at bounding box center [524, 265] width 133 height 18
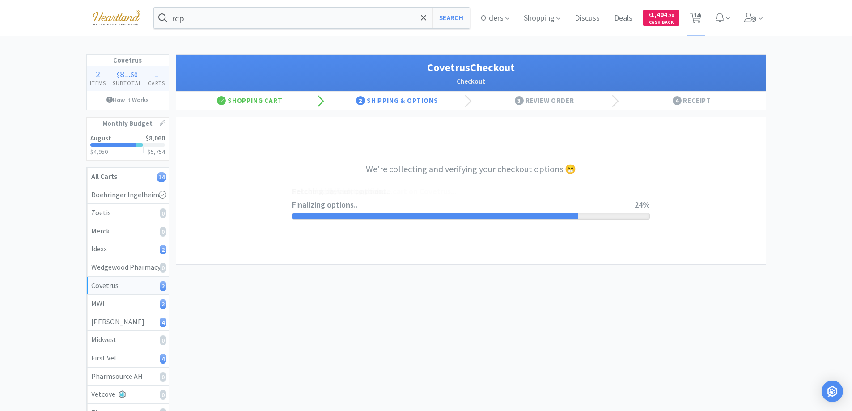
select select "ACCOUNT"
select select "cvt-standard-net"
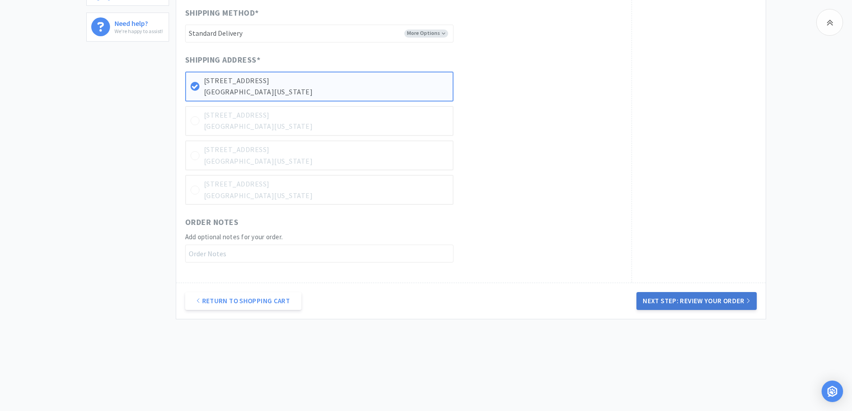
click at [689, 301] on button "Next Step: Review Your Order" at bounding box center [696, 301] width 120 height 18
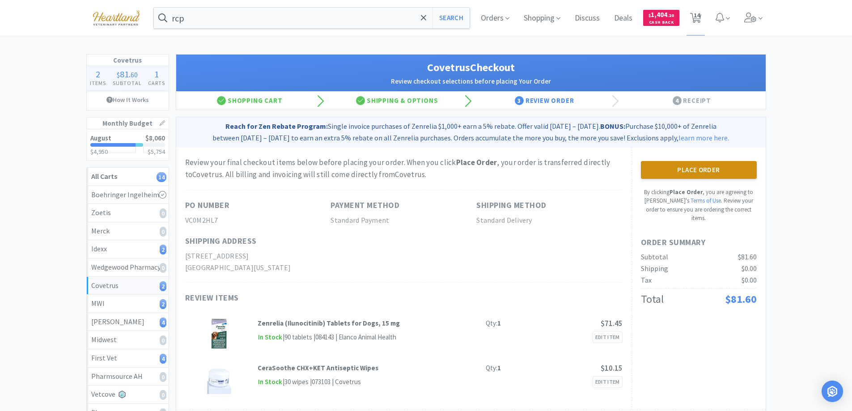
click at [698, 167] on button "Place Order" at bounding box center [699, 170] width 116 height 18
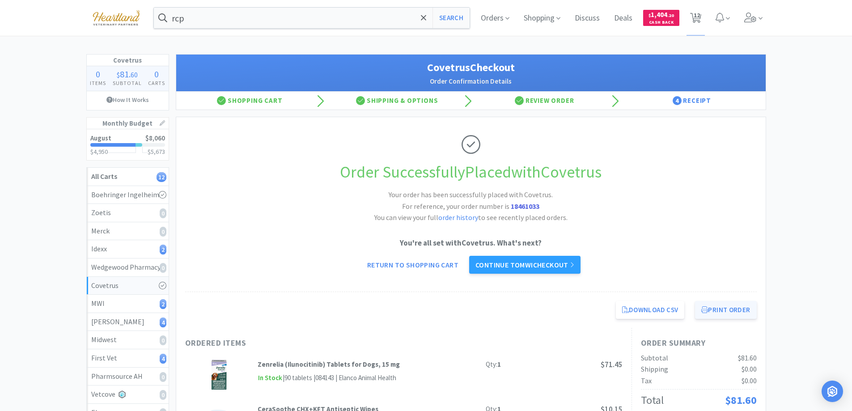
click at [729, 307] on button "Print Order" at bounding box center [725, 310] width 61 height 18
click at [520, 268] on link "Continue to MWI checkout" at bounding box center [524, 265] width 111 height 18
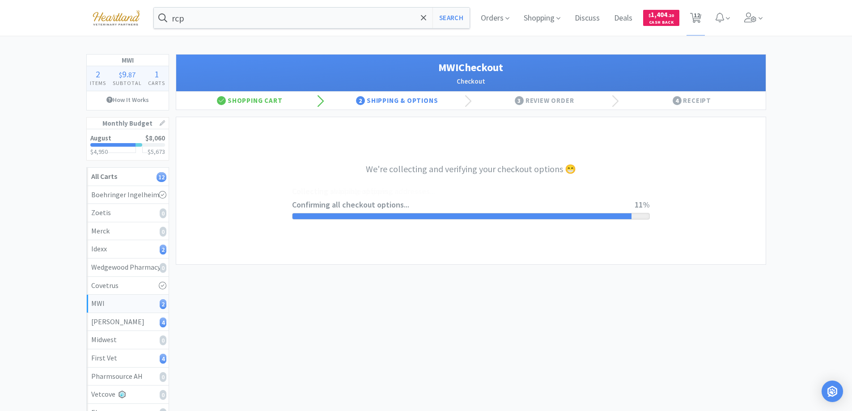
select select "STD_"
select select "FX9"
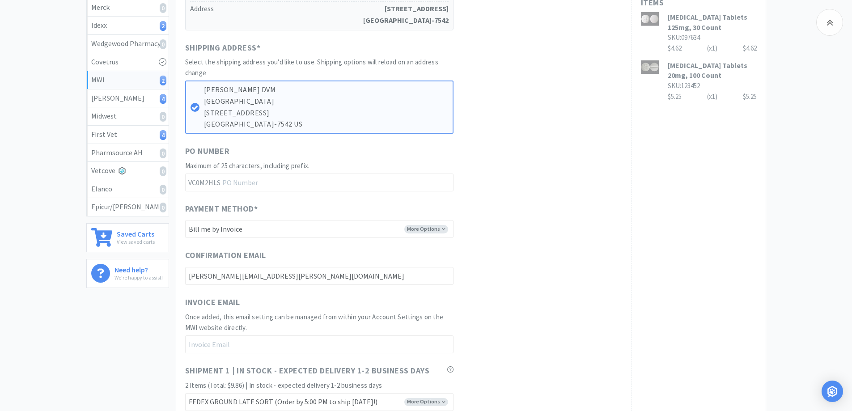
scroll to position [437, 0]
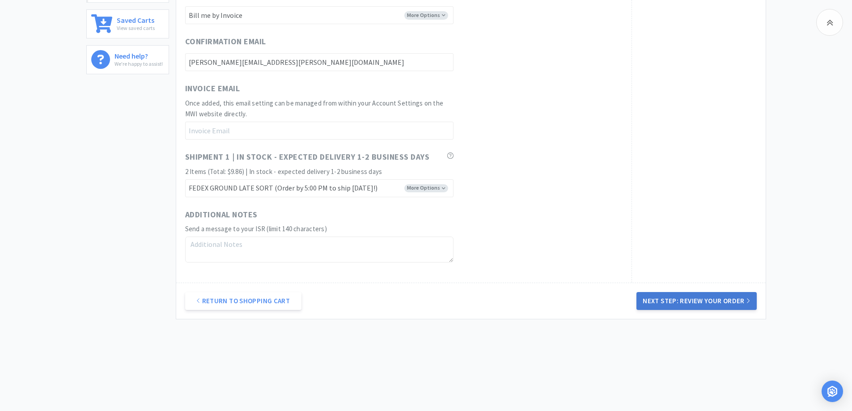
click at [711, 296] on button "Next Step: Review Your Order" at bounding box center [696, 301] width 120 height 18
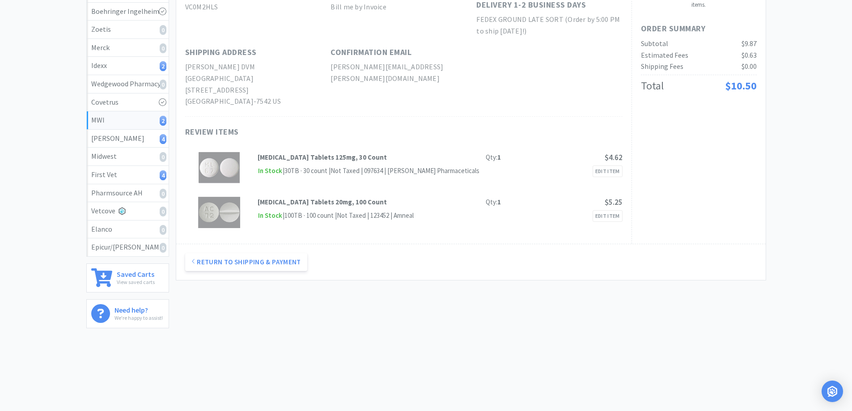
scroll to position [0, 0]
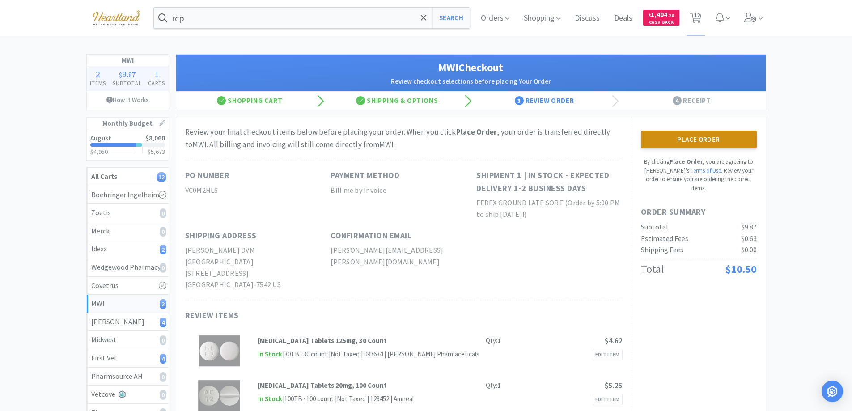
click at [700, 135] on button "Place Order" at bounding box center [699, 140] width 116 height 18
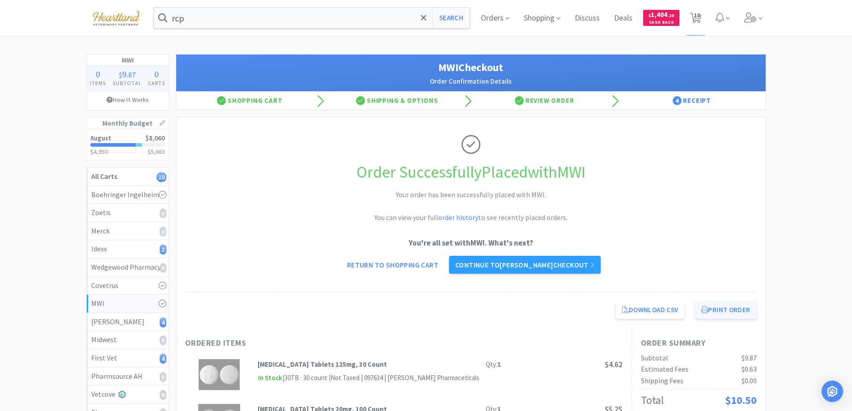
click at [727, 307] on button "Print Order" at bounding box center [725, 310] width 61 height 18
click at [513, 263] on link "Continue to [PERSON_NAME] checkout" at bounding box center [525, 265] width 152 height 18
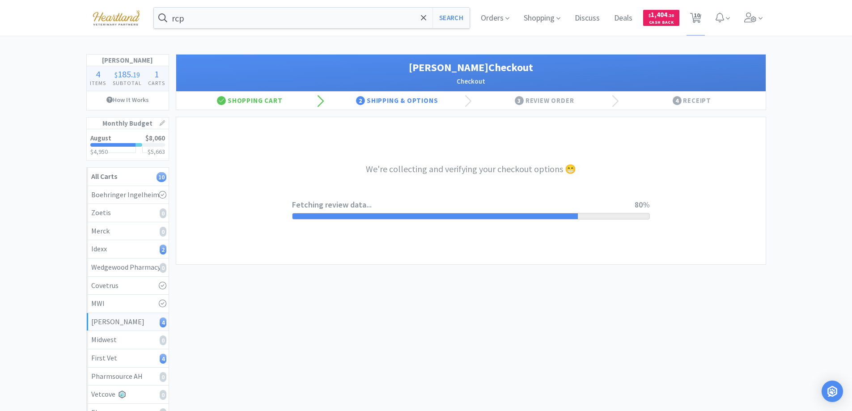
select select "1"
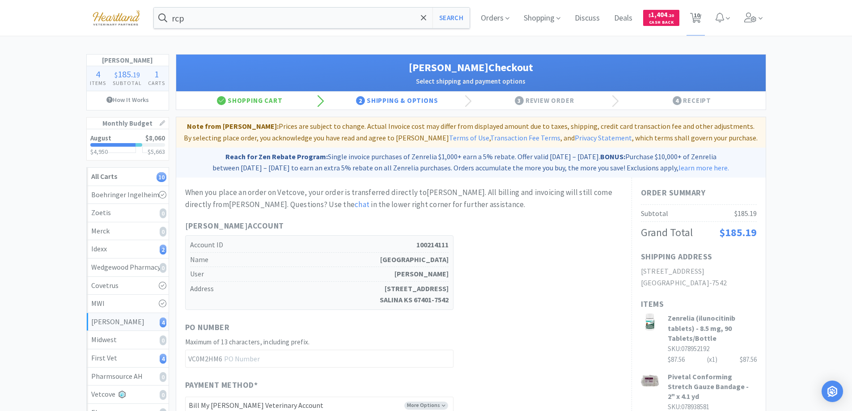
scroll to position [224, 0]
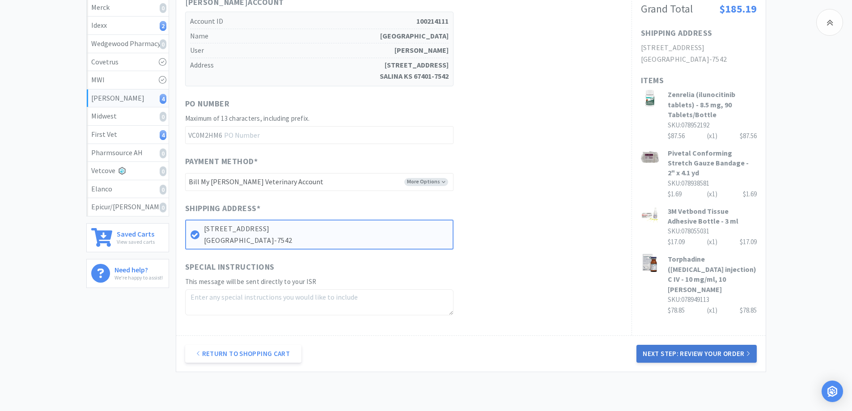
click at [699, 354] on button "Next Step: Review Your Order" at bounding box center [696, 354] width 120 height 18
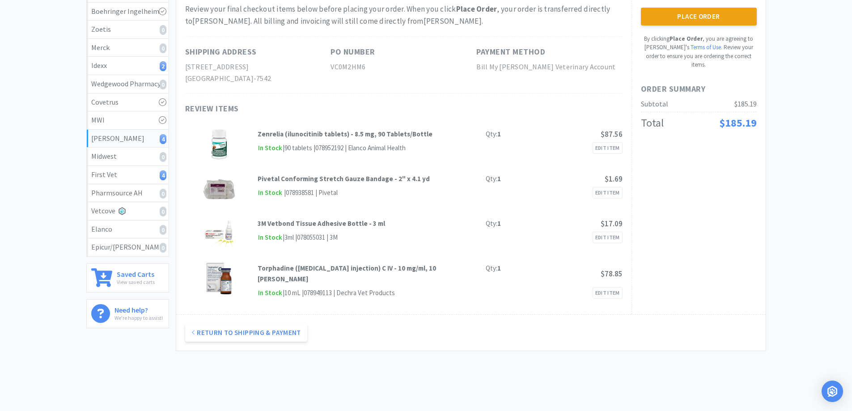
scroll to position [0, 0]
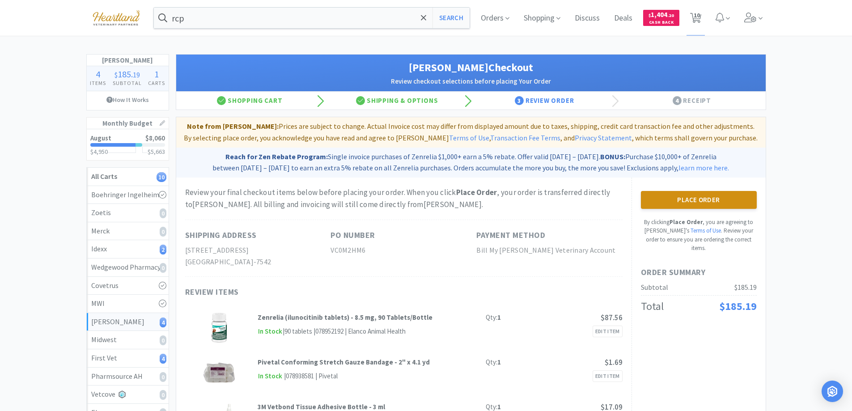
click at [707, 196] on button "Place Order" at bounding box center [699, 200] width 116 height 18
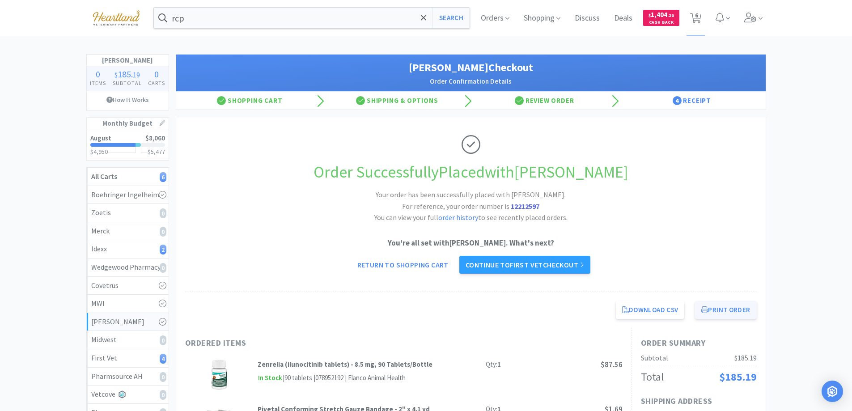
click at [731, 310] on button "Print Order" at bounding box center [725, 310] width 61 height 18
click at [499, 265] on link "Continue to First Vet checkout" at bounding box center [524, 265] width 131 height 18
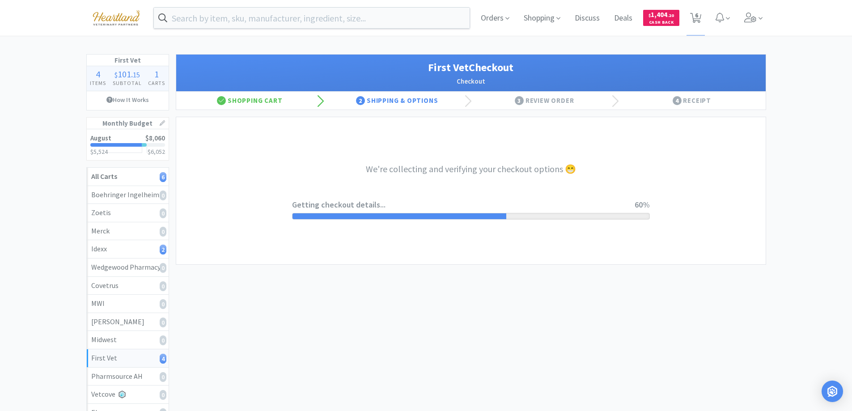
select select "companycredit"
select select "FIS"
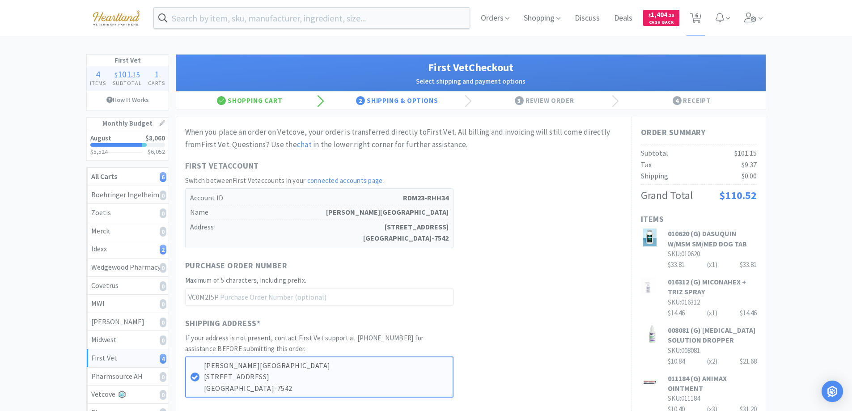
scroll to position [179, 0]
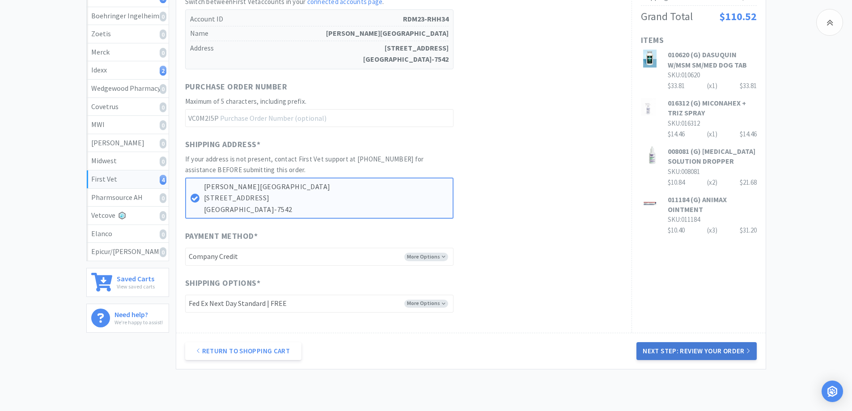
click at [697, 351] on button "Next Step: Review Your Order" at bounding box center [696, 351] width 120 height 18
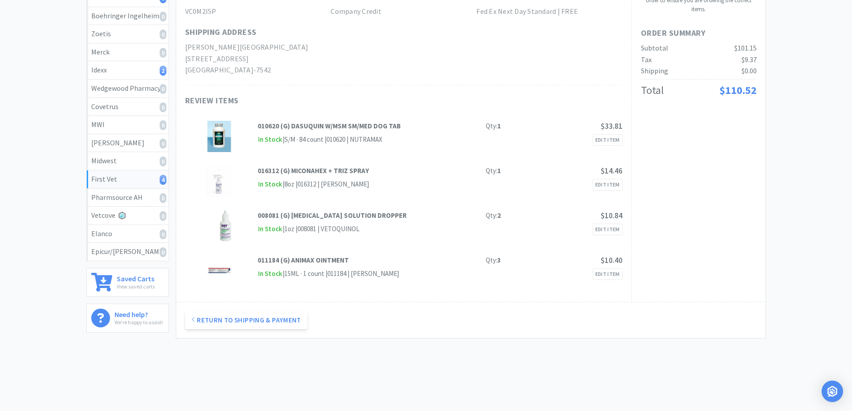
scroll to position [0, 0]
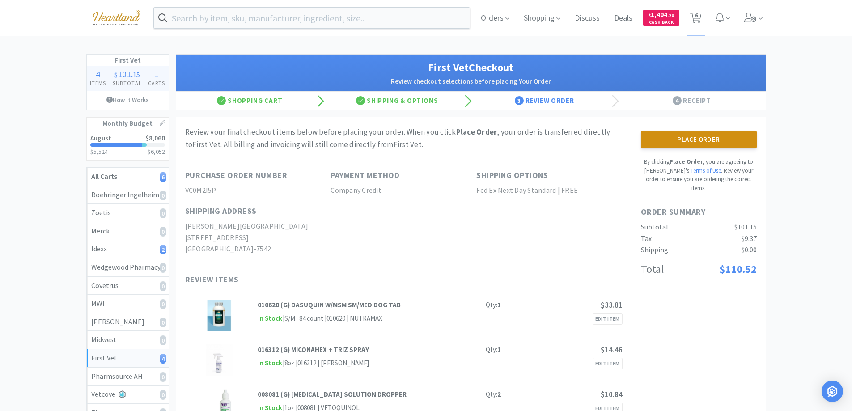
click at [698, 134] on button "Place Order" at bounding box center [699, 140] width 116 height 18
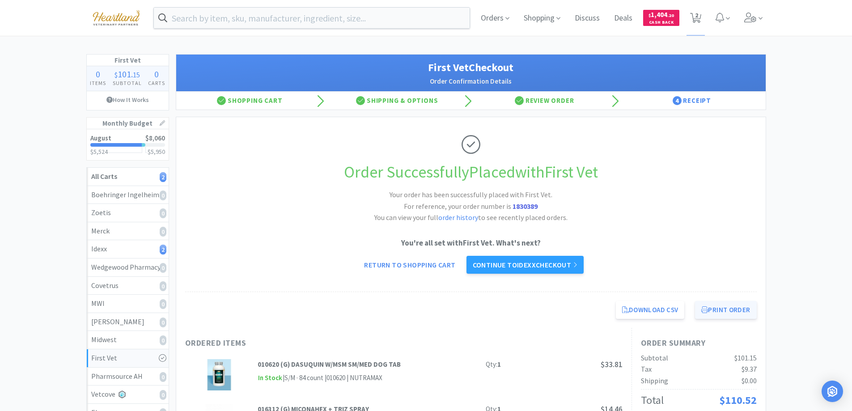
click at [724, 315] on button "Print Order" at bounding box center [725, 310] width 61 height 18
click at [518, 265] on link "Continue to Idexx checkout" at bounding box center [524, 265] width 117 height 18
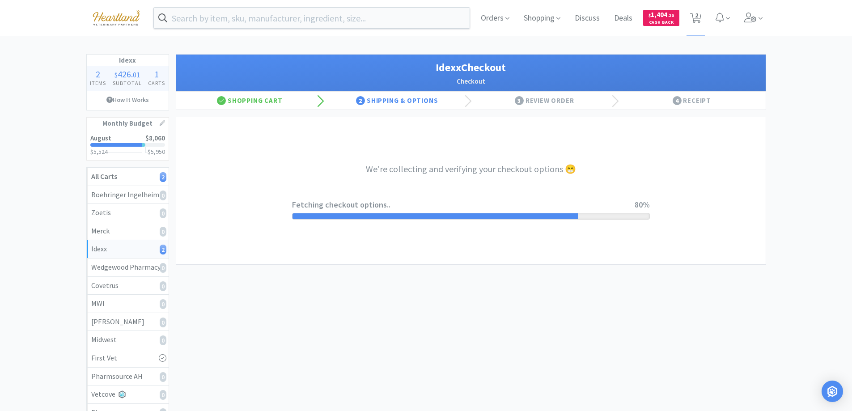
select select "904"
select select "003"
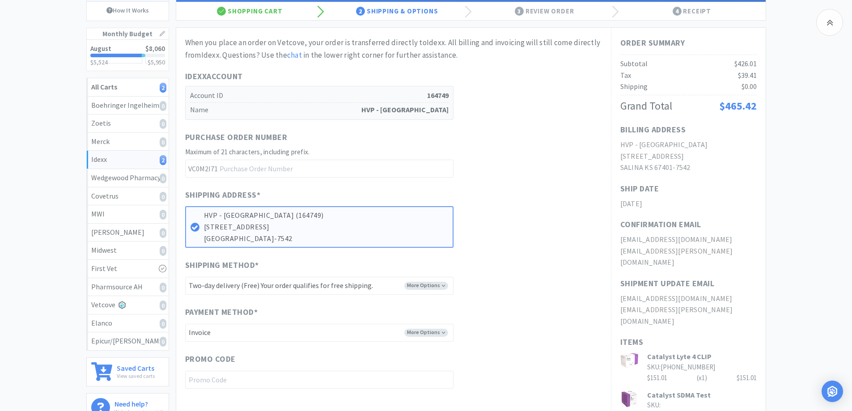
scroll to position [216, 0]
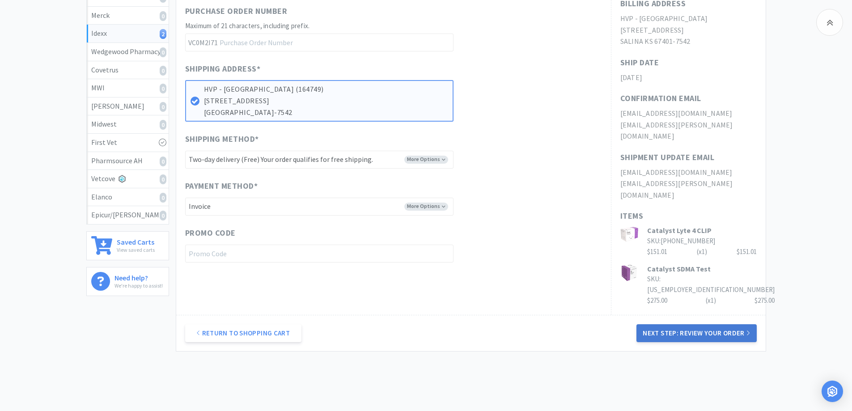
click at [693, 324] on button "Next Step: Review Your Order" at bounding box center [696, 333] width 120 height 18
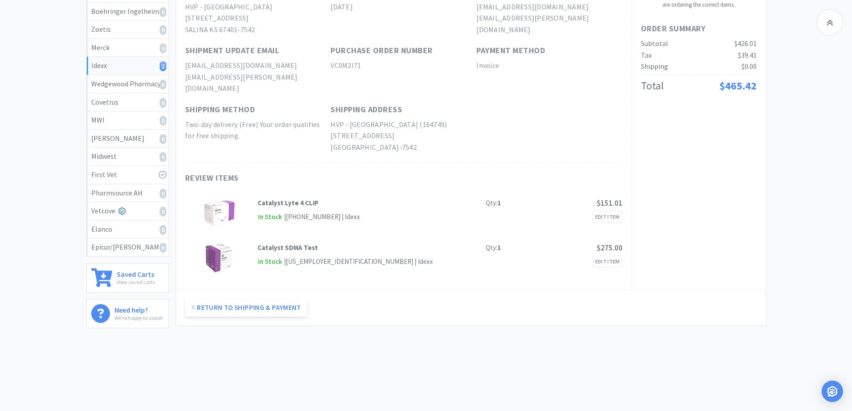
scroll to position [0, 0]
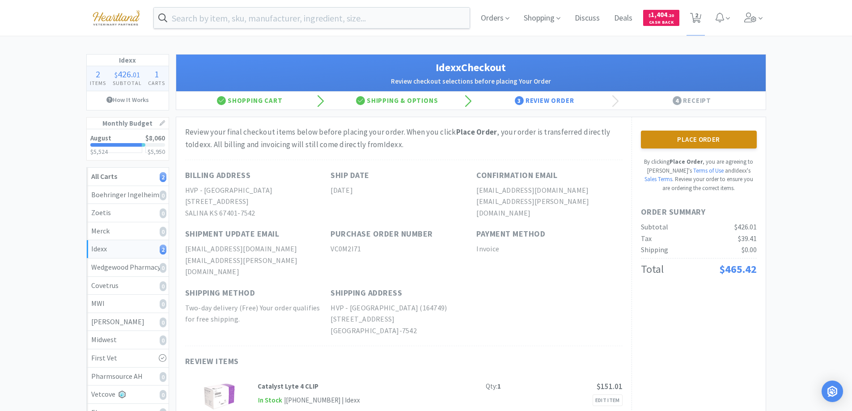
click at [703, 144] on button "Place Order" at bounding box center [699, 140] width 116 height 18
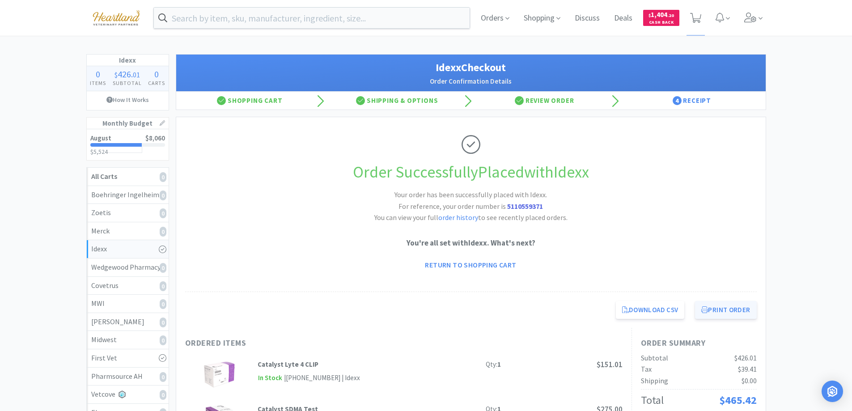
click at [724, 310] on button "Print Order" at bounding box center [725, 310] width 61 height 18
click at [504, 265] on link "Return to Shopping Cart" at bounding box center [470, 265] width 104 height 18
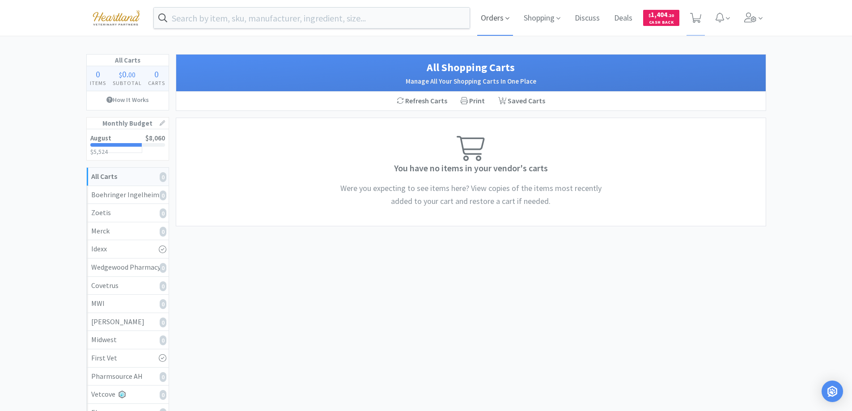
click at [505, 16] on icon at bounding box center [507, 18] width 4 height 8
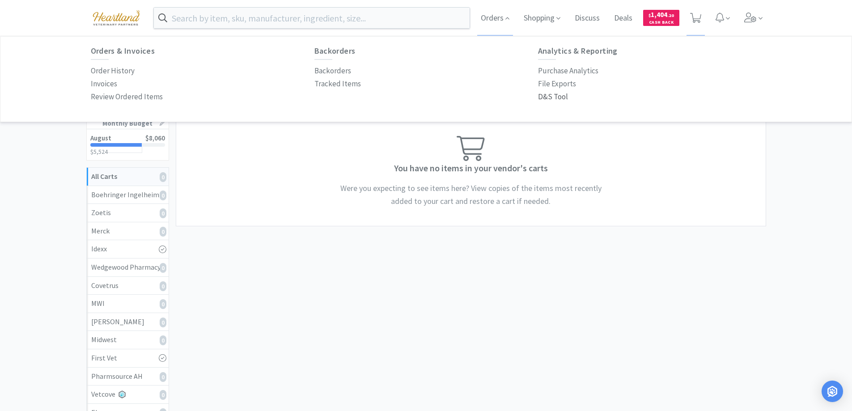
click at [543, 93] on p "D&S Tool" at bounding box center [553, 97] width 30 height 12
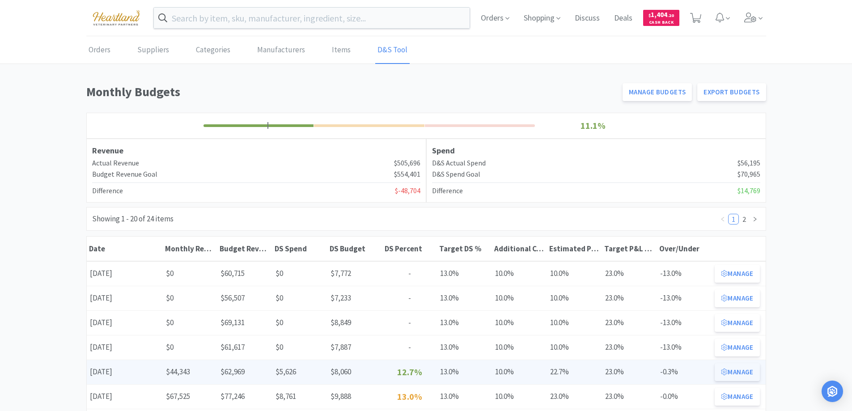
click at [748, 373] on button "Manage" at bounding box center [736, 372] width 45 height 18
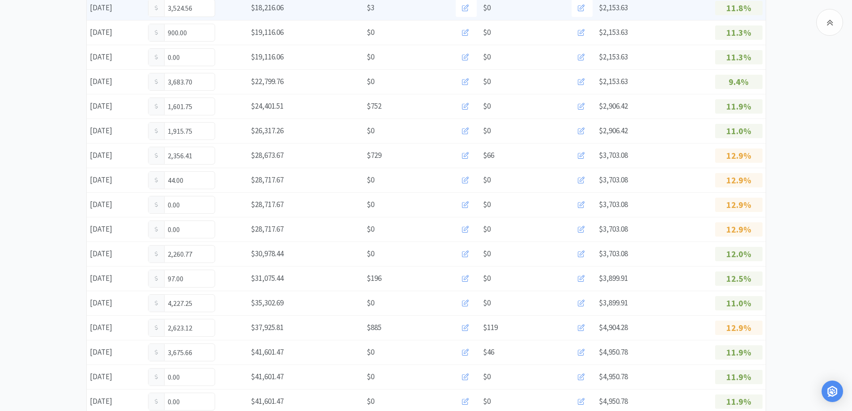
scroll to position [515, 0]
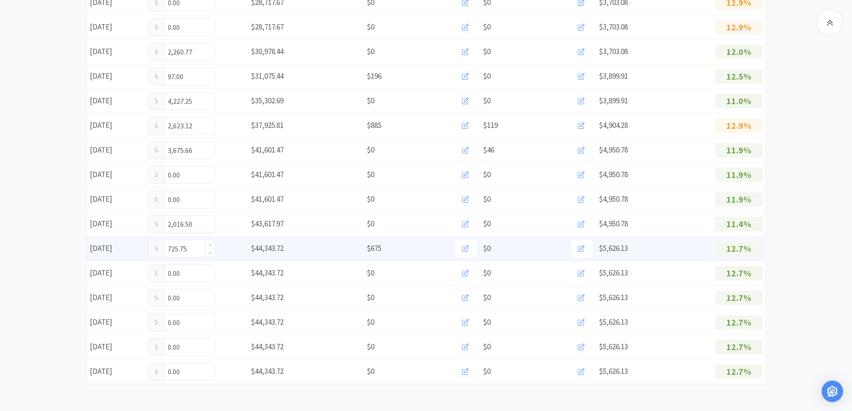
click at [195, 251] on input "725.75" at bounding box center [181, 248] width 66 height 17
type input "7"
type input "875.75"
click at [193, 253] on input "875.75" at bounding box center [181, 248] width 66 height 17
type input "8"
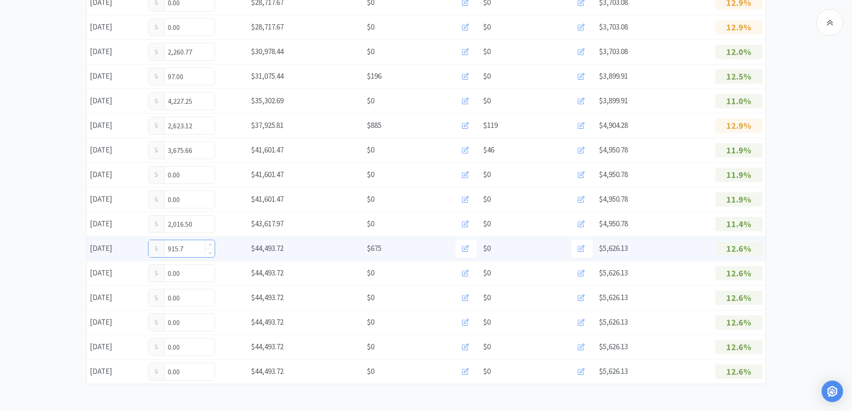
type input "915.75"
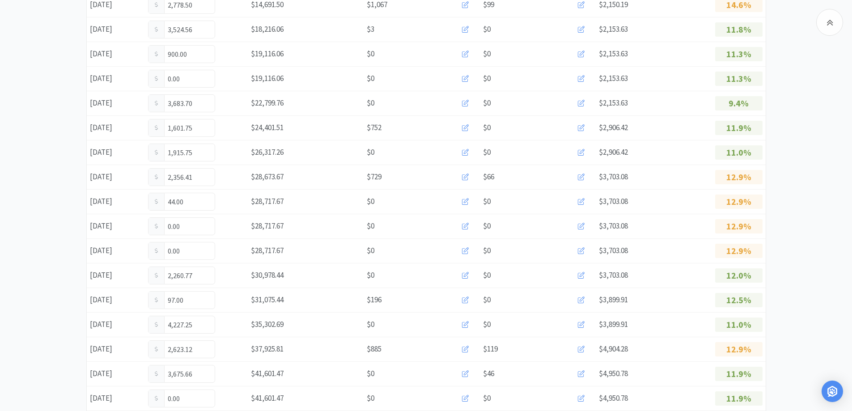
scroll to position [0, 0]
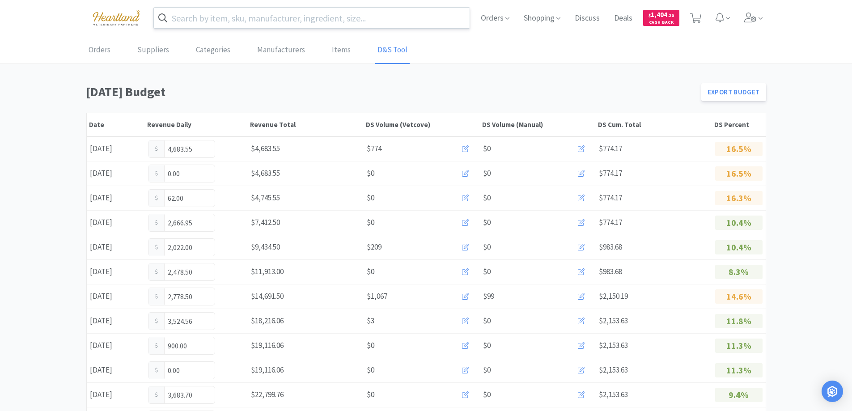
click at [363, 17] on input "text" at bounding box center [312, 18] width 316 height 21
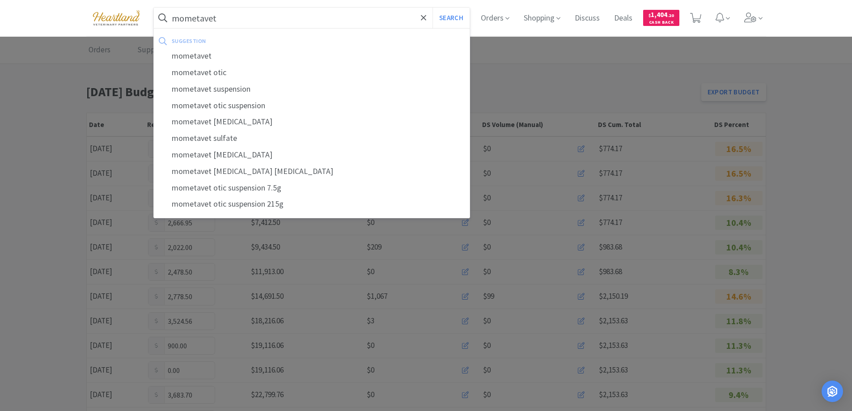
type input "mometavet"
click at [432, 8] on button "Search" at bounding box center [450, 18] width 37 height 21
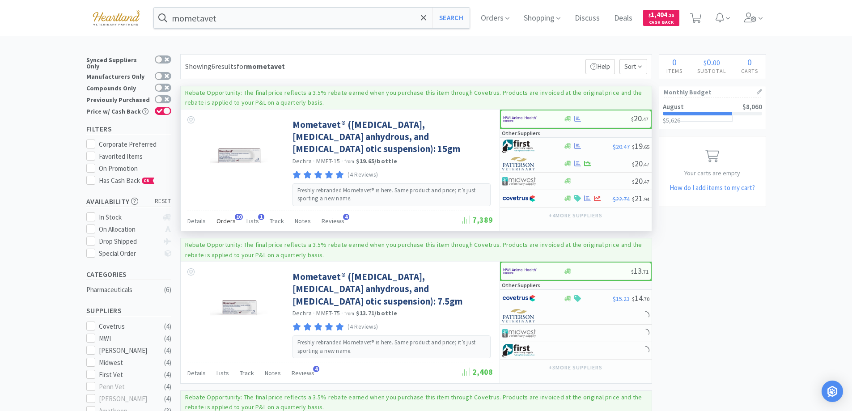
click at [229, 218] on span "Orders" at bounding box center [225, 221] width 19 height 8
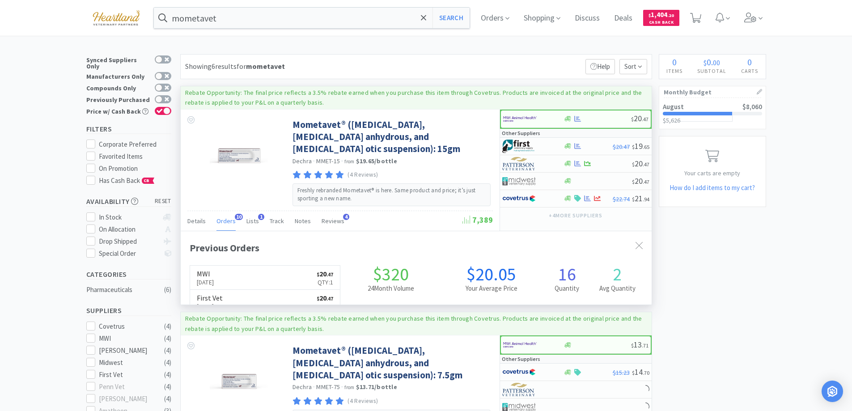
scroll to position [240, 471]
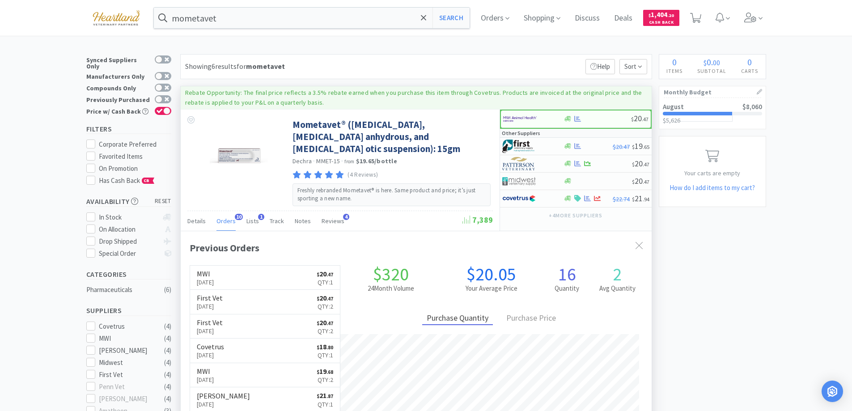
click at [229, 218] on span "Orders" at bounding box center [225, 221] width 19 height 8
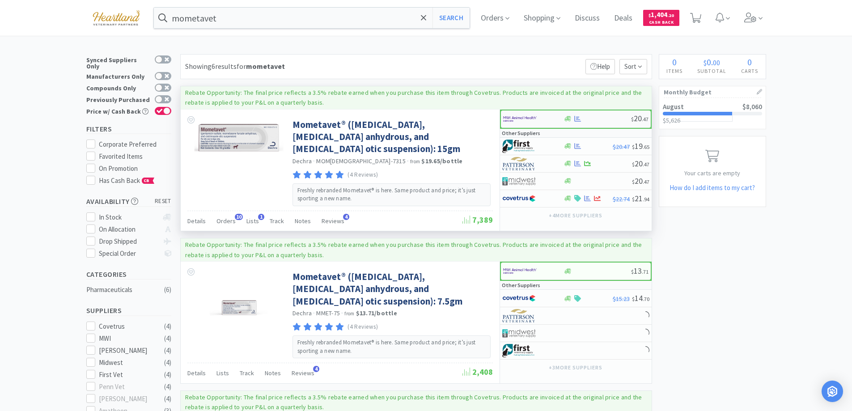
click at [549, 118] on div at bounding box center [527, 118] width 49 height 15
select select "1"
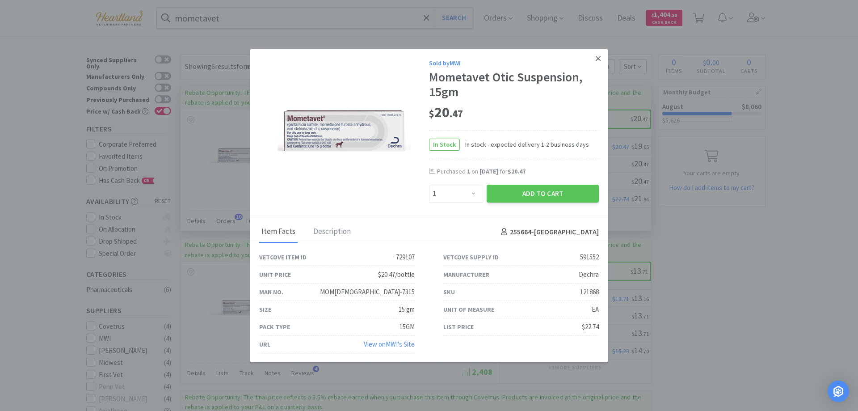
click at [596, 59] on icon at bounding box center [598, 59] width 5 height 8
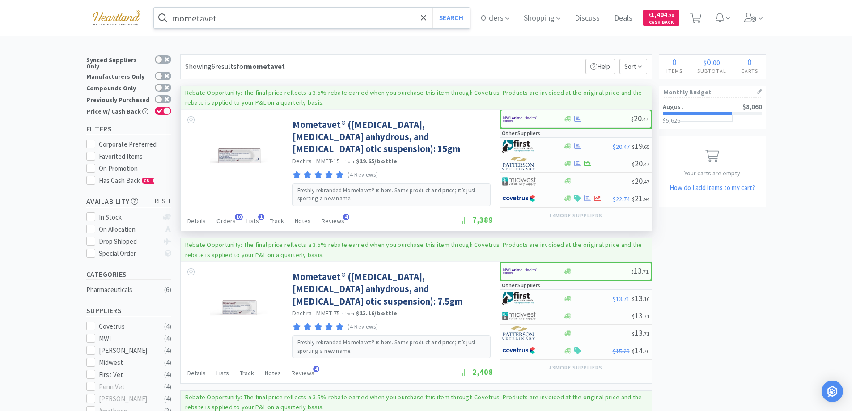
click at [245, 18] on input "mometavet" at bounding box center [312, 18] width 316 height 21
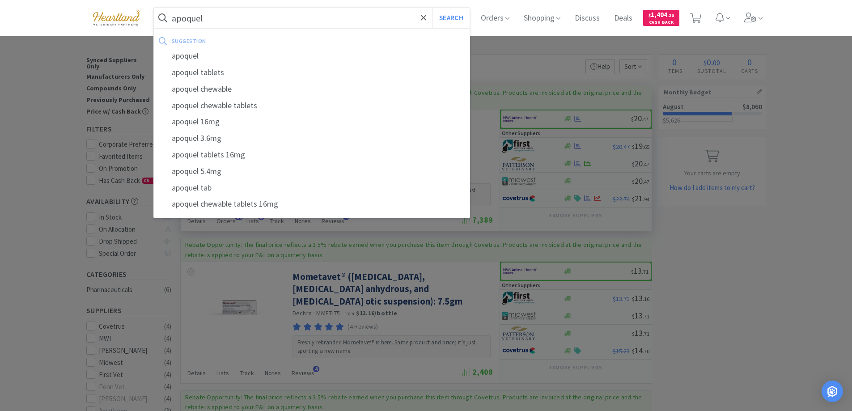
type input "apoquel"
click at [432, 8] on button "Search" at bounding box center [450, 18] width 37 height 21
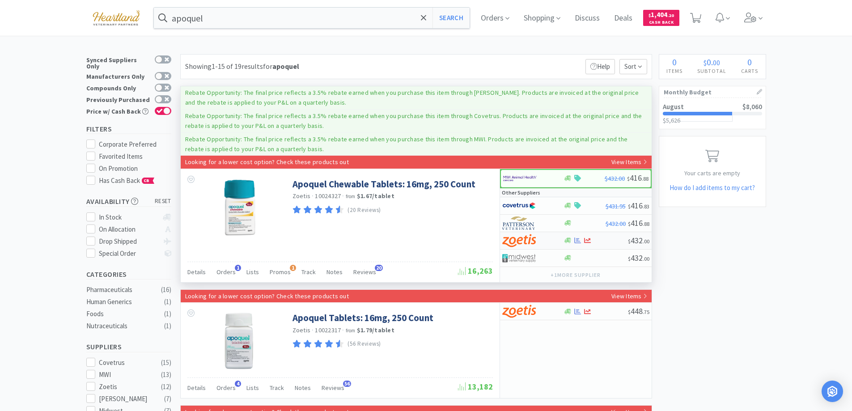
click at [547, 241] on div at bounding box center [526, 240] width 49 height 15
select select "1"
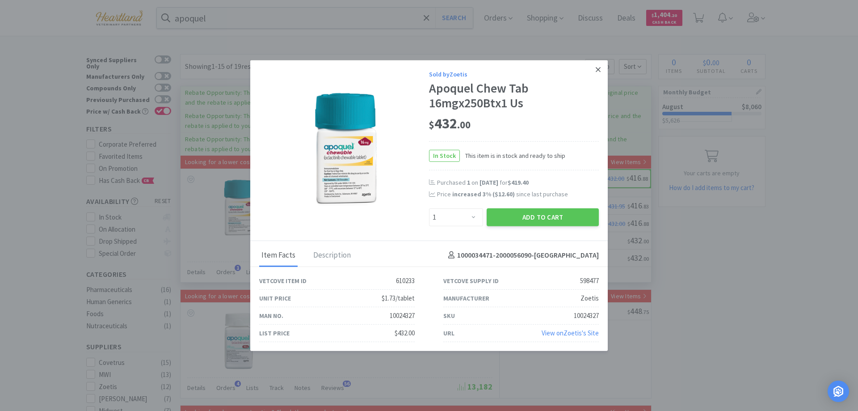
click at [601, 69] on link at bounding box center [599, 69] width 16 height 19
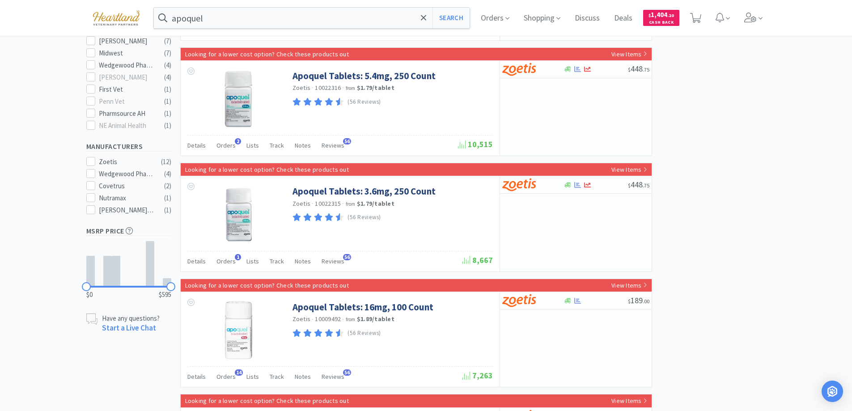
scroll to position [402, 0]
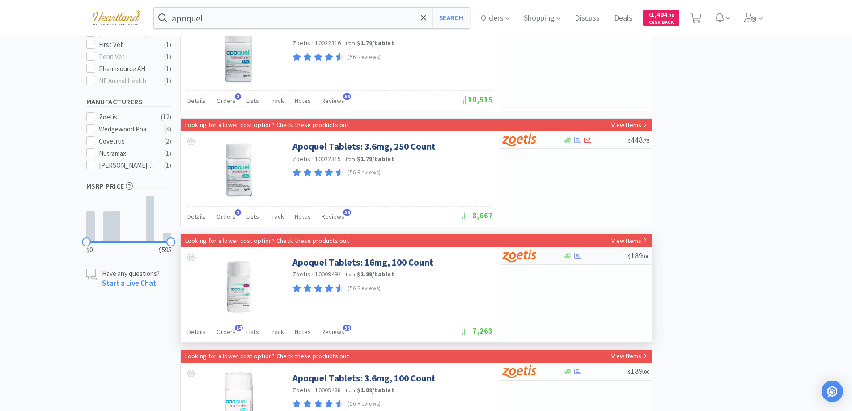
click at [550, 258] on div at bounding box center [526, 255] width 49 height 15
select select "1"
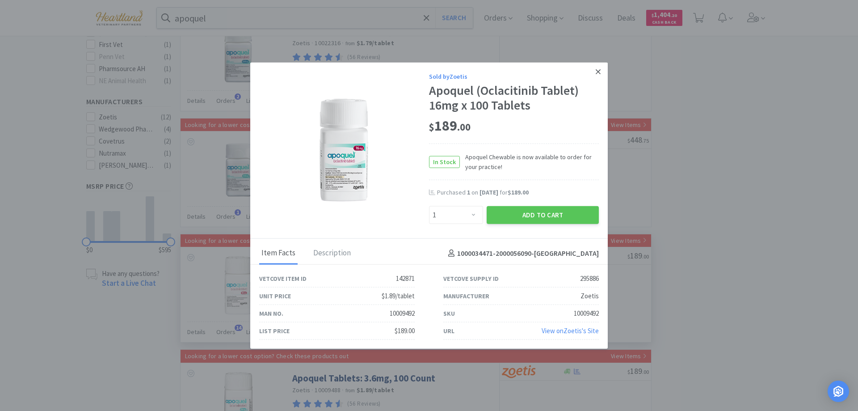
click at [596, 68] on icon at bounding box center [598, 72] width 5 height 8
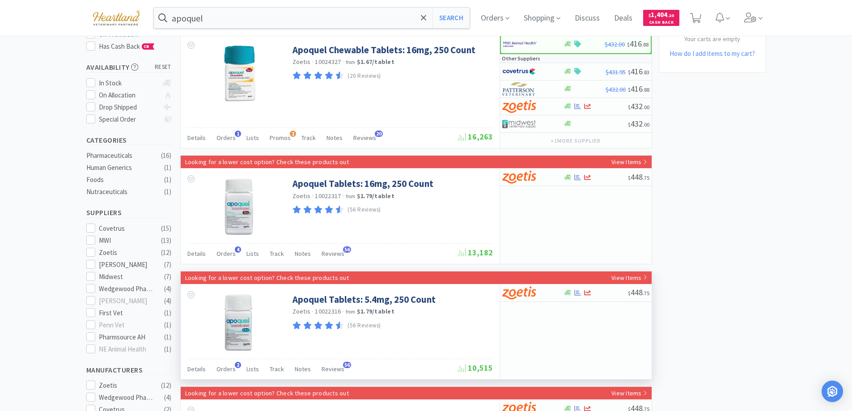
scroll to position [0, 0]
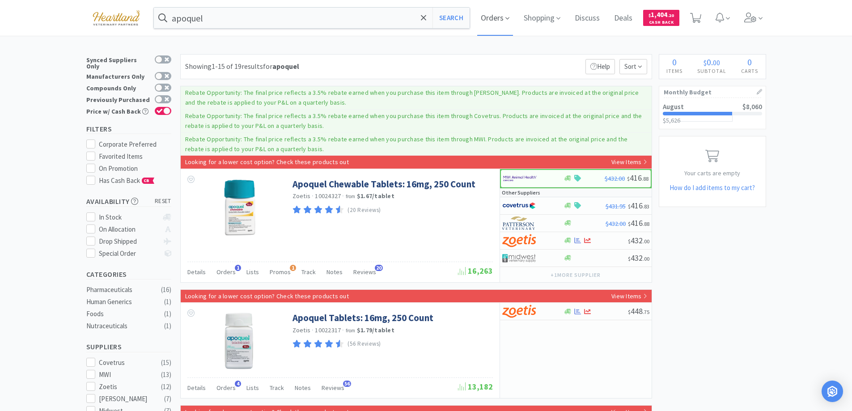
click at [509, 18] on icon at bounding box center [507, 18] width 4 height 2
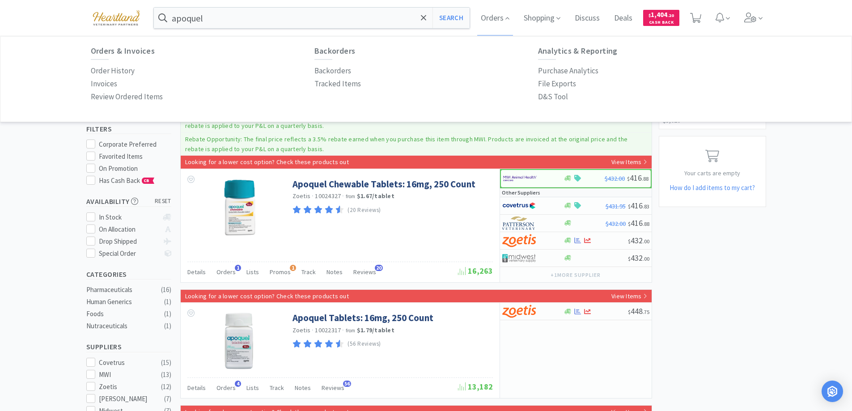
click at [536, 93] on div "Orders & Invoices Order History Invoices Review Ordered Items Backorders Backor…" at bounding box center [426, 74] width 671 height 57
click at [545, 94] on p "D&S Tool" at bounding box center [553, 97] width 30 height 12
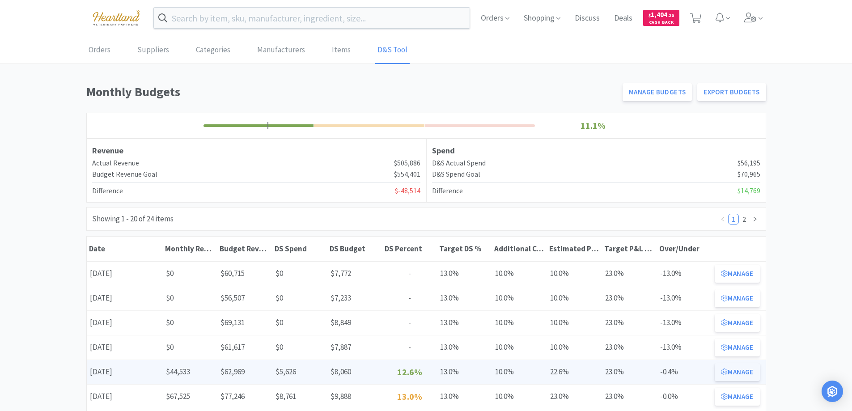
click at [742, 372] on button "Manage" at bounding box center [736, 372] width 45 height 18
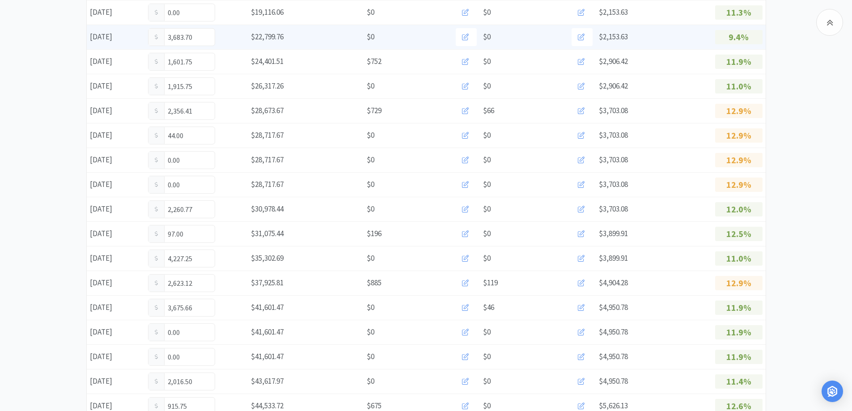
scroll to position [515, 0]
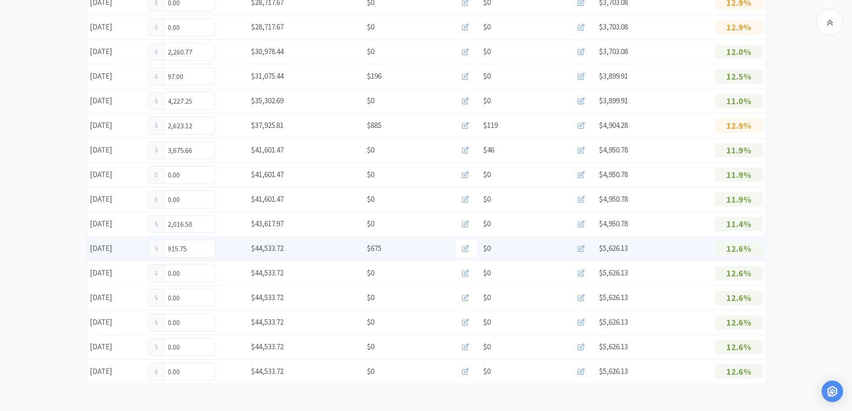
click at [583, 248] on icon at bounding box center [581, 248] width 7 height 7
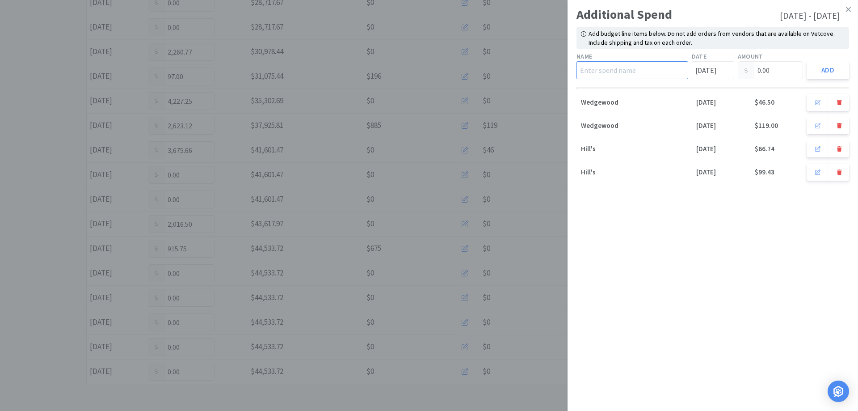
click at [622, 69] on input "text" at bounding box center [633, 70] width 112 height 18
type input "Hill's"
click at [784, 69] on input "0.00" at bounding box center [771, 70] width 65 height 17
type input "0"
type input "89.53"
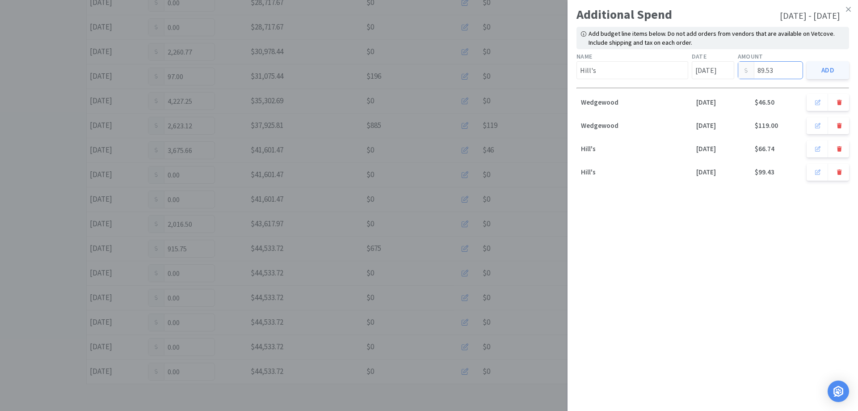
click at [837, 62] on button "Add" at bounding box center [828, 70] width 42 height 18
type input "[DATE]"
type input "0.00"
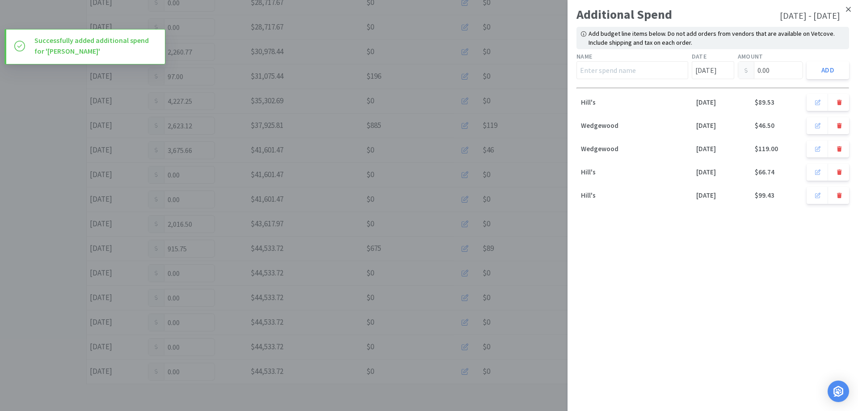
click at [846, 11] on icon at bounding box center [848, 9] width 5 height 8
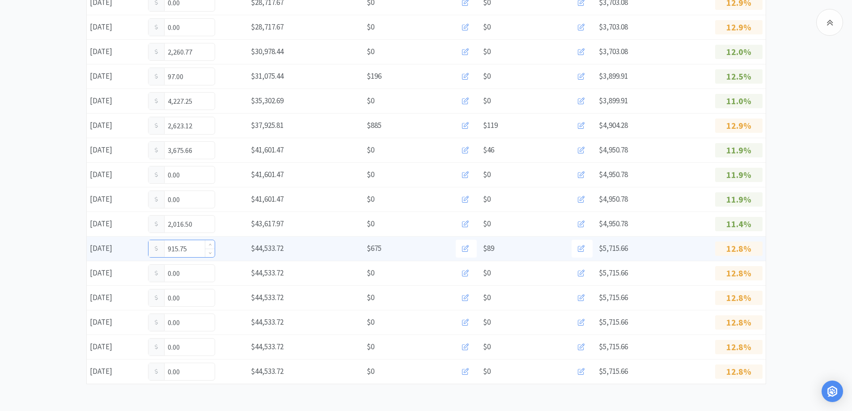
click at [196, 245] on input "915.75" at bounding box center [181, 248] width 66 height 17
type input "9"
type input "1,463.50"
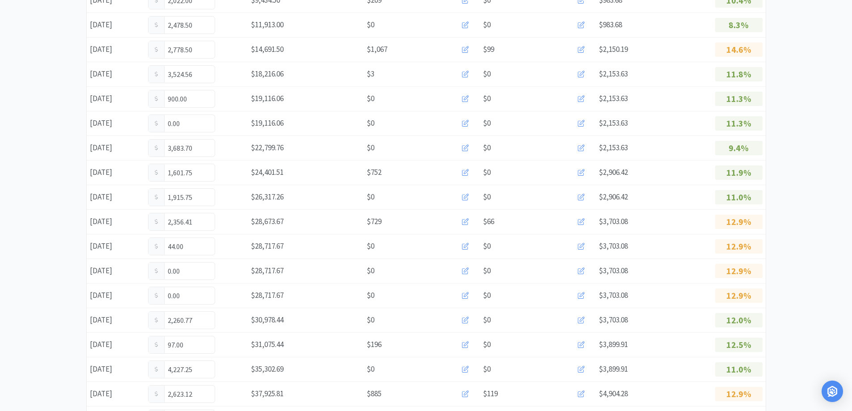
scroll to position [0, 0]
